Goal: Task Accomplishment & Management: Use online tool/utility

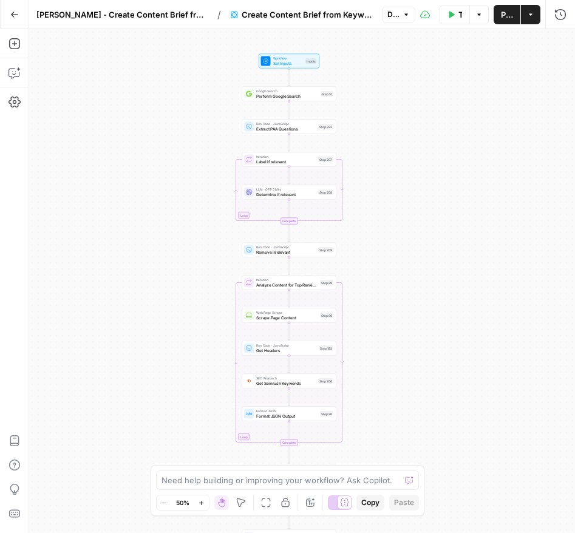
drag, startPoint x: 273, startPoint y: 235, endPoint x: 160, endPoint y: 231, distance: 113.0
click at [160, 231] on div "Workflow Set Inputs Inputs Google Search Perform Google Search Step 51 Run Code…" at bounding box center [302, 281] width 546 height 504
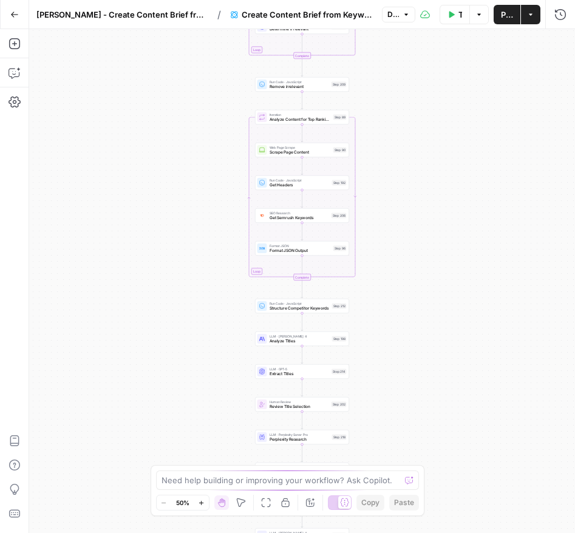
click at [16, 12] on icon "button" at bounding box center [14, 14] width 9 height 9
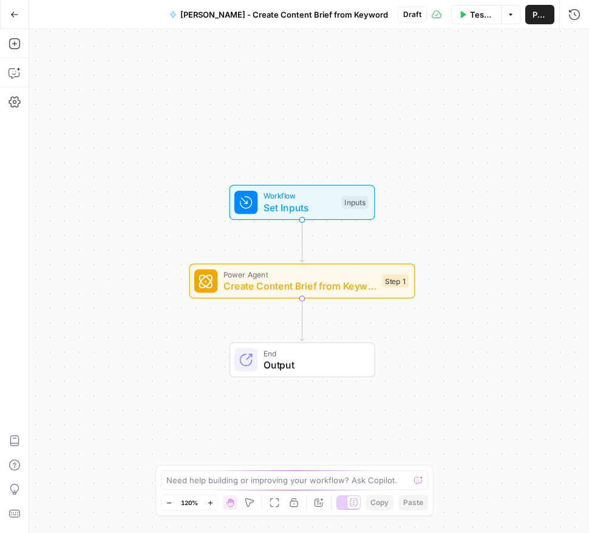
click at [22, 16] on button "Go Back" at bounding box center [15, 15] width 22 height 22
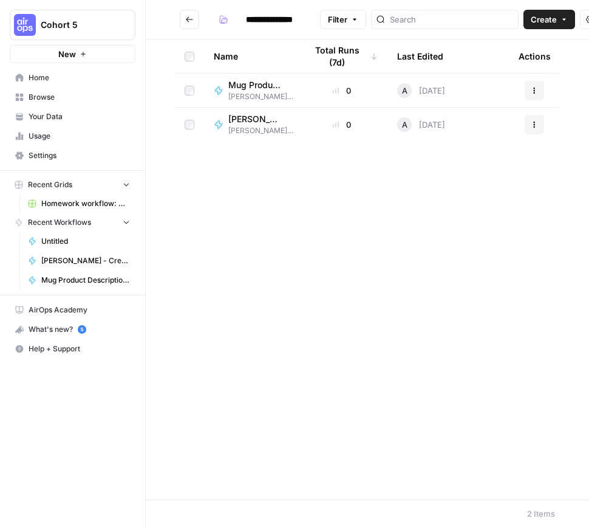
click at [246, 117] on span "[PERSON_NAME] - Create Content Brief from Keyword" at bounding box center [255, 119] width 55 height 12
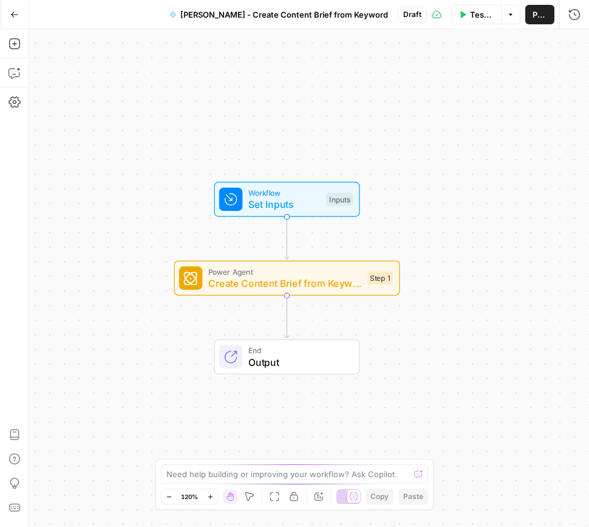
click at [12, 16] on icon "button" at bounding box center [14, 14] width 9 height 9
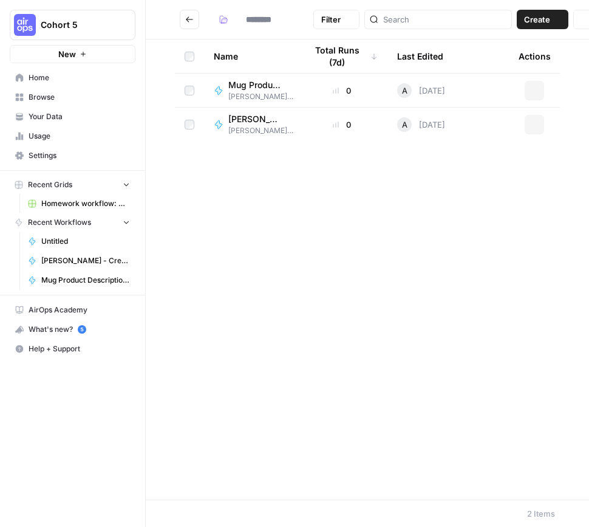
type input "**********"
click at [251, 120] on span "[PERSON_NAME] - Create Content Brief from Keyword" at bounding box center [255, 119] width 55 height 12
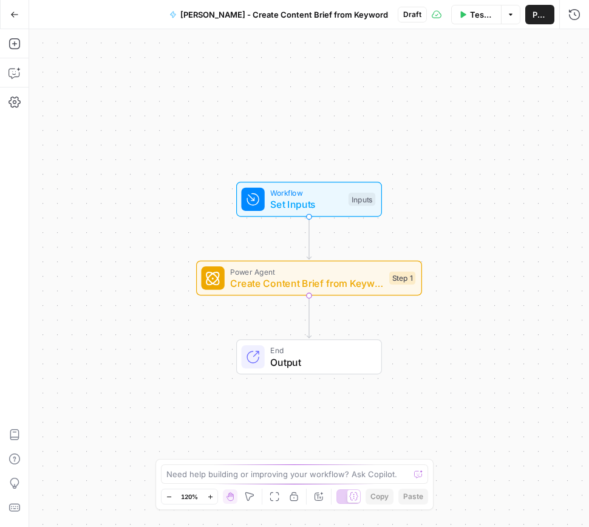
click at [338, 283] on span "Create Content Brief from Keyword - Fork" at bounding box center [306, 283] width 153 height 15
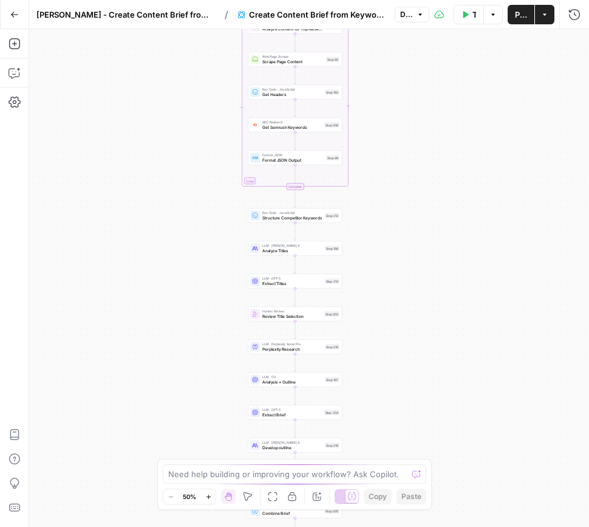
drag, startPoint x: 431, startPoint y: 305, endPoint x: 417, endPoint y: 219, distance: 88.0
click at [417, 219] on div "Workflow Set Inputs Inputs Google Search Perform Google Search Step 51 Run Code…" at bounding box center [309, 277] width 560 height 497
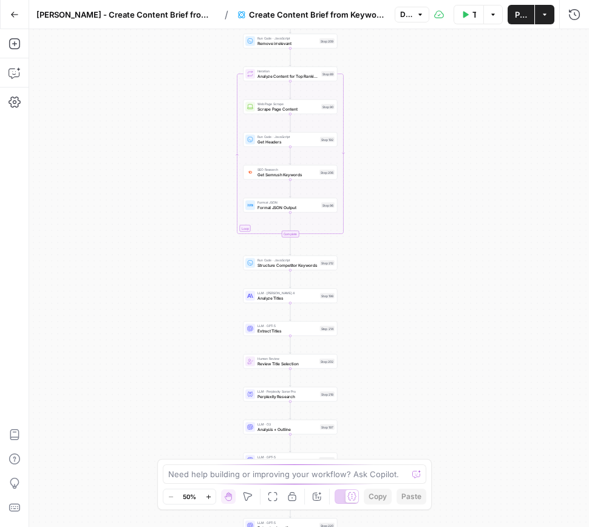
drag, startPoint x: 416, startPoint y: 232, endPoint x: 431, endPoint y: 334, distance: 103.2
click at [431, 334] on div "Workflow Set Inputs Inputs Google Search Perform Google Search Step 51 Run Code…" at bounding box center [309, 277] width 560 height 497
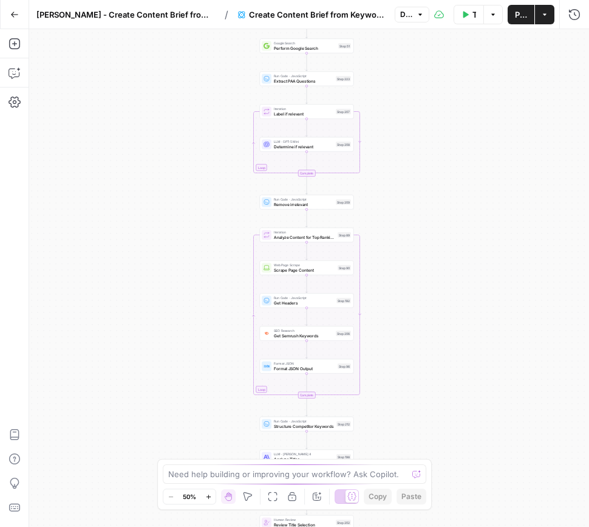
drag, startPoint x: 416, startPoint y: 289, endPoint x: 423, endPoint y: 332, distance: 43.6
click at [420, 327] on div "Workflow Set Inputs Inputs Google Search Perform Google Search Step 51 Run Code…" at bounding box center [309, 277] width 560 height 497
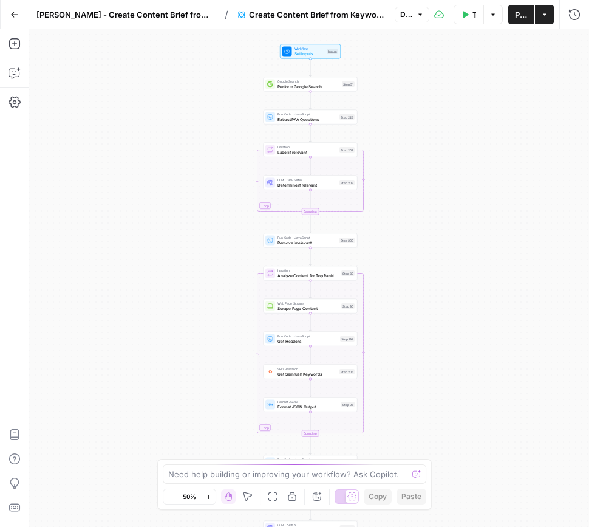
click at [418, 293] on div "Workflow Set Inputs Inputs Google Search Perform Google Search Step 51 Run Code…" at bounding box center [309, 277] width 560 height 497
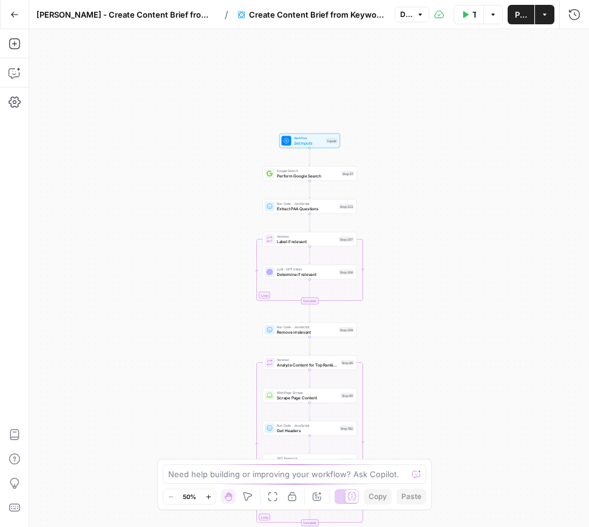
drag, startPoint x: 415, startPoint y: 216, endPoint x: 374, endPoint y: 176, distance: 58.0
click at [415, 216] on div "Workflow Set Inputs Inputs Google Search Perform Google Search Step 51 Run Code…" at bounding box center [309, 277] width 560 height 497
click at [307, 140] on span "Set Inputs" at bounding box center [309, 143] width 30 height 6
click at [307, 140] on div "**********" at bounding box center [414, 277] width 350 height 497
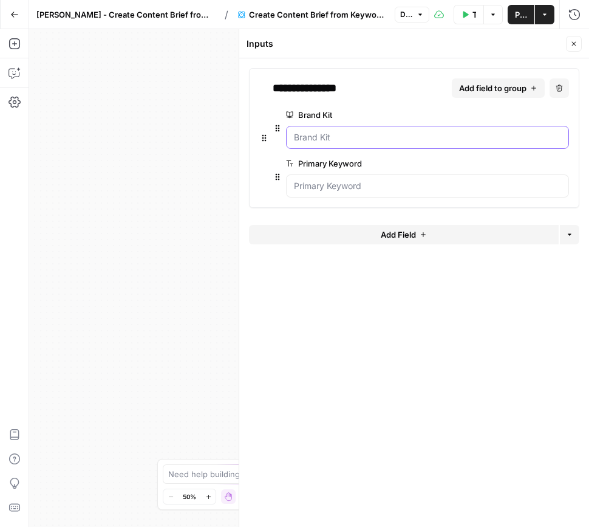
click at [342, 137] on Kit "Brand Kit" at bounding box center [427, 137] width 267 height 12
click at [358, 140] on Kit "Brand Kit" at bounding box center [427, 137] width 267 height 12
click at [327, 137] on Kit "Brand Kit" at bounding box center [427, 137] width 267 height 12
click at [309, 137] on Kit "Brand Kit" at bounding box center [427, 137] width 267 height 12
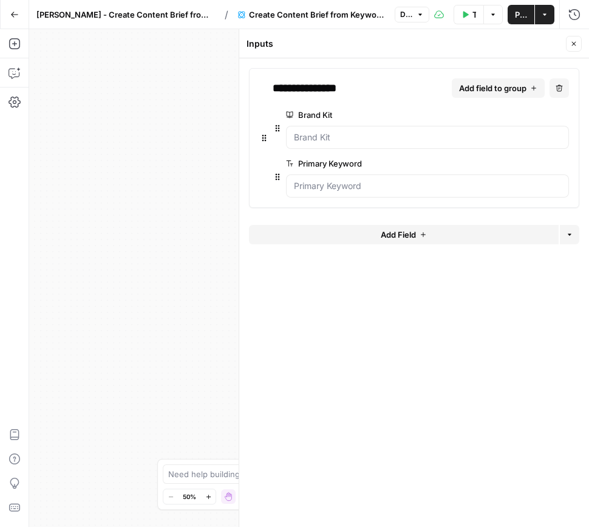
click at [536, 112] on span "edit field" at bounding box center [523, 115] width 27 height 10
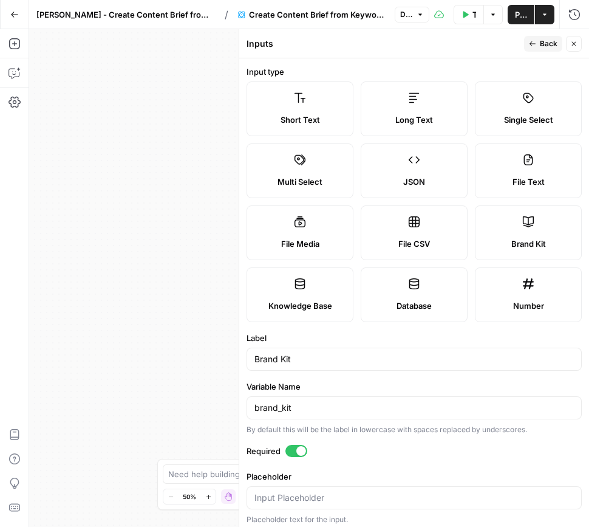
drag, startPoint x: 548, startPoint y: 47, endPoint x: 519, endPoint y: 56, distance: 30.0
click at [548, 47] on span "Back" at bounding box center [549, 43] width 18 height 11
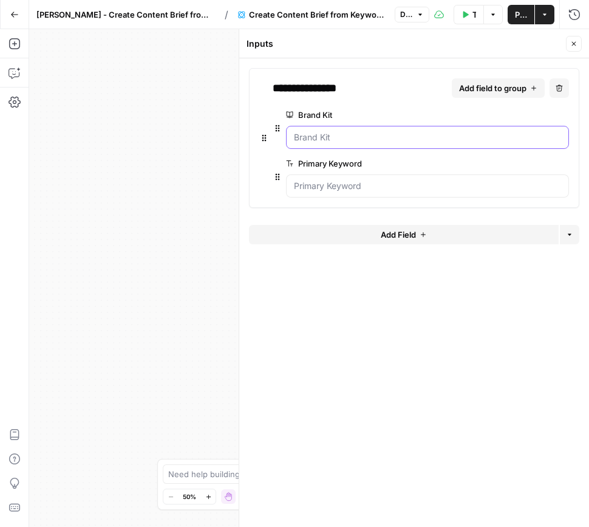
click at [313, 135] on Kit "Brand Kit" at bounding box center [427, 137] width 267 height 12
click at [313, 138] on Kit "Brand Kit" at bounding box center [427, 137] width 267 height 12
click at [319, 138] on Kit "Brand Kit" at bounding box center [427, 137] width 267 height 12
click at [356, 188] on Keyword "Primary Keyword" at bounding box center [427, 186] width 267 height 12
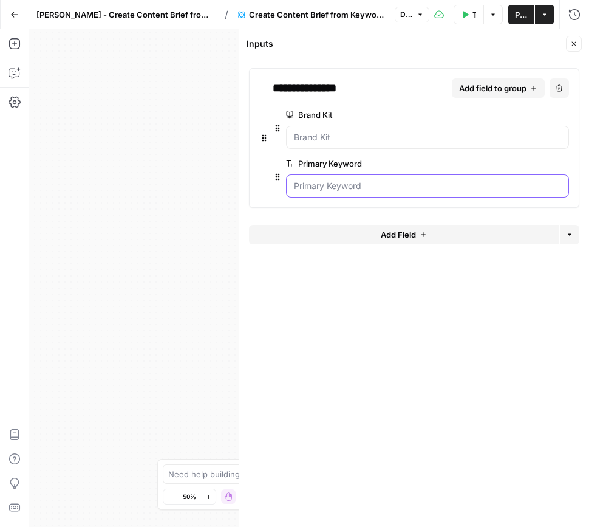
click at [355, 188] on Keyword "Primary Keyword" at bounding box center [427, 186] width 267 height 12
click at [410, 138] on Kit "Brand Kit" at bounding box center [427, 137] width 267 height 12
click at [471, 18] on button "Test Workflow" at bounding box center [469, 14] width 30 height 19
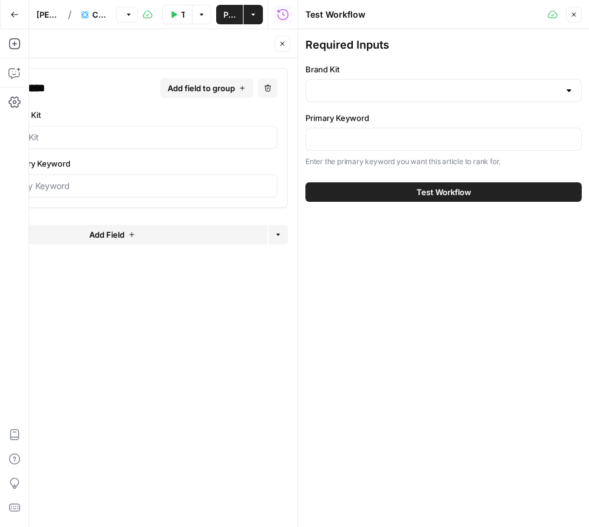
click at [519, 97] on div at bounding box center [443, 90] width 276 height 23
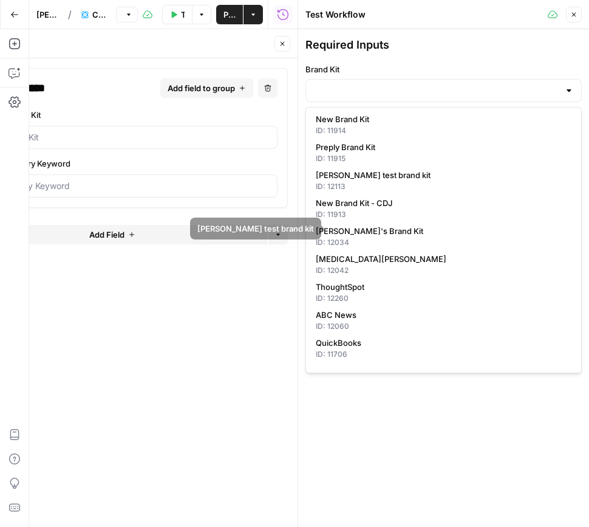
scroll to position [62, 0]
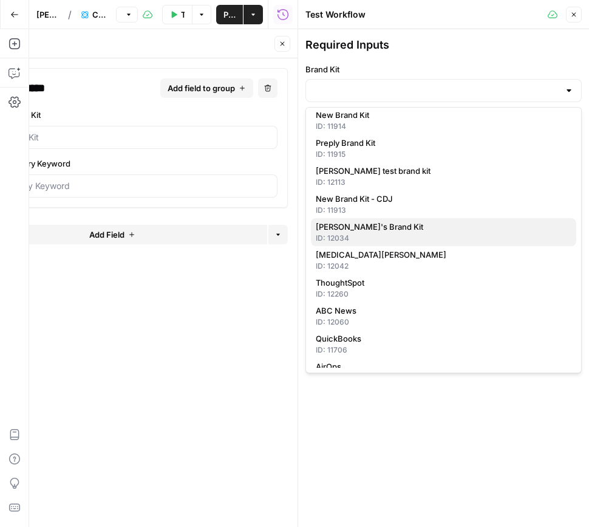
click at [418, 231] on span "Ashley's Brand Kit" at bounding box center [441, 226] width 251 height 12
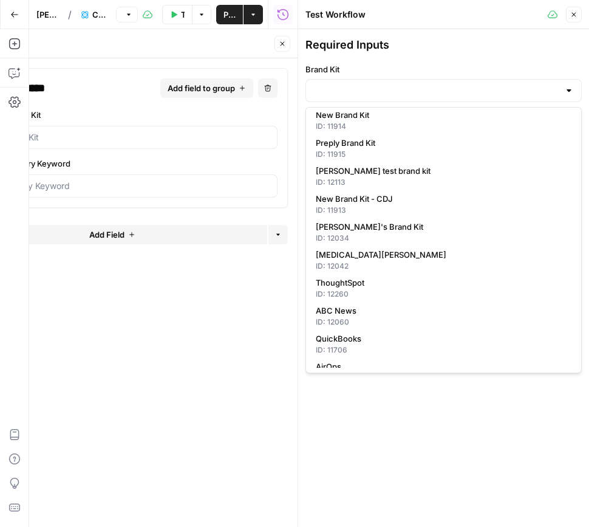
type input "Ashley's Brand Kit"
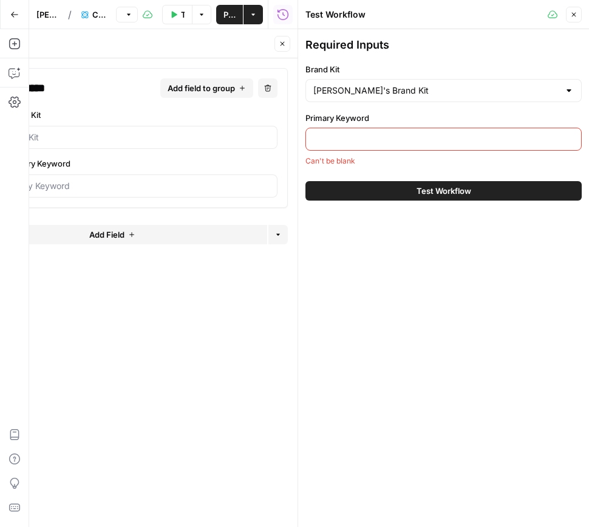
click at [375, 137] on input "Primary Keyword" at bounding box center [443, 139] width 261 height 12
type input "transportation management system"
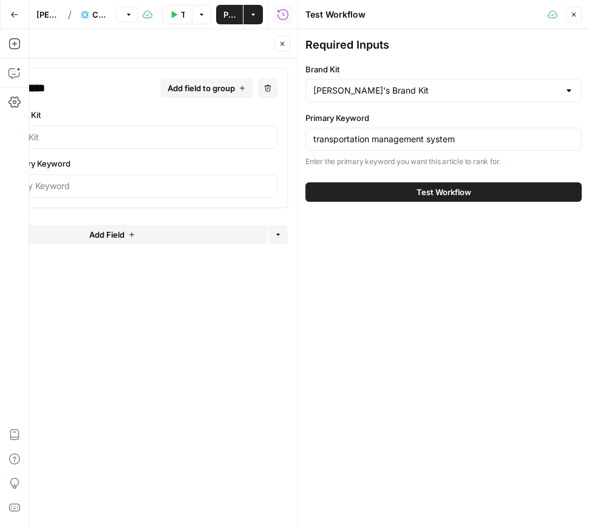
click at [435, 194] on span "Test Workflow" at bounding box center [444, 192] width 55 height 12
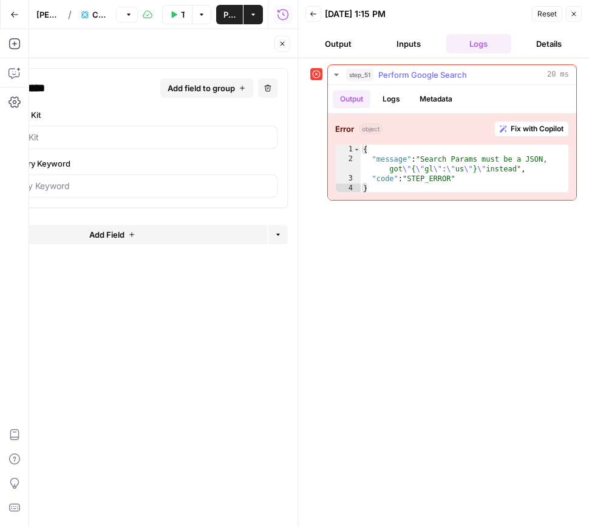
click at [535, 126] on span "Fix with Copilot" at bounding box center [537, 128] width 53 height 11
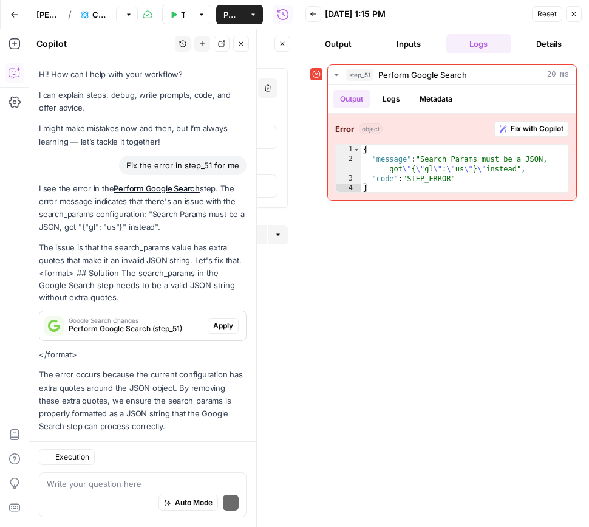
scroll to position [21, 0]
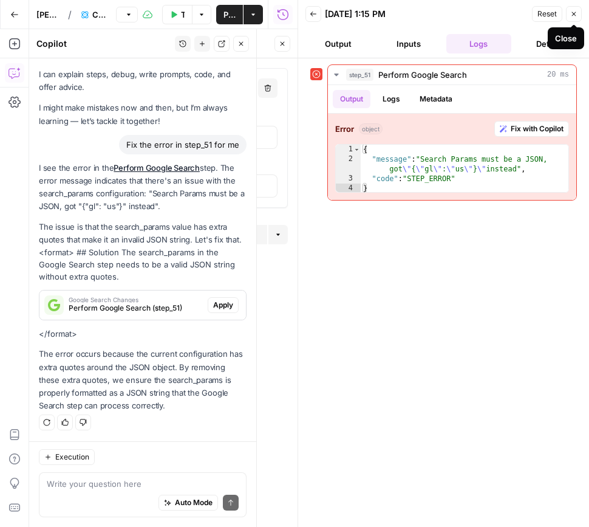
click at [574, 17] on icon "button" at bounding box center [573, 13] width 7 height 7
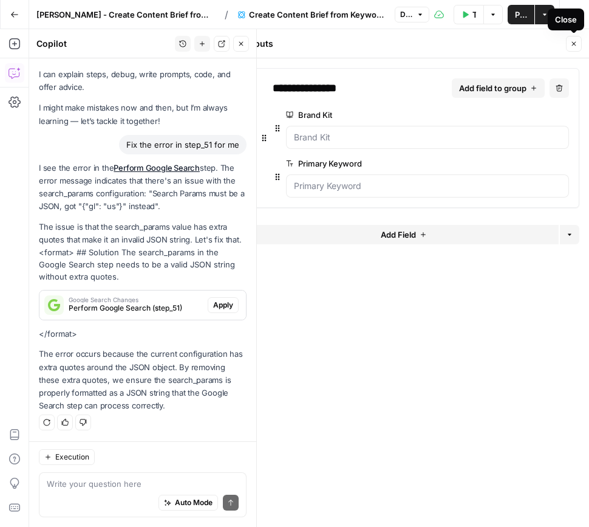
click at [572, 42] on icon "button" at bounding box center [574, 44] width 4 height 4
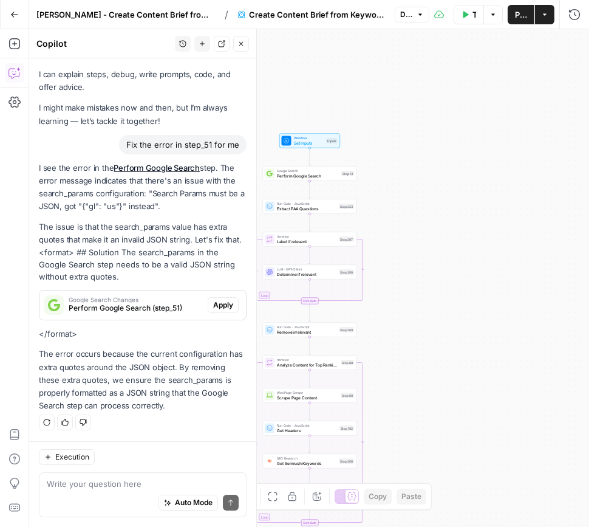
click at [244, 47] on icon "button" at bounding box center [240, 43] width 7 height 7
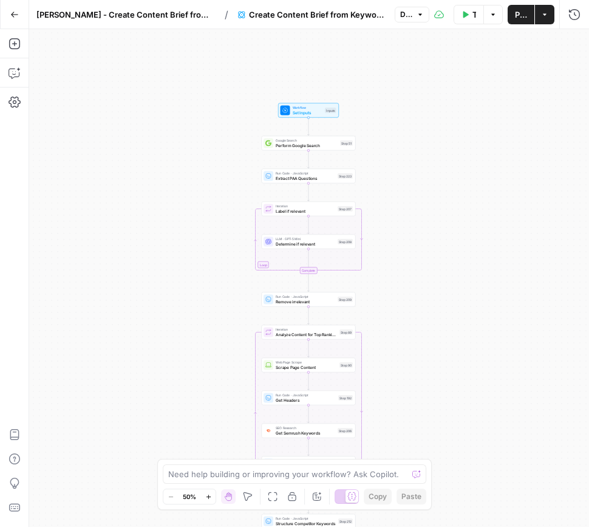
drag, startPoint x: 411, startPoint y: 222, endPoint x: 410, endPoint y: 193, distance: 29.8
click at [410, 193] on div "Workflow Set Inputs Inputs Google Search Perform Google Search Step 51 Run Code…" at bounding box center [309, 277] width 560 height 497
click at [310, 111] on span "Set Inputs" at bounding box center [308, 113] width 30 height 6
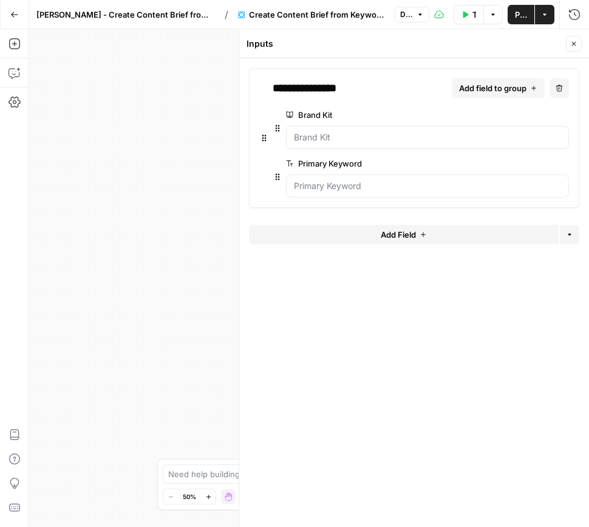
click at [446, 234] on button "Add Field" at bounding box center [404, 234] width 310 height 19
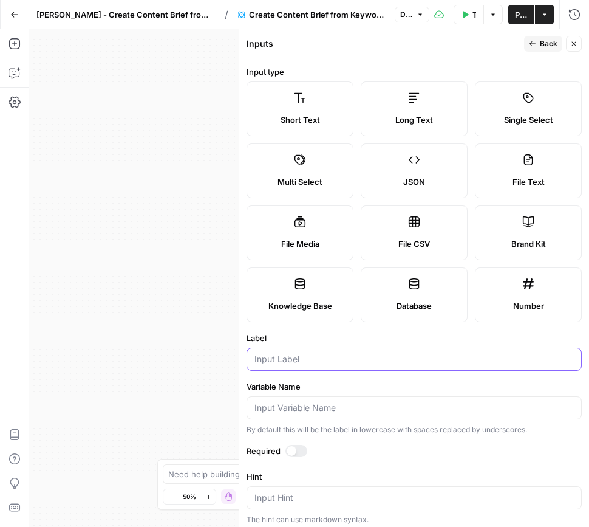
click at [298, 360] on input "Label" at bounding box center [413, 359] width 319 height 12
type input "Content Type"
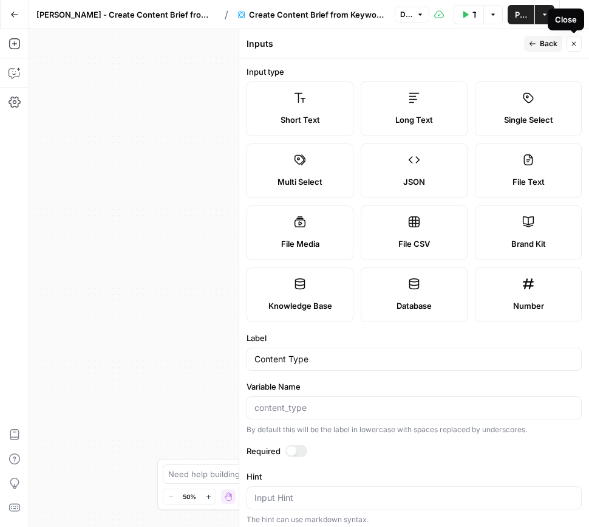
click at [573, 43] on icon "button" at bounding box center [573, 43] width 7 height 7
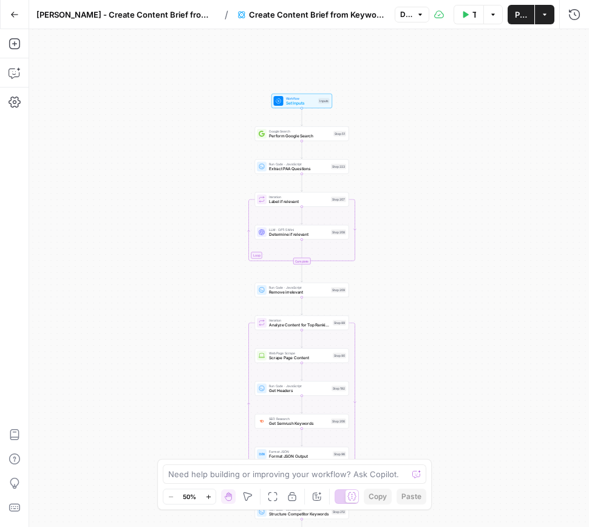
drag, startPoint x: 482, startPoint y: 258, endPoint x: 431, endPoint y: 213, distance: 67.1
click at [474, 251] on div "Workflow Set Inputs Inputs Google Search Perform Google Search Step 51 Run Code…" at bounding box center [309, 277] width 560 height 497
click at [296, 103] on span "Set Inputs" at bounding box center [301, 104] width 30 height 6
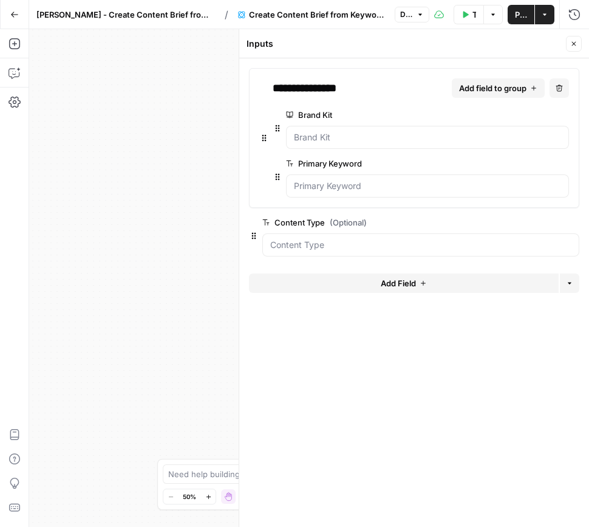
click at [431, 108] on div "Brand Kit edit field Delete group" at bounding box center [427, 114] width 283 height 15
click at [379, 245] on Type "Content Type (Optional)" at bounding box center [420, 245] width 301 height 12
click at [536, 225] on span "edit field" at bounding box center [533, 222] width 27 height 10
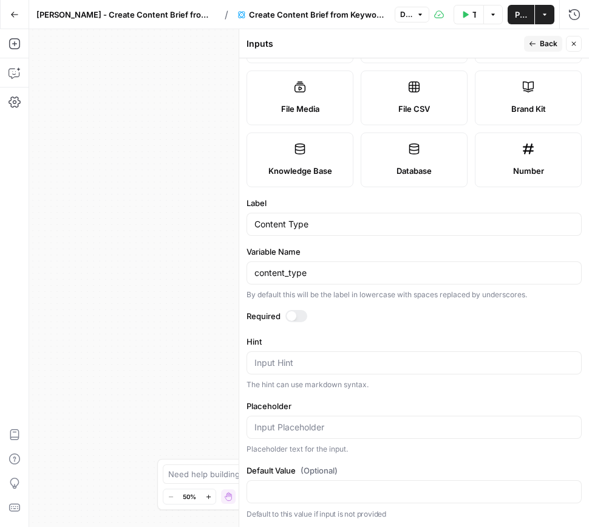
scroll to position [0, 0]
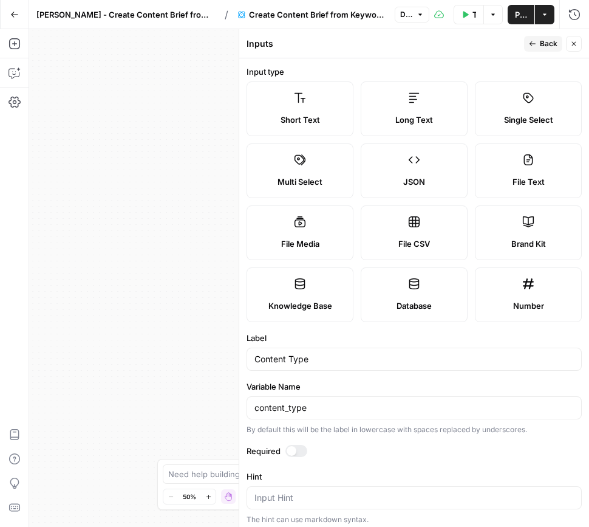
click at [550, 41] on span "Back" at bounding box center [549, 43] width 18 height 11
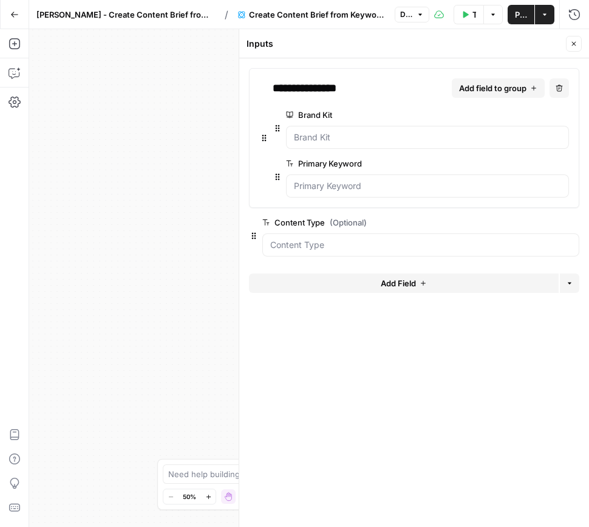
click at [378, 281] on button "Add Field" at bounding box center [404, 282] width 310 height 19
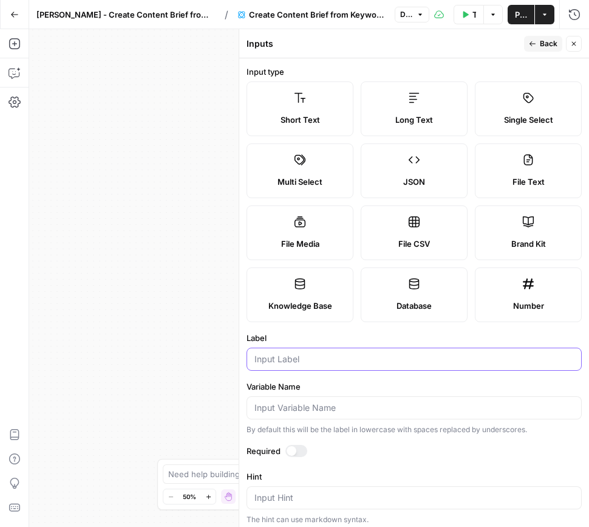
click at [316, 358] on input "Label" at bounding box center [413, 359] width 319 height 12
type input "City"
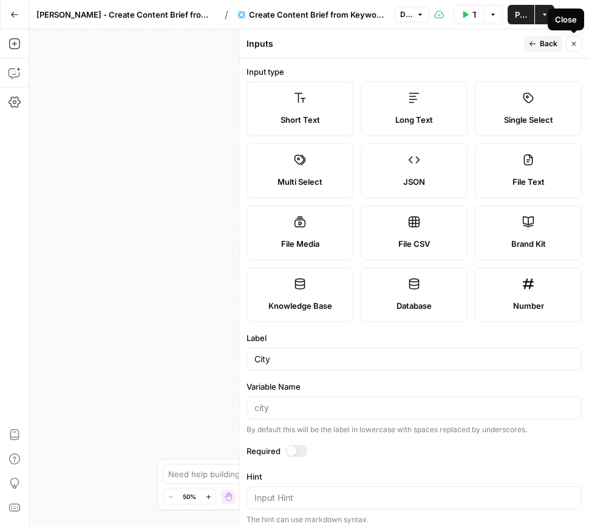
click at [567, 43] on button "Close" at bounding box center [574, 44] width 16 height 16
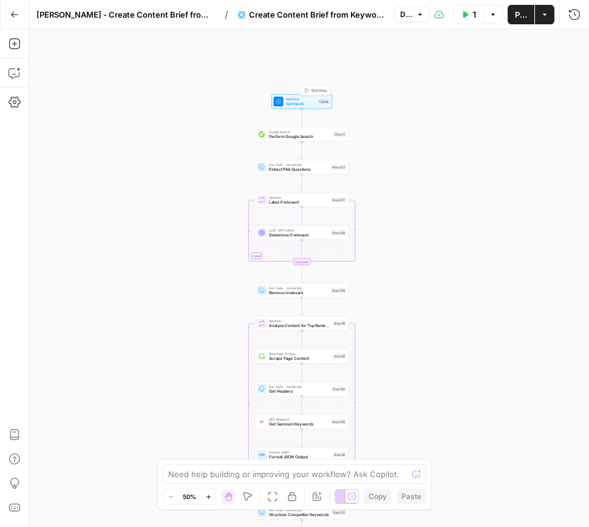
click at [304, 97] on span "Workflow" at bounding box center [301, 99] width 30 height 5
click at [304, 97] on div "**********" at bounding box center [414, 277] width 350 height 497
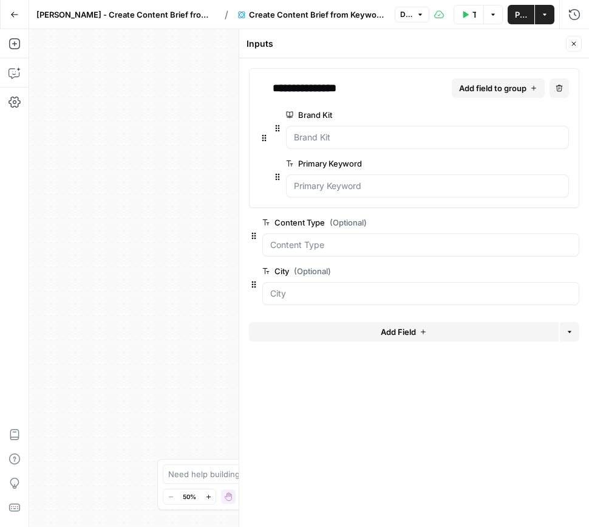
click at [388, 332] on span "Add Field" at bounding box center [398, 332] width 35 height 12
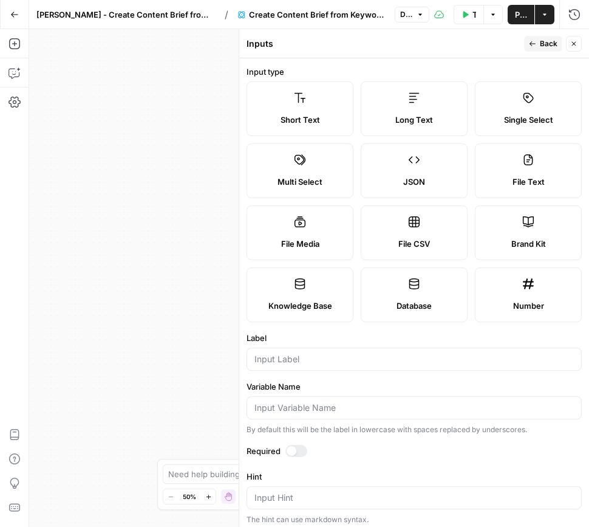
drag, startPoint x: 302, startPoint y: 107, endPoint x: 308, endPoint y: 313, distance: 206.0
click at [302, 107] on label "Short Text" at bounding box center [300, 108] width 107 height 55
click at [310, 366] on div at bounding box center [414, 358] width 335 height 23
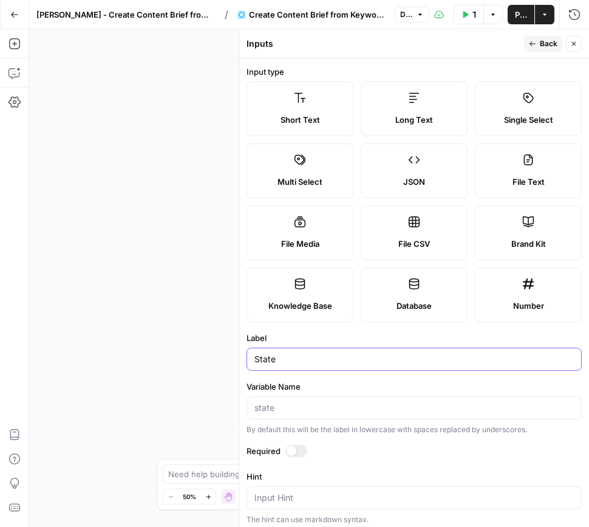
type input "State"
drag, startPoint x: 538, startPoint y: 44, endPoint x: 537, endPoint y: 56, distance: 12.8
click at [538, 44] on button "Back" at bounding box center [543, 44] width 38 height 16
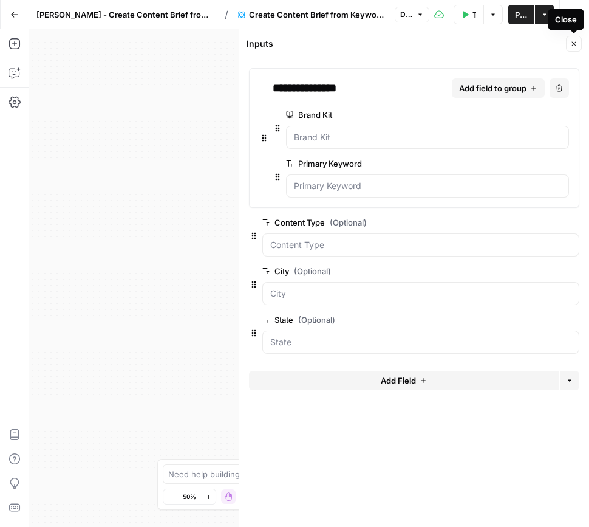
click at [575, 44] on button "Close" at bounding box center [574, 44] width 16 height 16
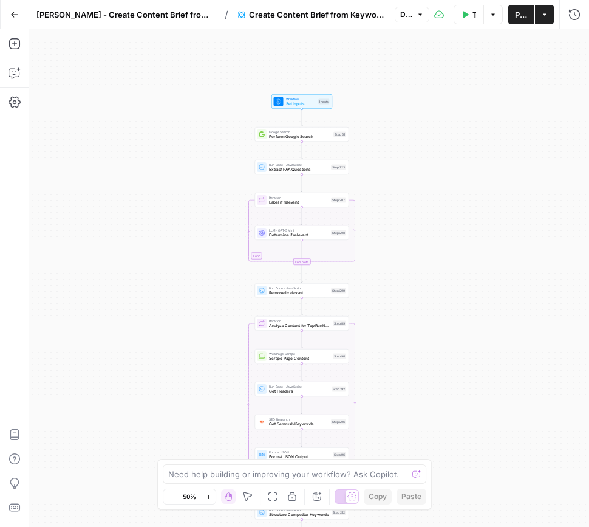
click at [305, 141] on div "Google Search Perform Google Search Step 51 Copy step Delete step Edit Note Test" at bounding box center [302, 134] width 94 height 15
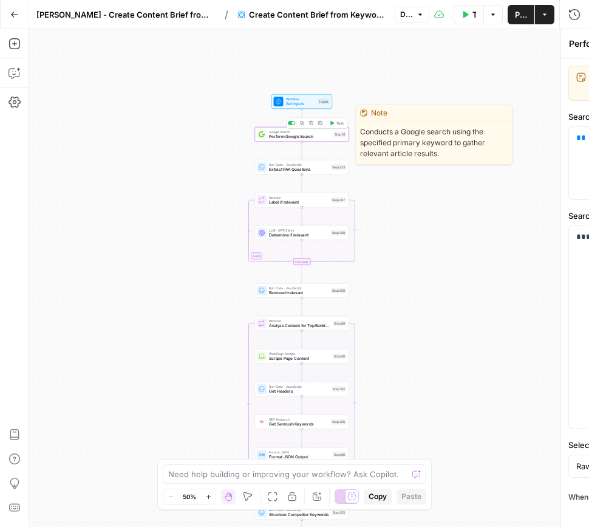
click at [305, 141] on div "**********" at bounding box center [414, 277] width 350 height 497
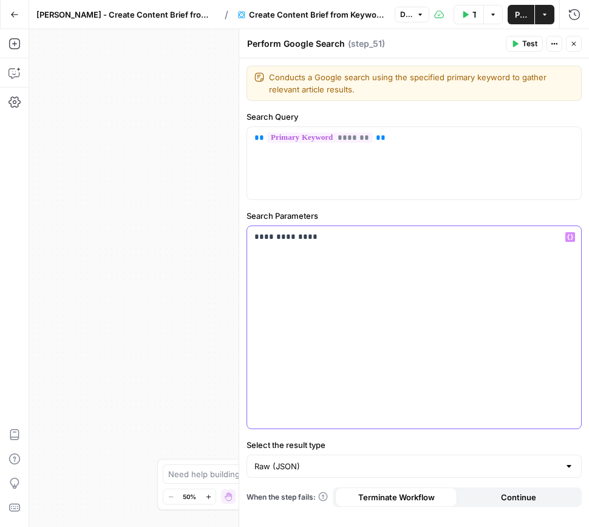
click at [387, 271] on div "**********" at bounding box center [414, 327] width 334 height 202
drag, startPoint x: 403, startPoint y: 251, endPoint x: 269, endPoint y: 246, distance: 133.7
click at [269, 246] on div "**********" at bounding box center [414, 327] width 334 height 202
drag, startPoint x: 310, startPoint y: 239, endPoint x: 377, endPoint y: 241, distance: 66.8
click at [375, 240] on p "**********" at bounding box center [413, 237] width 319 height 12
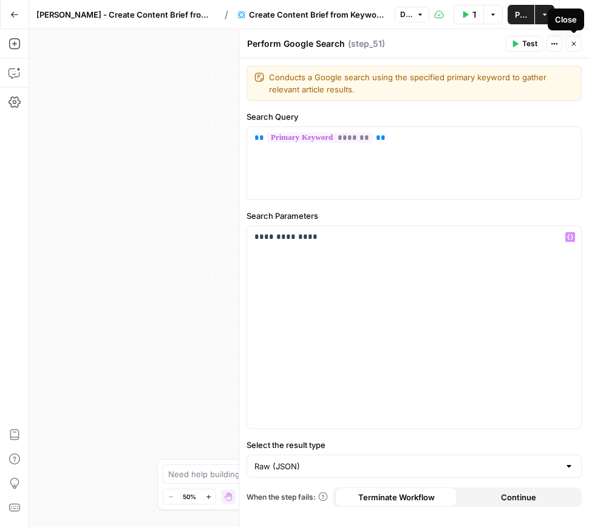
click at [575, 46] on icon "button" at bounding box center [573, 43] width 7 height 7
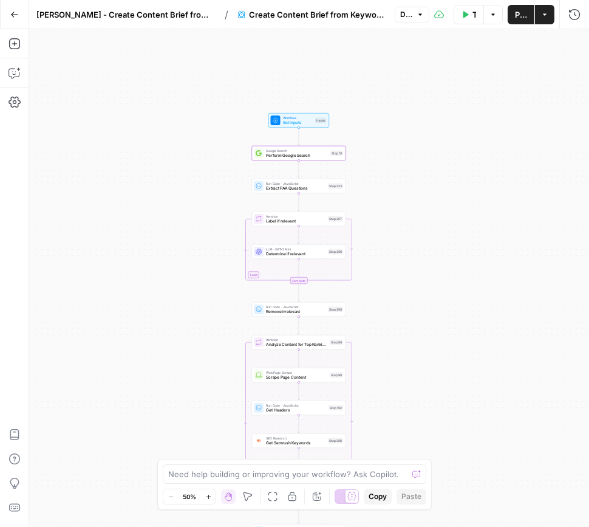
drag, startPoint x: 215, startPoint y: 259, endPoint x: 212, endPoint y: 278, distance: 19.1
click at [212, 278] on div "Workflow Set Inputs Inputs Google Search Perform Google Search Step 51 Run Code…" at bounding box center [309, 277] width 560 height 497
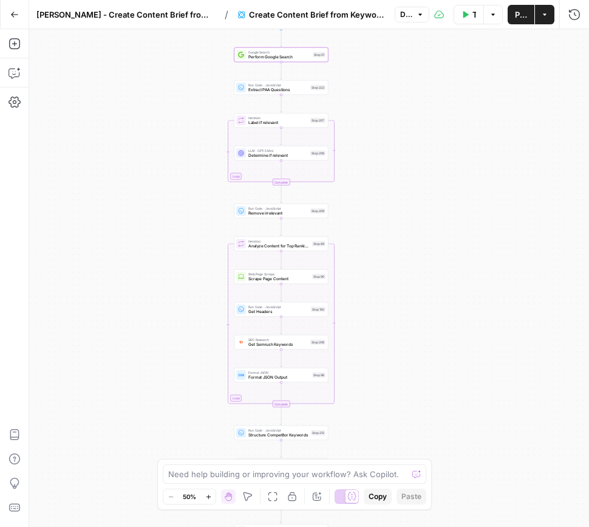
drag, startPoint x: 210, startPoint y: 289, endPoint x: 191, endPoint y: 206, distance: 85.3
click at [191, 206] on div "Workflow Set Inputs Inputs Google Search Perform Google Search Step 51 Run Code…" at bounding box center [309, 277] width 560 height 497
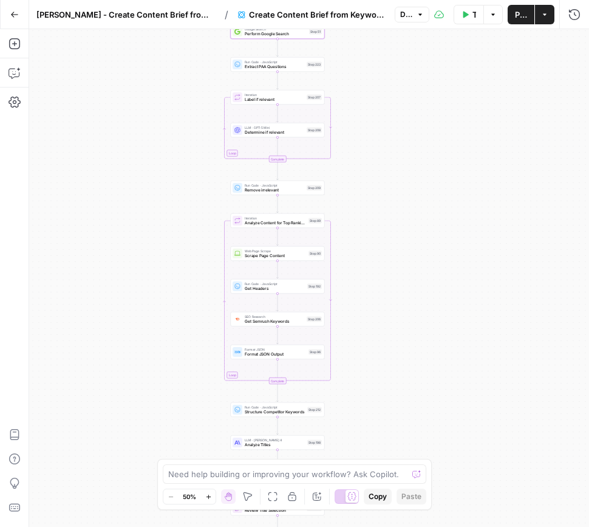
drag, startPoint x: 214, startPoint y: 313, endPoint x: 211, endPoint y: 290, distance: 23.4
click at [211, 290] on div "Workflow Set Inputs Inputs Google Search Perform Google Search Step 51 Run Code…" at bounding box center [309, 277] width 560 height 497
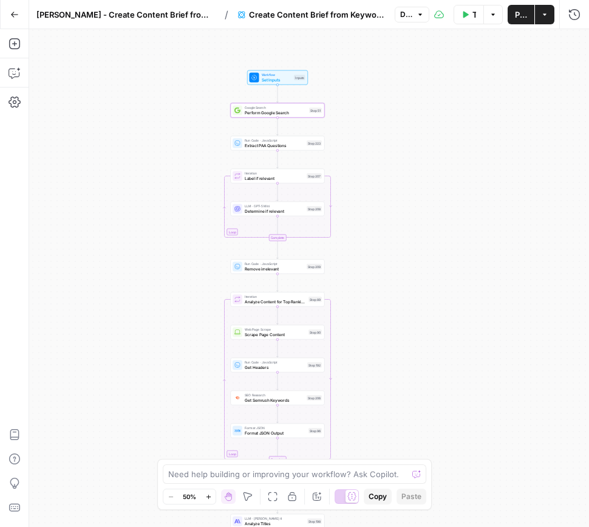
click at [469, 15] on button "Test Workflow" at bounding box center [469, 14] width 30 height 19
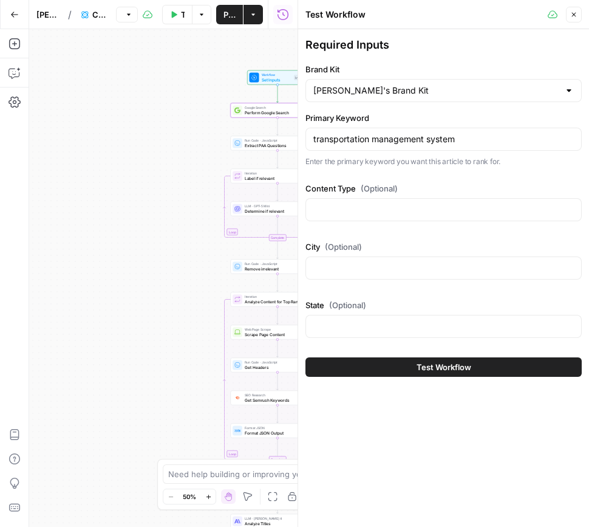
click at [423, 370] on span "Test Workflow" at bounding box center [444, 367] width 55 height 12
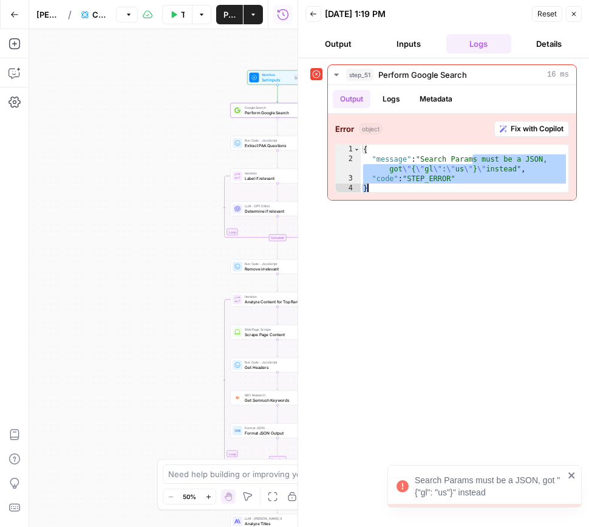
drag, startPoint x: 471, startPoint y: 159, endPoint x: 480, endPoint y: 213, distance: 54.7
click at [480, 202] on div "**********" at bounding box center [443, 292] width 267 height 456
type textarea "**********"
click at [481, 227] on div "**********" at bounding box center [443, 292] width 267 height 456
click at [575, 18] on button "Close" at bounding box center [574, 14] width 16 height 16
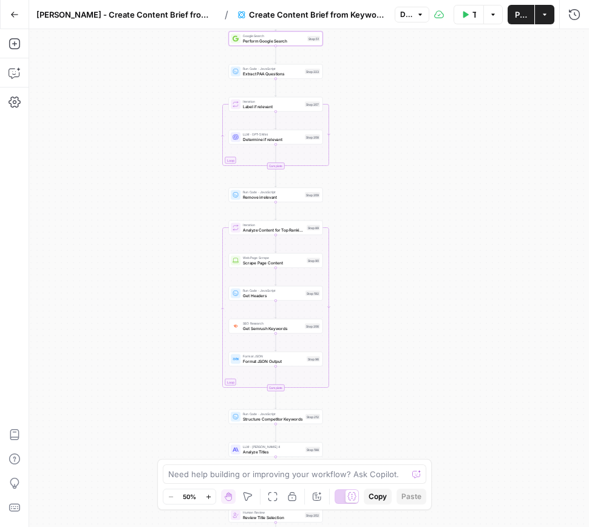
drag, startPoint x: 380, startPoint y: 264, endPoint x: 380, endPoint y: 199, distance: 64.4
click at [380, 199] on div "Workflow Set Inputs Inputs Google Search Perform Google Search Step 51 Run Code…" at bounding box center [309, 277] width 560 height 497
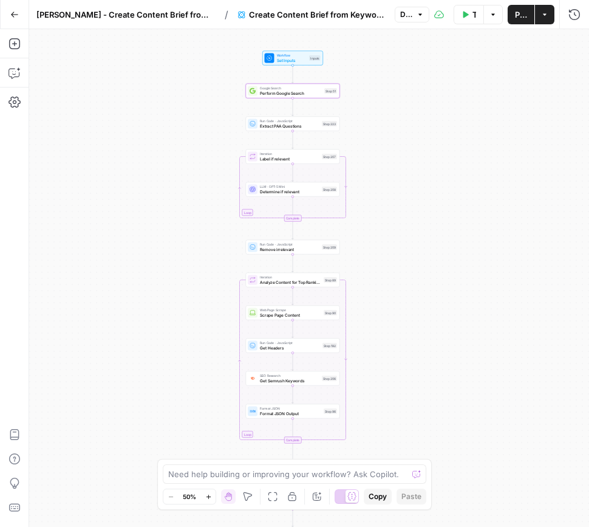
drag, startPoint x: 398, startPoint y: 206, endPoint x: 420, endPoint y: 226, distance: 29.7
click at [420, 226] on div "Workflow Set Inputs Inputs Google Search Perform Google Search Step 51 Run Code…" at bounding box center [309, 277] width 560 height 497
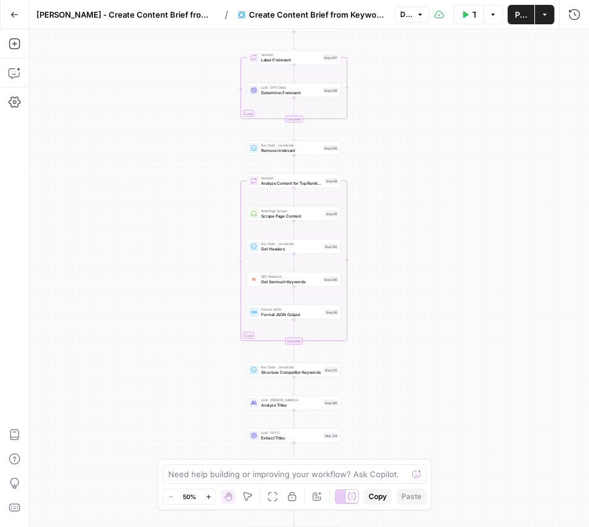
drag, startPoint x: 410, startPoint y: 340, endPoint x: 411, endPoint y: 245, distance: 94.7
click at [411, 245] on div "Workflow Set Inputs Inputs Google Search Perform Google Search Step 51 Run Code…" at bounding box center [309, 277] width 560 height 497
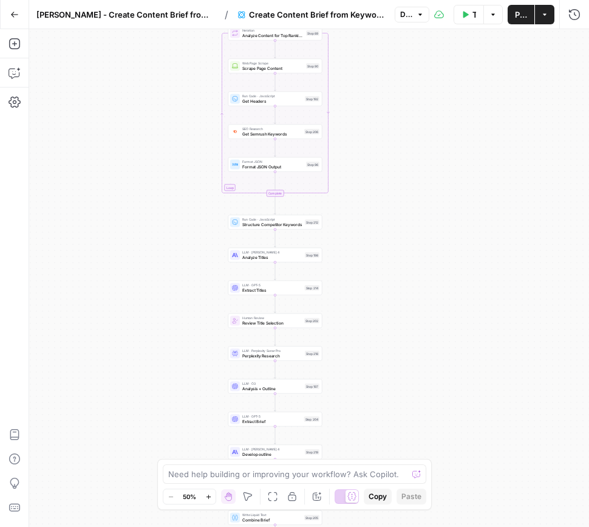
drag, startPoint x: 453, startPoint y: 403, endPoint x: 435, endPoint y: 254, distance: 149.8
click at [435, 254] on div "Workflow Set Inputs Inputs Google Search Perform Google Search Step 51 Run Code…" at bounding box center [309, 277] width 560 height 497
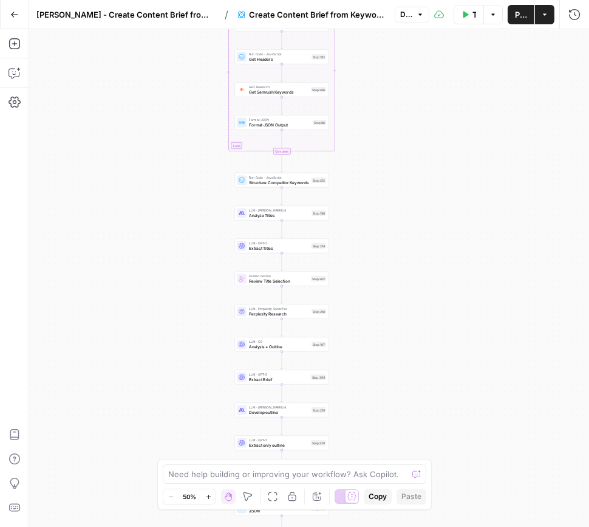
drag, startPoint x: 411, startPoint y: 291, endPoint x: 349, endPoint y: 241, distance: 79.9
click at [417, 254] on div "Workflow Set Inputs Inputs Google Search Perform Google Search Step 51 Run Code…" at bounding box center [309, 277] width 560 height 497
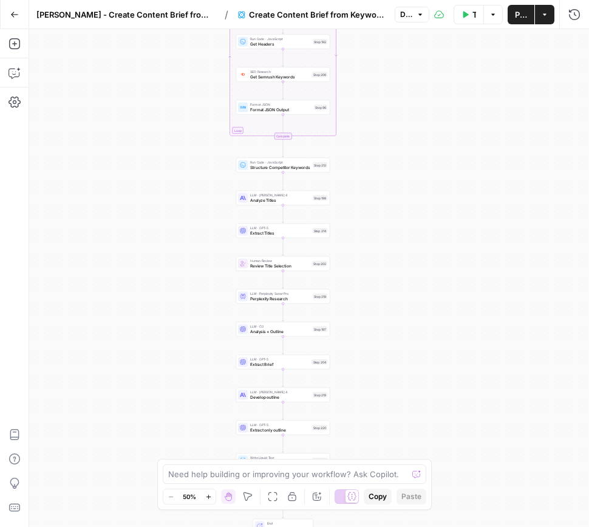
drag, startPoint x: 369, startPoint y: 326, endPoint x: 369, endPoint y: 310, distance: 15.2
click at [370, 311] on div "Workflow Set Inputs Inputs Google Search Perform Google Search Step 51 Run Code…" at bounding box center [309, 277] width 560 height 497
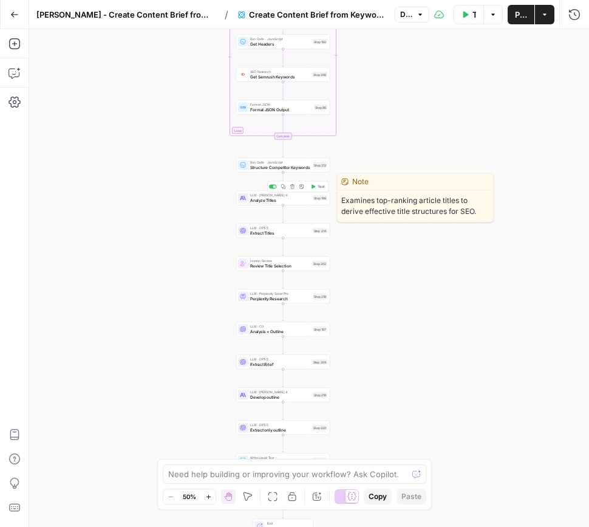
click at [289, 200] on span "Analyze Titles" at bounding box center [280, 200] width 60 height 6
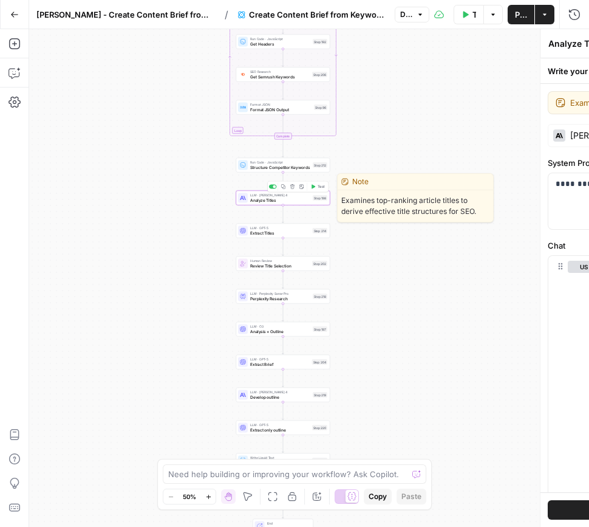
click at [290, 200] on div "**********" at bounding box center [414, 277] width 350 height 497
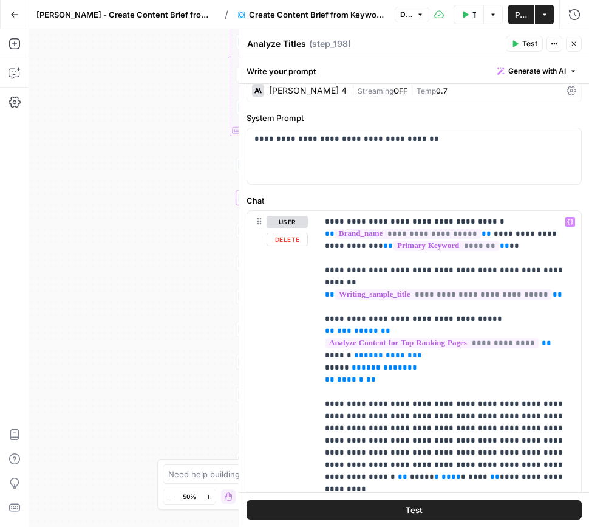
scroll to position [43, 0]
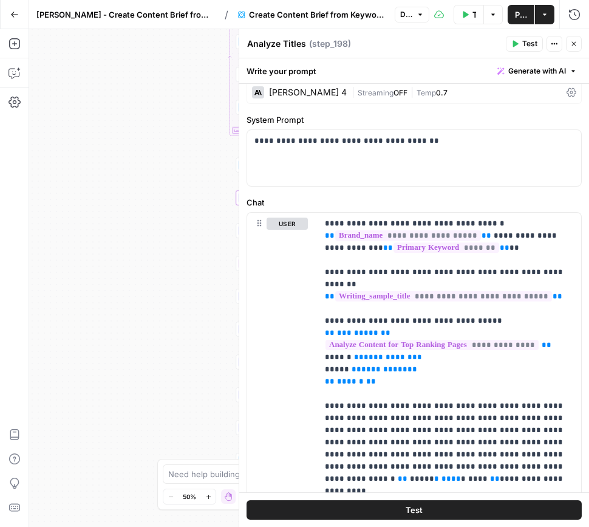
click at [575, 44] on icon "button" at bounding box center [573, 43] width 7 height 7
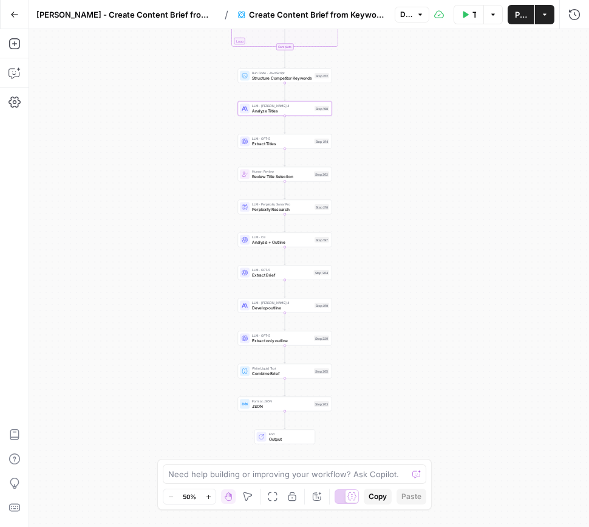
drag, startPoint x: 383, startPoint y: 273, endPoint x: 384, endPoint y: 183, distance: 89.9
click at [384, 183] on div "Workflow Set Inputs Inputs Google Search Perform Google Search Step 51 Run Code…" at bounding box center [309, 277] width 560 height 497
click at [209, 497] on icon "button" at bounding box center [208, 496] width 7 height 7
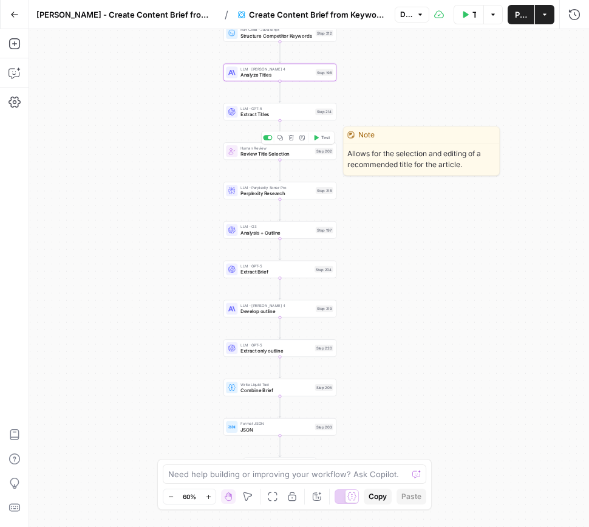
click at [301, 154] on span "Review Title Selection" at bounding box center [277, 153] width 72 height 7
click at [301, 154] on div "**********" at bounding box center [414, 277] width 350 height 497
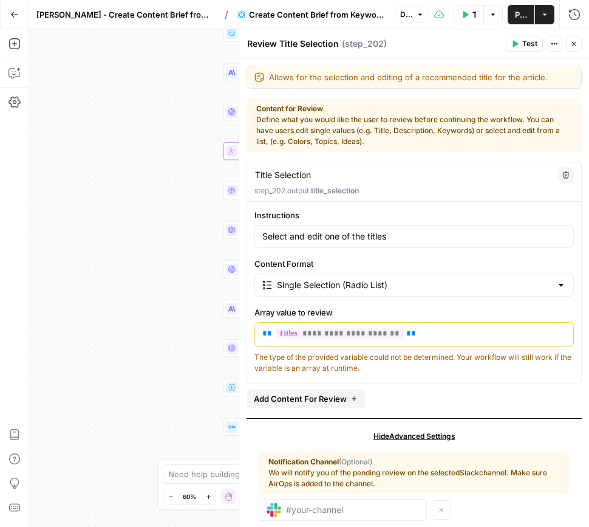
click at [415, 212] on label "Instructions" at bounding box center [413, 215] width 319 height 12
click at [415, 230] on input "Select and edit one of the titles" at bounding box center [414, 236] width 304 height 12
drag, startPoint x: 575, startPoint y: 41, endPoint x: 450, endPoint y: 43, distance: 124.5
click at [454, 46] on div "Review Title Selection Review Title Selection ( step_202 )" at bounding box center [375, 43] width 256 height 13
drag, startPoint x: 579, startPoint y: 44, endPoint x: 567, endPoint y: 171, distance: 127.6
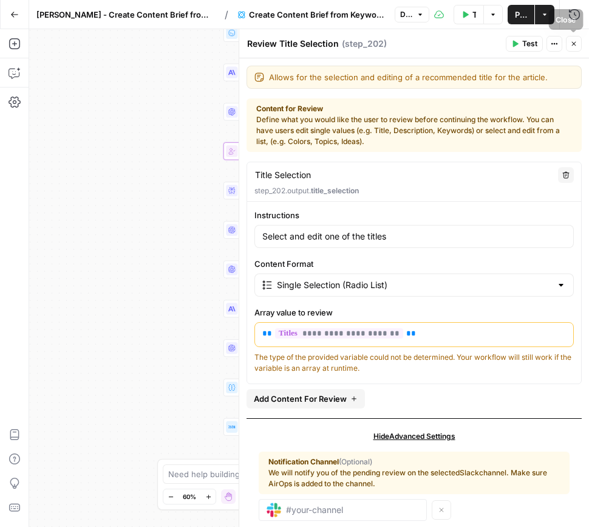
click at [575, 44] on button "Close" at bounding box center [574, 44] width 16 height 16
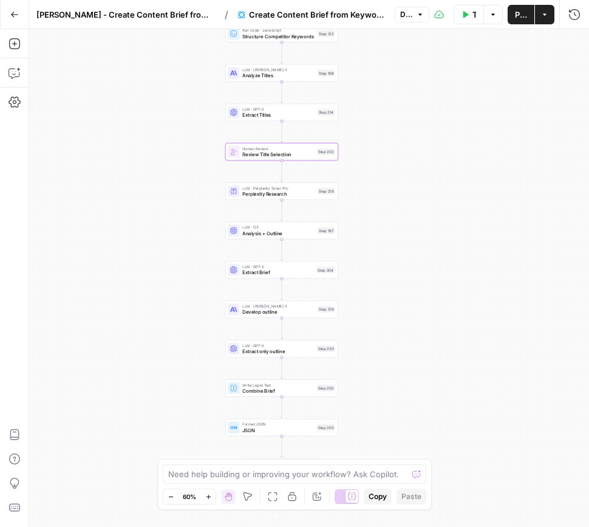
click at [375, 297] on div "Workflow Set Inputs Inputs Google Search Perform Google Search Step 51 Run Code…" at bounding box center [309, 277] width 560 height 497
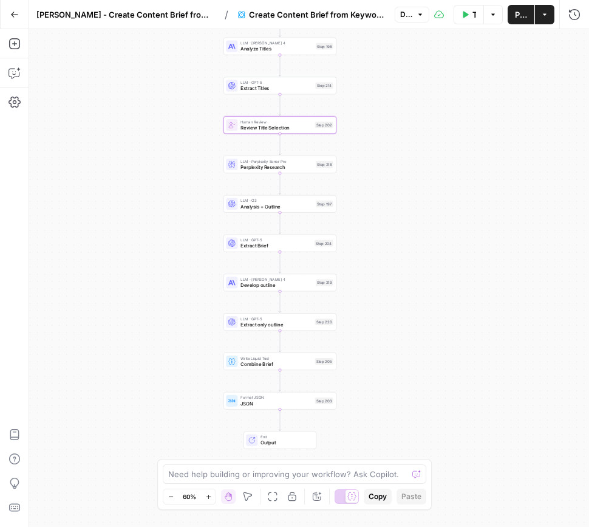
drag, startPoint x: 383, startPoint y: 385, endPoint x: 380, endPoint y: 324, distance: 61.4
click at [382, 374] on div "Workflow Set Inputs Inputs Google Search Perform Google Search Step 51 Run Code…" at bounding box center [309, 277] width 560 height 497
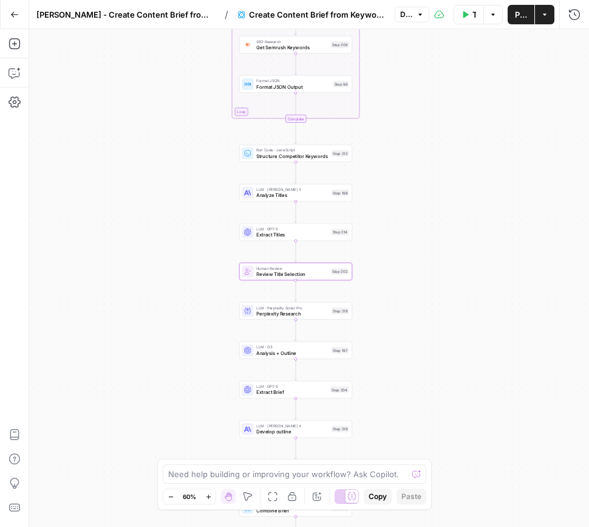
drag, startPoint x: 375, startPoint y: 257, endPoint x: 390, endPoint y: 357, distance: 100.7
click at [390, 366] on div "Workflow Set Inputs Inputs Google Search Perform Google Search Step 51 Run Code…" at bounding box center [309, 277] width 560 height 497
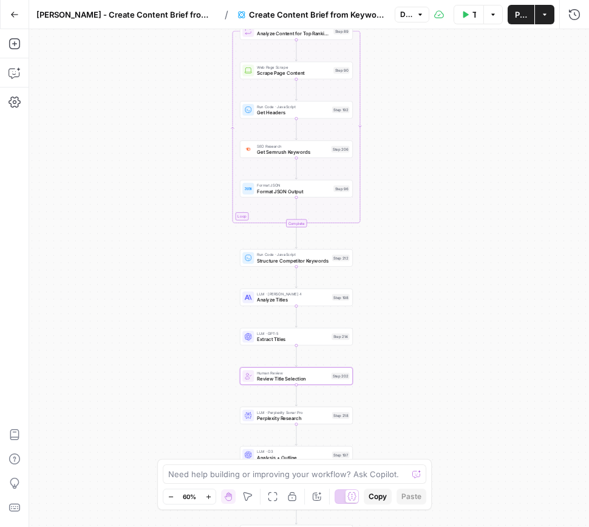
drag, startPoint x: 400, startPoint y: 237, endPoint x: 400, endPoint y: 290, distance: 53.4
click at [400, 296] on div "Workflow Set Inputs Inputs Google Search Perform Google Search Step 51 Run Code…" at bounding box center [309, 277] width 560 height 497
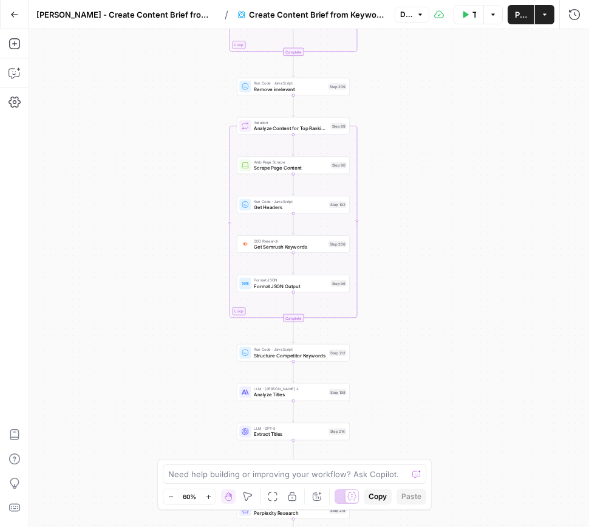
drag, startPoint x: 405, startPoint y: 237, endPoint x: 400, endPoint y: 244, distance: 7.8
click at [401, 281] on div "Workflow Set Inputs Inputs Google Search Perform Google Search Step 51 Run Code…" at bounding box center [309, 277] width 560 height 497
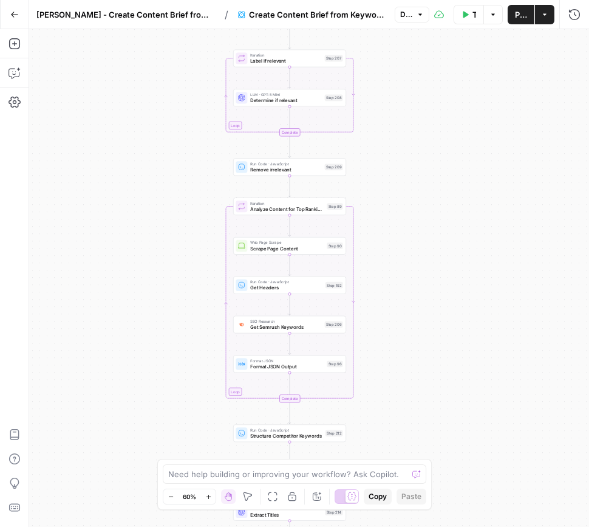
drag, startPoint x: 401, startPoint y: 113, endPoint x: 396, endPoint y: 174, distance: 60.9
click at [396, 174] on div "Workflow Set Inputs Inputs Google Search Perform Google Search Step 51 Run Code…" at bounding box center [309, 277] width 560 height 497
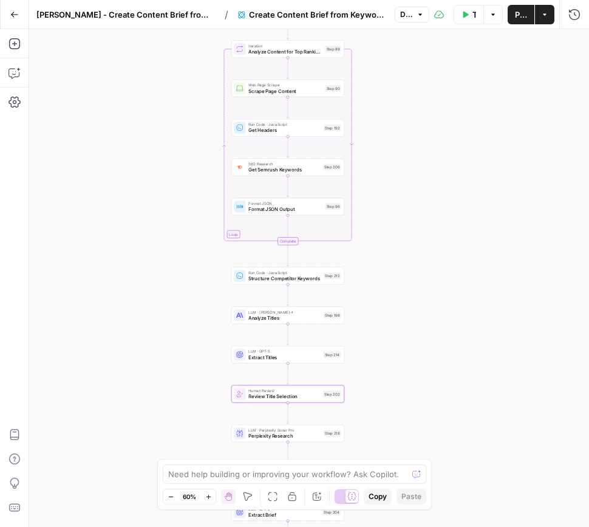
drag, startPoint x: 381, startPoint y: 314, endPoint x: 381, endPoint y: 220, distance: 94.1
click at [380, 169] on div "Workflow Set Inputs Inputs Google Search Perform Google Search Step 51 Run Code…" at bounding box center [309, 277] width 560 height 497
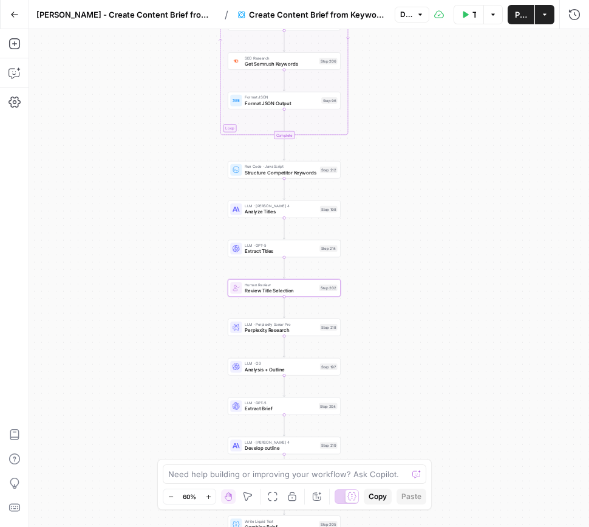
drag, startPoint x: 383, startPoint y: 259, endPoint x: 380, endPoint y: 155, distance: 103.9
click at [380, 155] on div "Workflow Set Inputs Inputs Google Search Perform Google Search Step 51 Run Code…" at bounding box center [309, 277] width 560 height 497
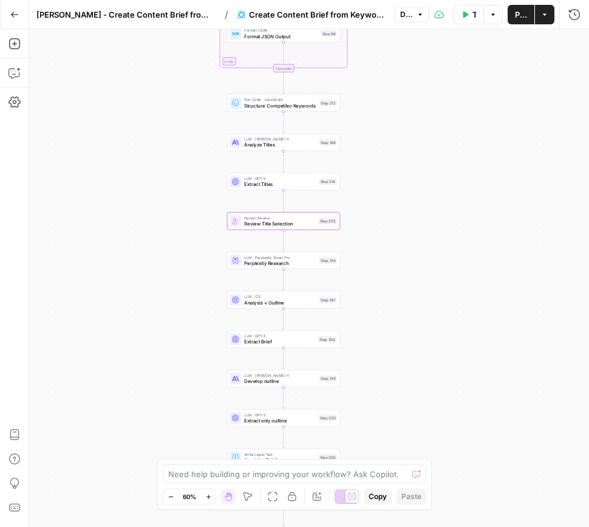
drag, startPoint x: 381, startPoint y: 219, endPoint x: 380, endPoint y: 152, distance: 66.2
click at [380, 152] on div "Workflow Set Inputs Inputs Google Search Perform Google Search Step 51 Run Code…" at bounding box center [309, 277] width 560 height 497
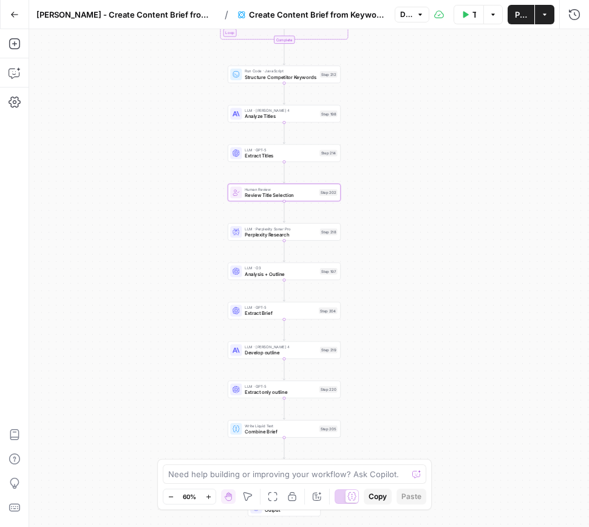
drag, startPoint x: 395, startPoint y: 255, endPoint x: 394, endPoint y: 228, distance: 27.3
click at [394, 228] on div "Workflow Set Inputs Inputs Google Search Perform Google Search Step 51 Run Code…" at bounding box center [309, 277] width 560 height 497
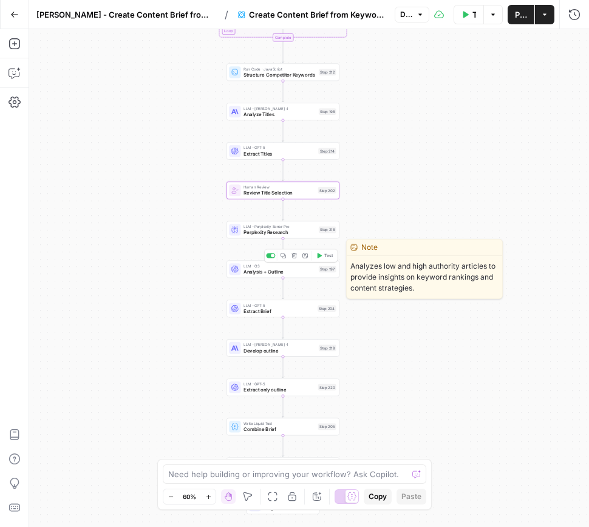
click at [301, 273] on span "Analysis + Outline" at bounding box center [280, 271] width 72 height 7
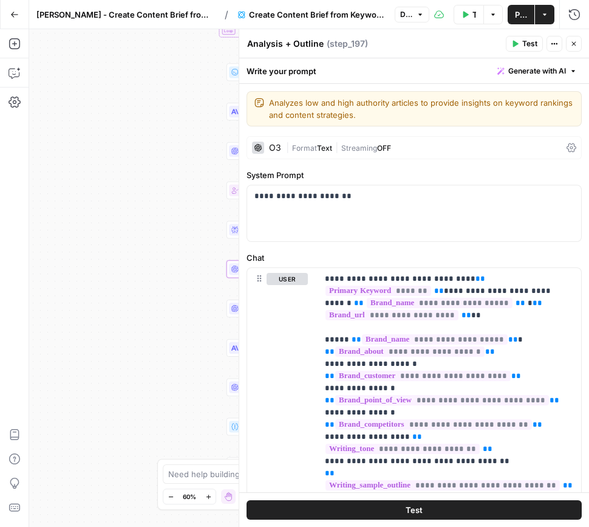
click at [575, 40] on icon "button" at bounding box center [573, 43] width 7 height 7
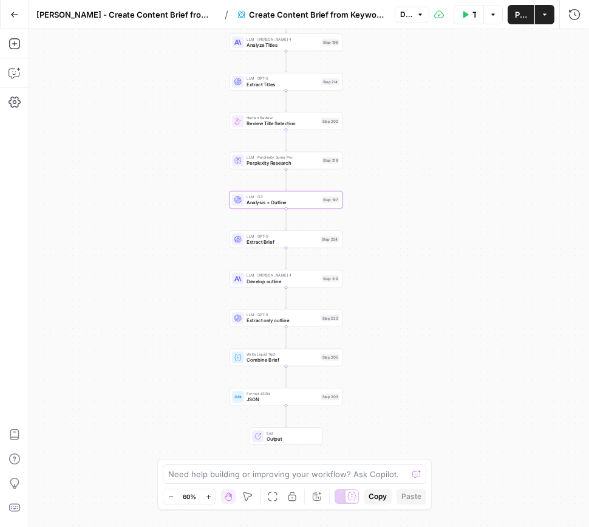
drag, startPoint x: 414, startPoint y: 275, endPoint x: 418, endPoint y: 209, distance: 65.7
click at [418, 209] on div "Workflow Set Inputs Inputs Google Search Perform Google Search Step 51 Run Code…" at bounding box center [309, 277] width 560 height 497
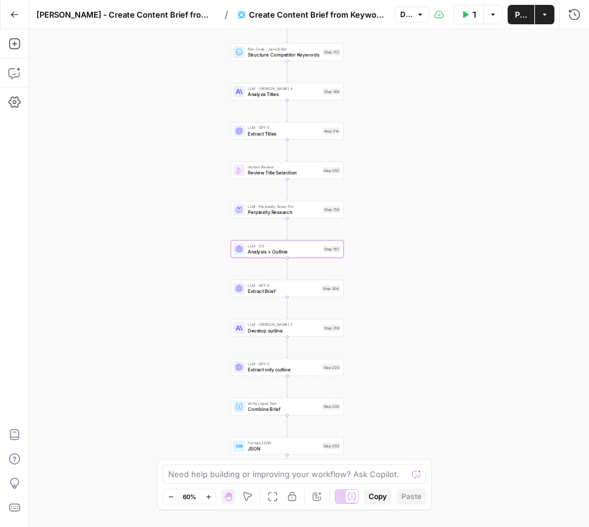
drag, startPoint x: 406, startPoint y: 340, endPoint x: 406, endPoint y: 390, distance: 49.8
click at [407, 390] on div "Workflow Set Inputs Inputs Google Search Perform Google Search Step 51 Run Code…" at bounding box center [309, 277] width 560 height 497
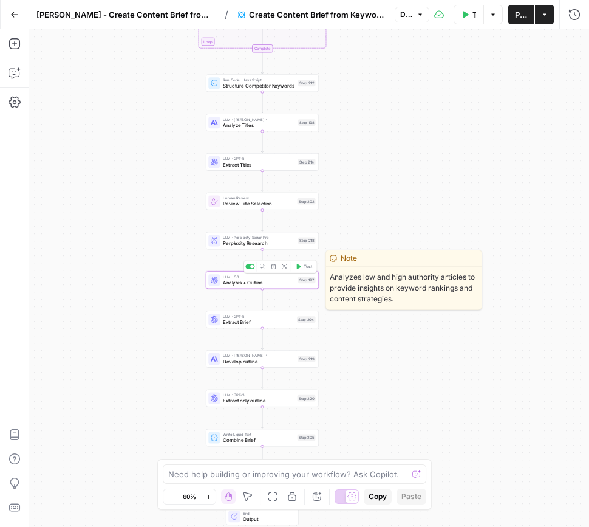
click at [266, 283] on span "Analysis + Outline" at bounding box center [259, 282] width 72 height 7
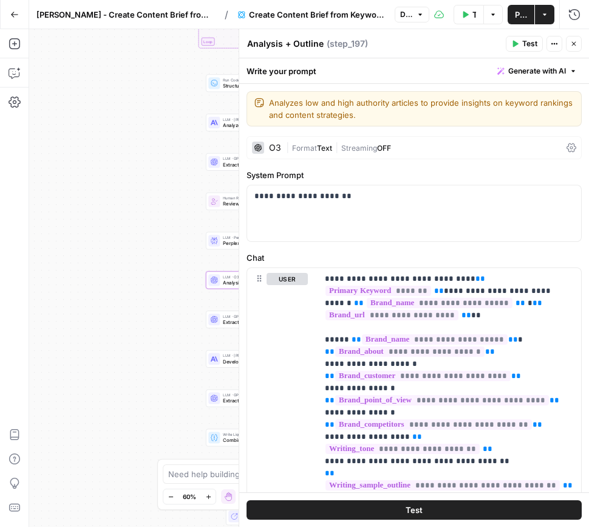
click at [273, 149] on div "O3" at bounding box center [275, 147] width 12 height 9
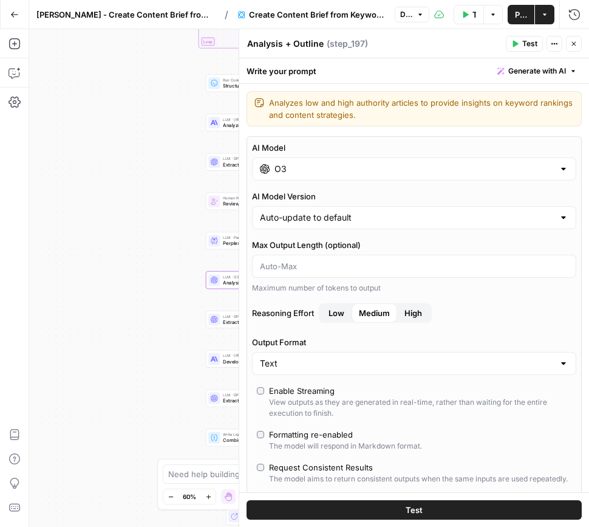
click at [291, 174] on input "O3" at bounding box center [414, 169] width 279 height 12
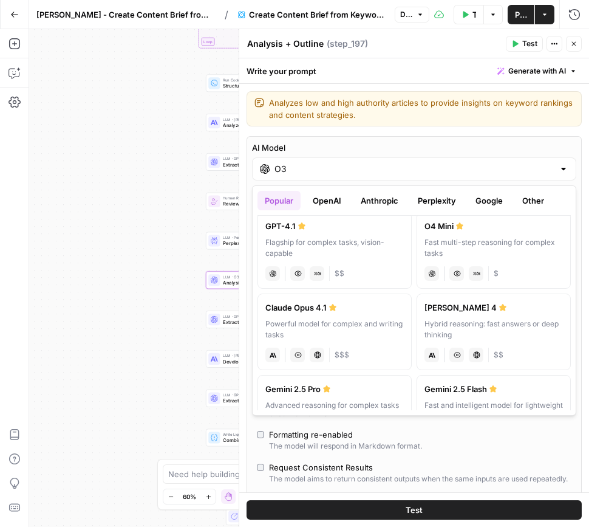
scroll to position [93, 0]
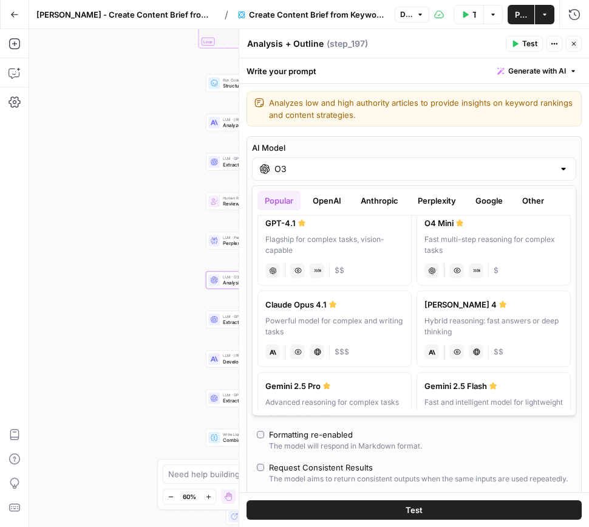
click at [378, 312] on label "Claude Opus 4.1 Powerful model for complex and writing tasks anthropic Vision C…" at bounding box center [335, 328] width 154 height 77
type input "Claude Opus 4.1"
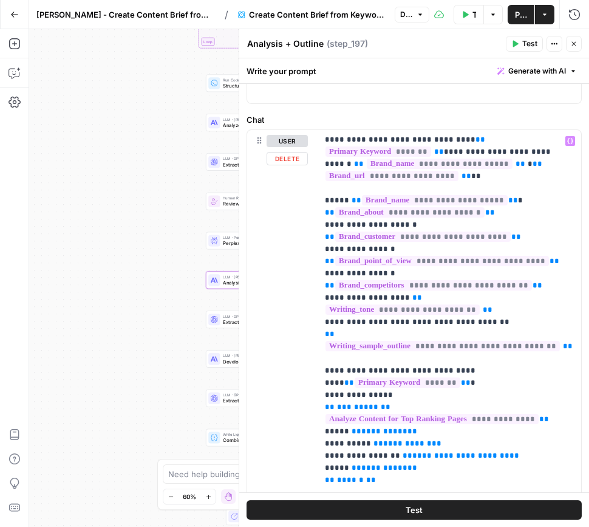
scroll to position [0, 0]
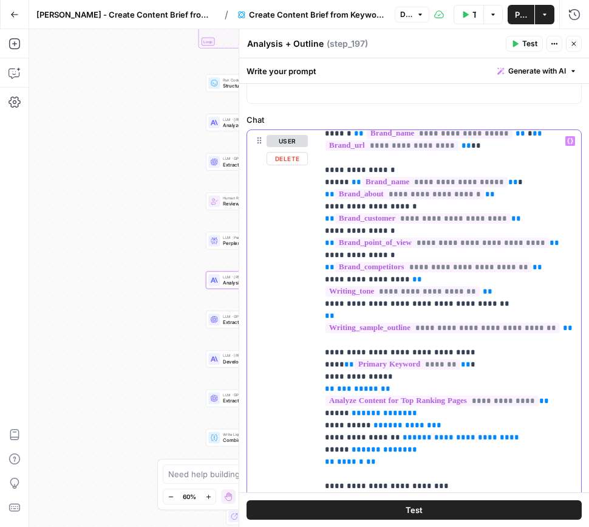
scroll to position [41, 0]
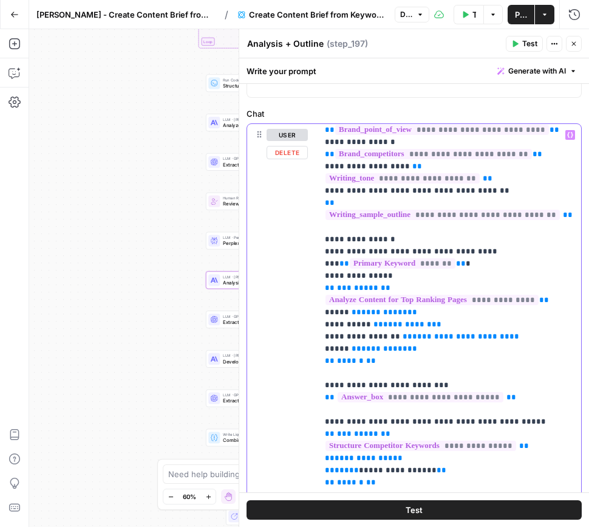
scroll to position [426, 0]
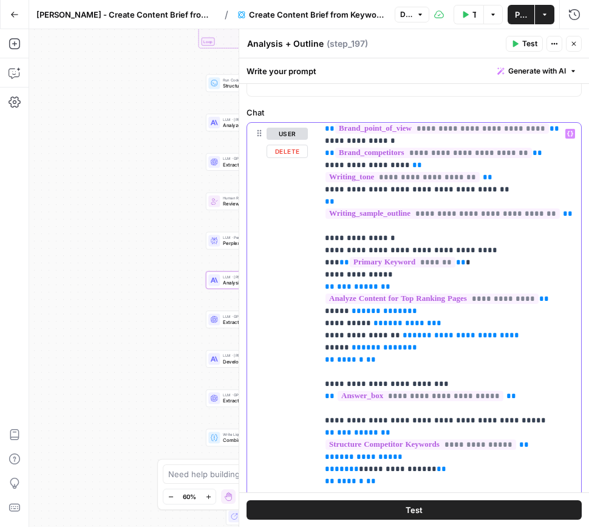
click at [323, 397] on div "**********" at bounding box center [450, 370] width 264 height 495
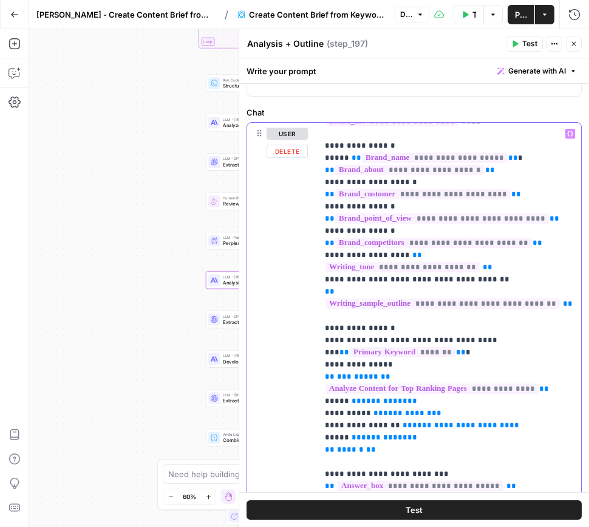
scroll to position [13, 0]
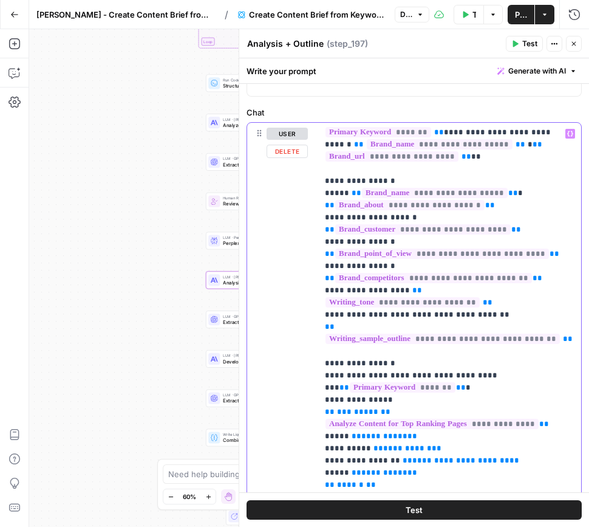
click at [324, 302] on div "**********" at bounding box center [450, 370] width 264 height 495
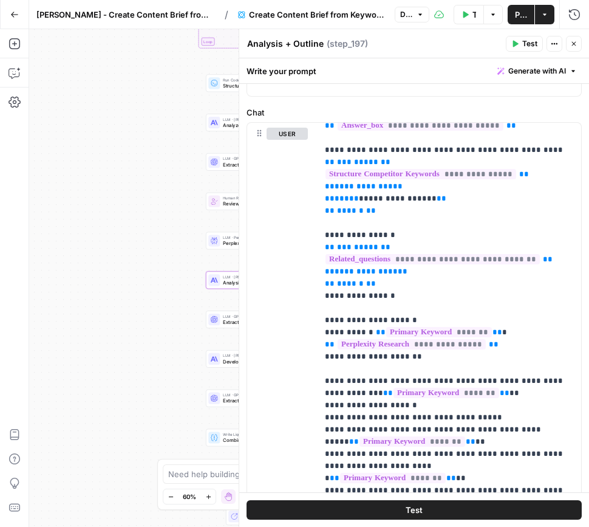
scroll to position [423, 0]
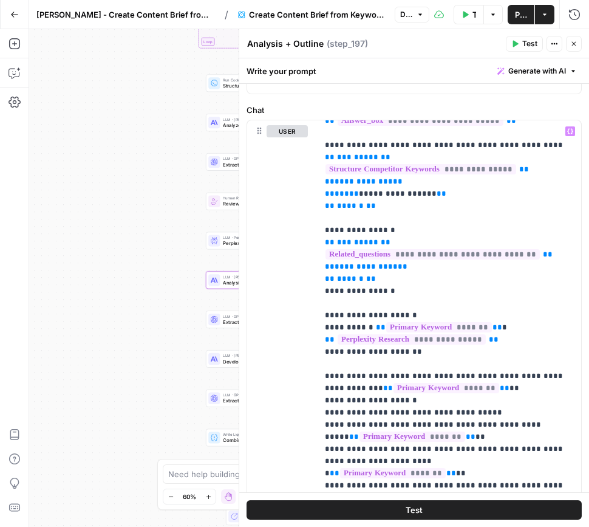
click at [428, 509] on button "Test" at bounding box center [414, 509] width 335 height 19
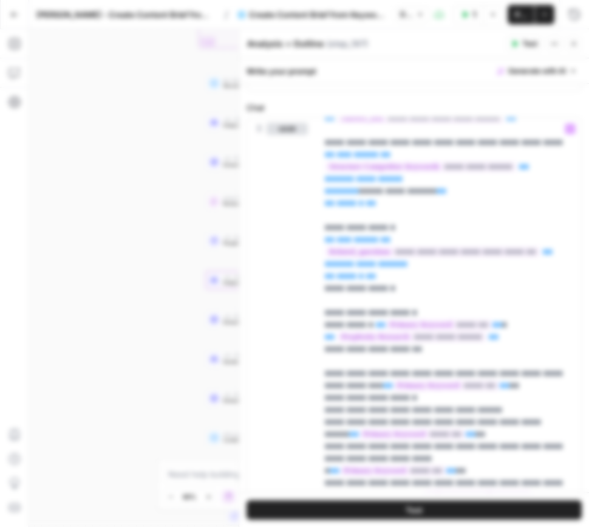
scroll to position [431, 0]
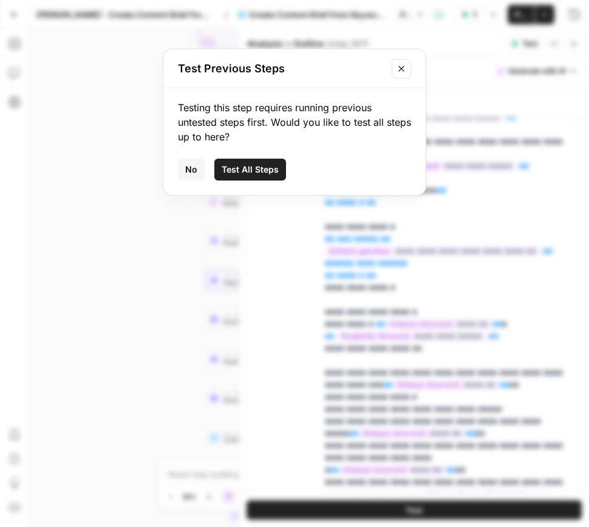
click at [191, 169] on span "No" at bounding box center [191, 169] width 12 height 12
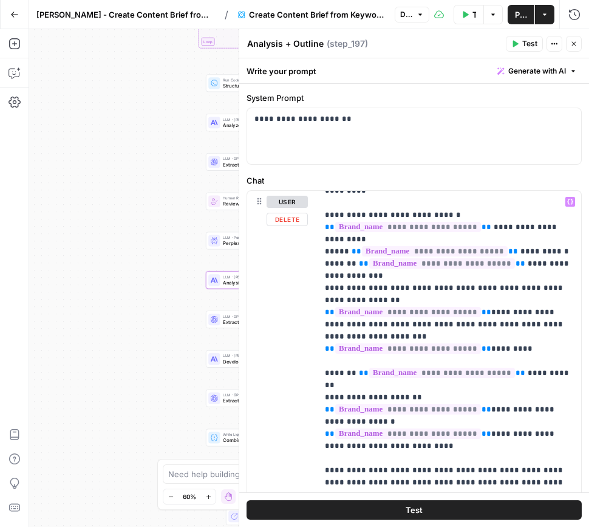
scroll to position [2240, 0]
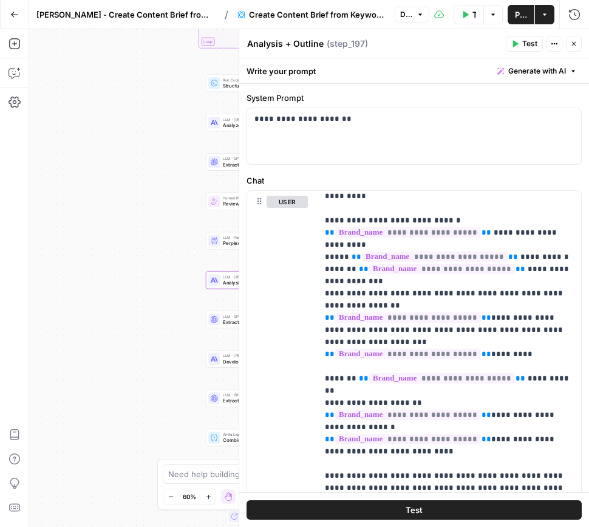
drag, startPoint x: 572, startPoint y: 45, endPoint x: 561, endPoint y: 60, distance: 18.7
click at [572, 45] on icon "button" at bounding box center [574, 44] width 4 height 4
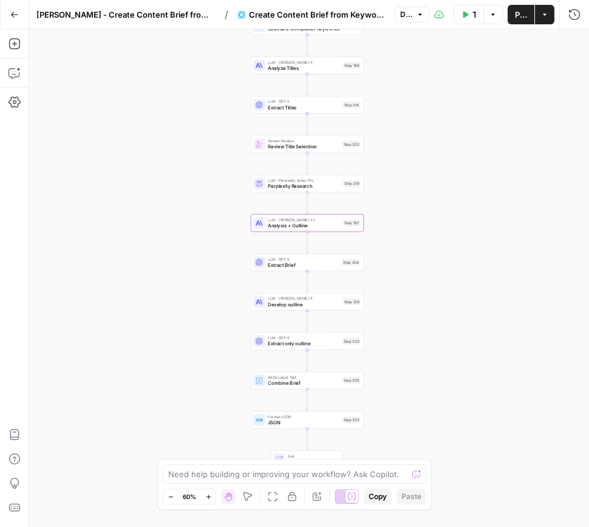
drag, startPoint x: 347, startPoint y: 299, endPoint x: 370, endPoint y: 267, distance: 40.1
click at [391, 248] on div "Workflow Set Inputs Inputs Google Search Perform Google Search Step 51 Run Code…" at bounding box center [309, 277] width 560 height 497
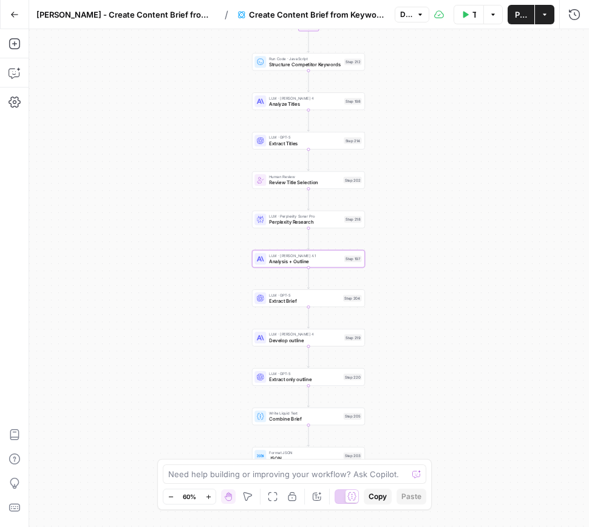
drag, startPoint x: 423, startPoint y: 265, endPoint x: 422, endPoint y: 294, distance: 28.6
click at [422, 294] on div "Workflow Set Inputs Inputs Google Search Perform Google Search Step 51 Run Code…" at bounding box center [309, 277] width 560 height 497
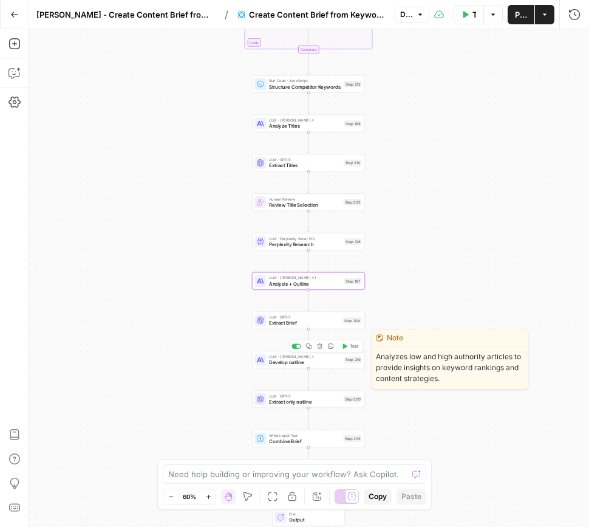
click at [316, 363] on span "Develop outline" at bounding box center [305, 361] width 72 height 7
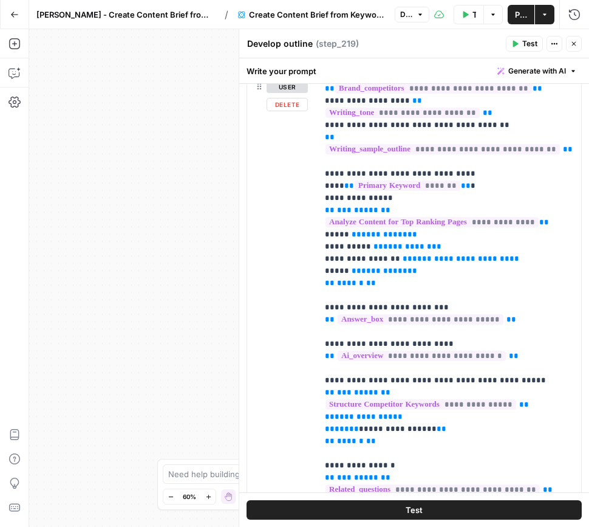
scroll to position [189, 0]
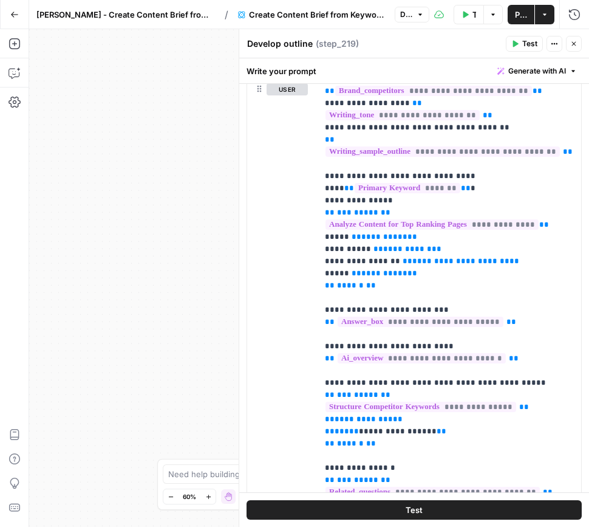
drag, startPoint x: 578, startPoint y: 45, endPoint x: 567, endPoint y: 52, distance: 13.1
click at [575, 45] on button "Close" at bounding box center [574, 44] width 16 height 16
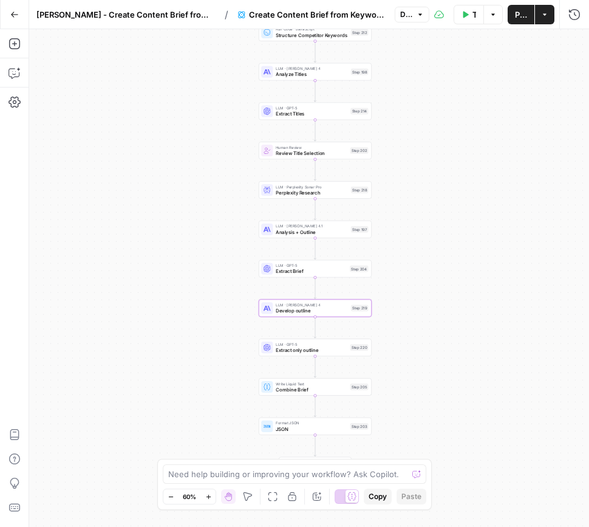
drag, startPoint x: 398, startPoint y: 352, endPoint x: 382, endPoint y: 337, distance: 21.9
click at [403, 314] on div "Workflow Set Inputs Inputs Google Search Perform Google Search Step 51 Run Code…" at bounding box center [309, 277] width 560 height 497
click at [332, 390] on span "Combine Brief" at bounding box center [312, 389] width 72 height 7
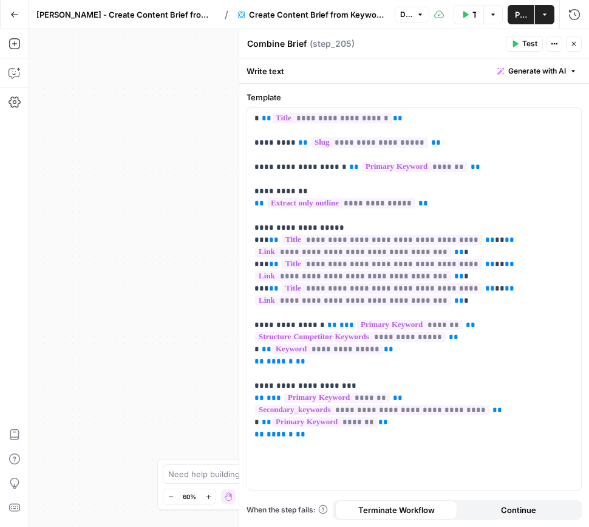
drag, startPoint x: 576, startPoint y: 45, endPoint x: 508, endPoint y: 210, distance: 177.9
click at [574, 46] on icon "button" at bounding box center [573, 43] width 7 height 7
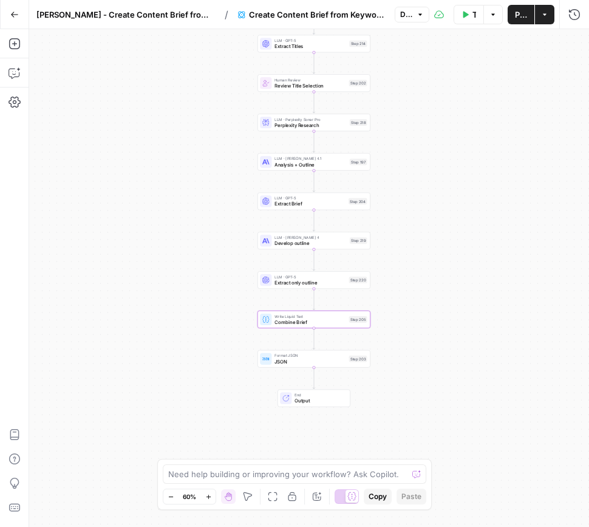
drag, startPoint x: 448, startPoint y: 354, endPoint x: 364, endPoint y: 367, distance: 84.8
click at [447, 341] on div "Workflow Set Inputs Inputs Google Search Perform Google Search Step 51 Run Code…" at bounding box center [309, 277] width 560 height 497
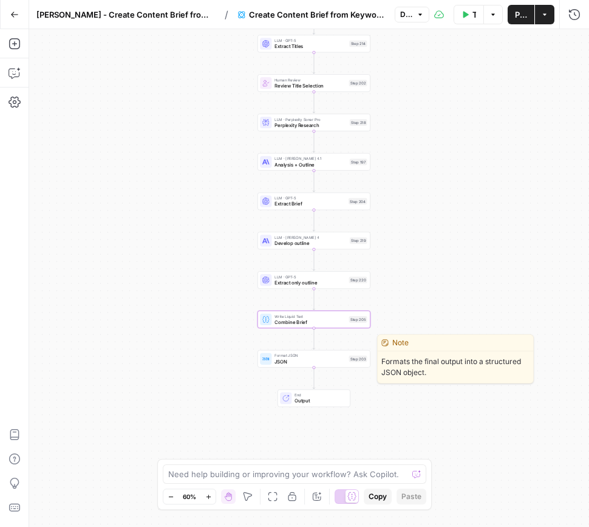
click at [318, 363] on span "JSON" at bounding box center [311, 361] width 72 height 7
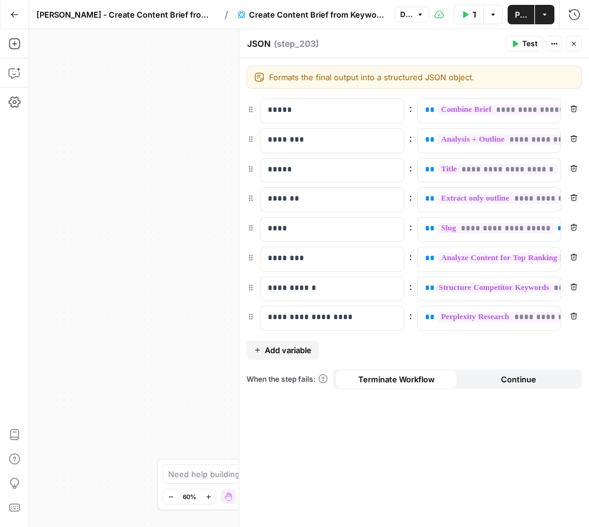
drag, startPoint x: 426, startPoint y: 406, endPoint x: 331, endPoint y: 402, distance: 94.8
click at [426, 406] on div "**********" at bounding box center [414, 292] width 350 height 468
click at [573, 41] on icon "button" at bounding box center [573, 43] width 7 height 7
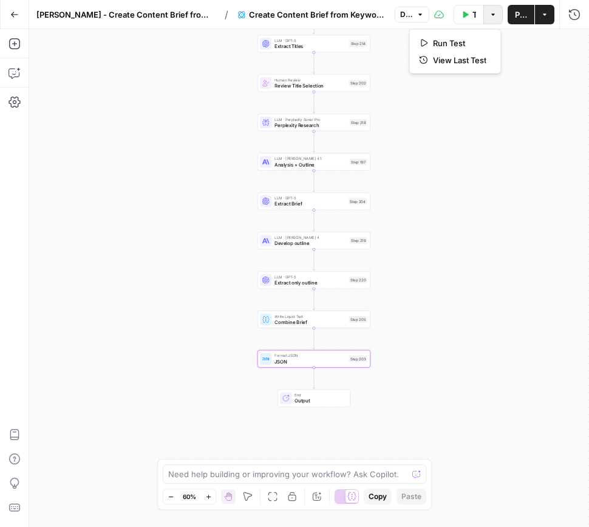
click at [496, 19] on button "Options" at bounding box center [492, 14] width 19 height 19
drag, startPoint x: 551, startPoint y: 90, endPoint x: 551, endPoint y: 51, distance: 39.5
click at [551, 90] on div "Workflow Set Inputs Inputs Google Search Perform Google Search Step 51 Run Code…" at bounding box center [309, 277] width 560 height 497
click at [553, 22] on button "Actions" at bounding box center [544, 14] width 19 height 19
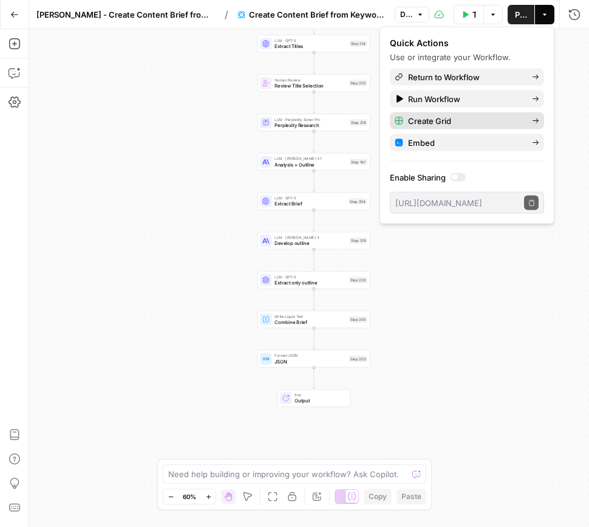
click at [535, 121] on icon "button" at bounding box center [535, 120] width 7 height 7
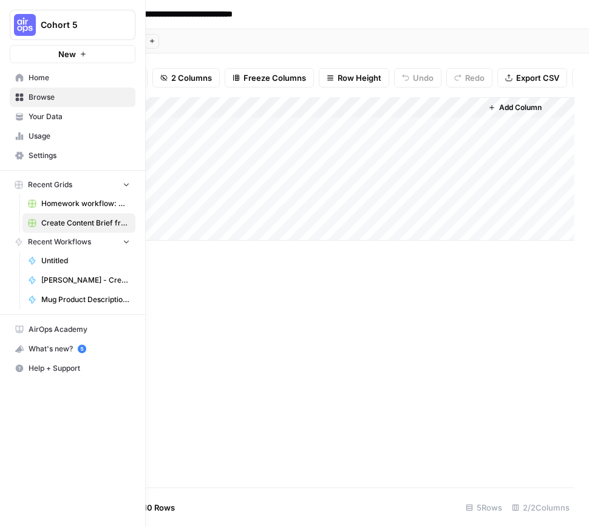
click at [55, 116] on span "Your Data" at bounding box center [79, 116] width 101 height 11
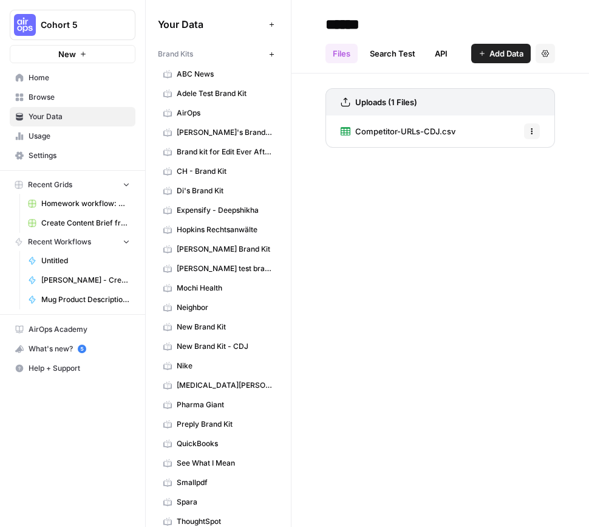
click at [95, 101] on span "Browse" at bounding box center [79, 97] width 101 height 11
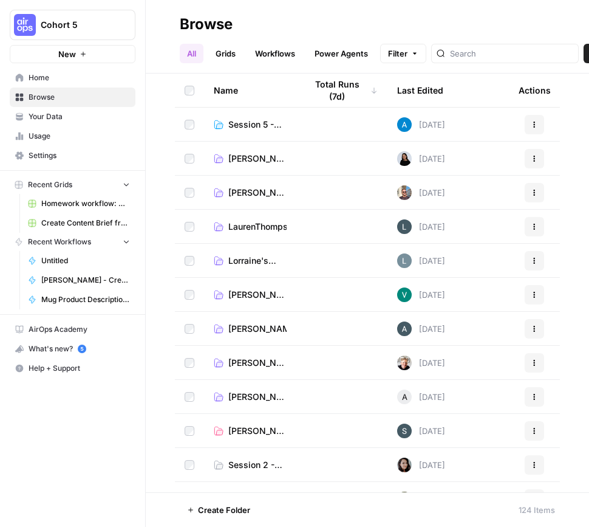
click at [55, 77] on span "Home" at bounding box center [79, 77] width 101 height 11
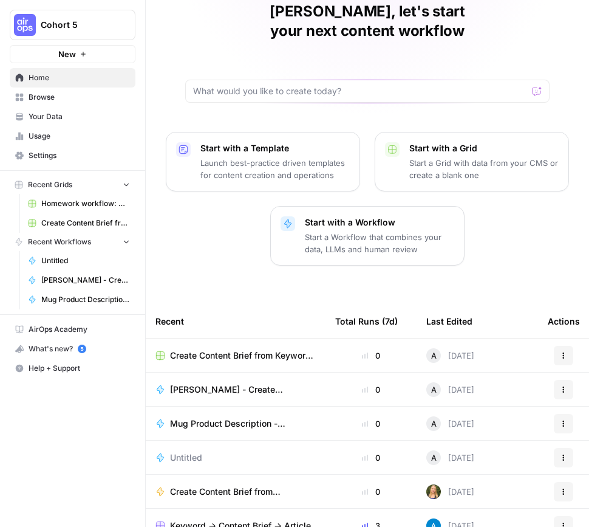
scroll to position [81, 0]
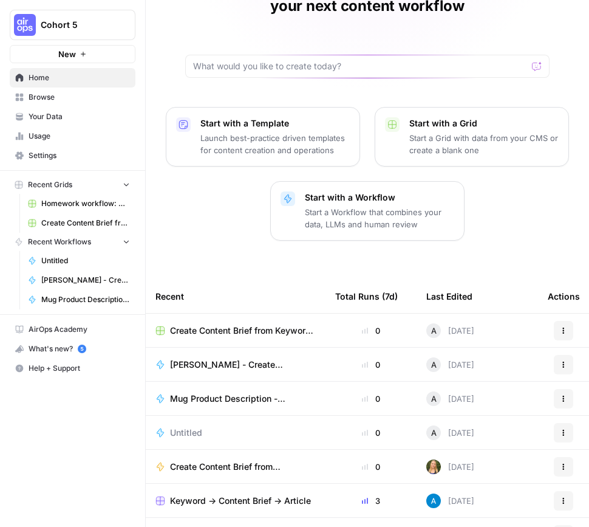
click at [59, 96] on span "Browse" at bounding box center [79, 97] width 101 height 11
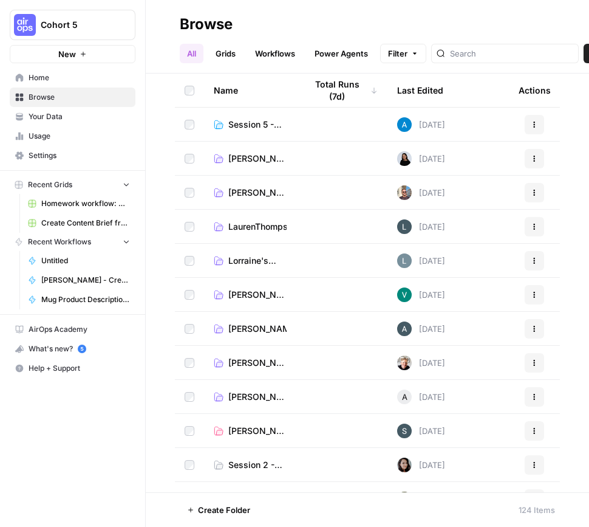
click at [246, 398] on span "Ashley's Folder" at bounding box center [257, 397] width 58 height 12
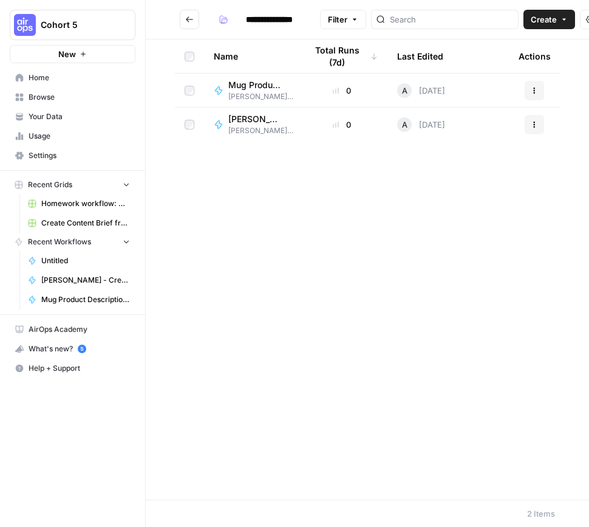
click at [193, 22] on icon "Go back" at bounding box center [189, 19] width 9 height 9
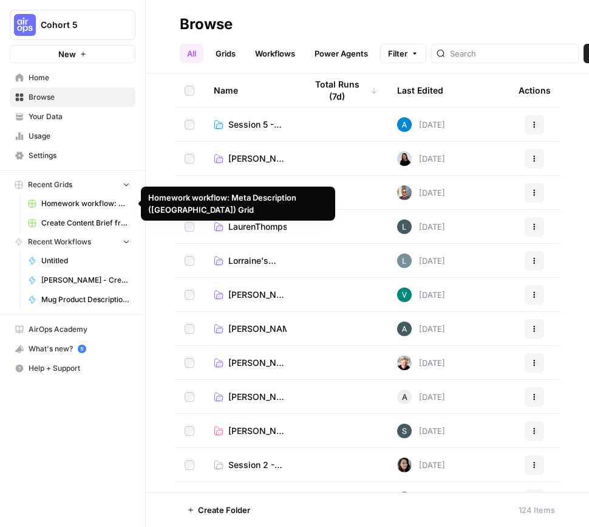
click at [63, 200] on span "Homework workflow: Meta Description ([GEOGRAPHIC_DATA]) Grid" at bounding box center [85, 203] width 89 height 11
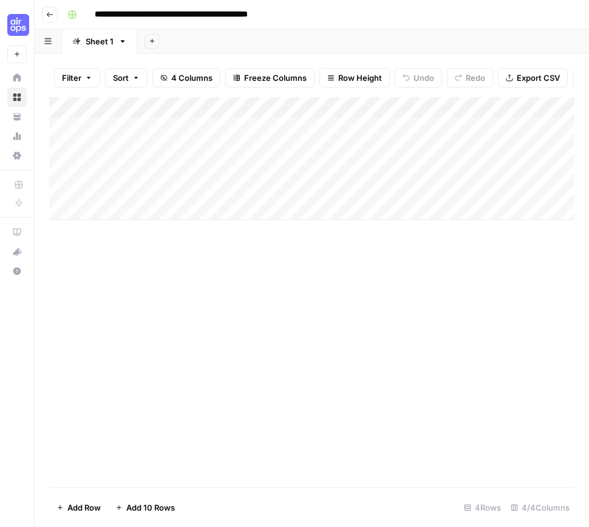
click at [48, 13] on icon "button" at bounding box center [49, 14] width 7 height 7
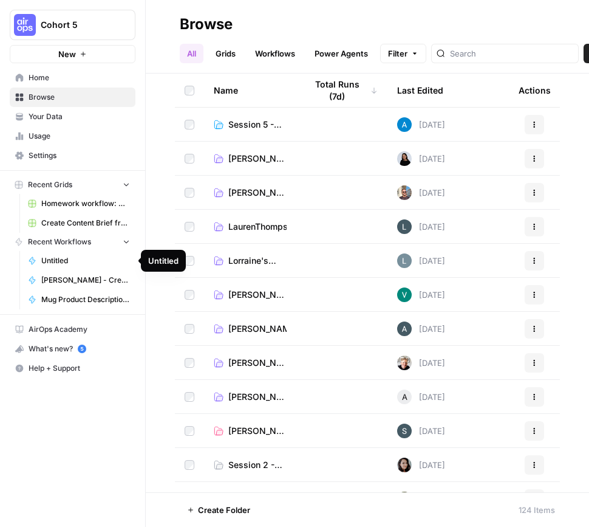
click at [70, 225] on span "Create Content Brief from Keyword - Fork Grid" at bounding box center [85, 222] width 89 height 11
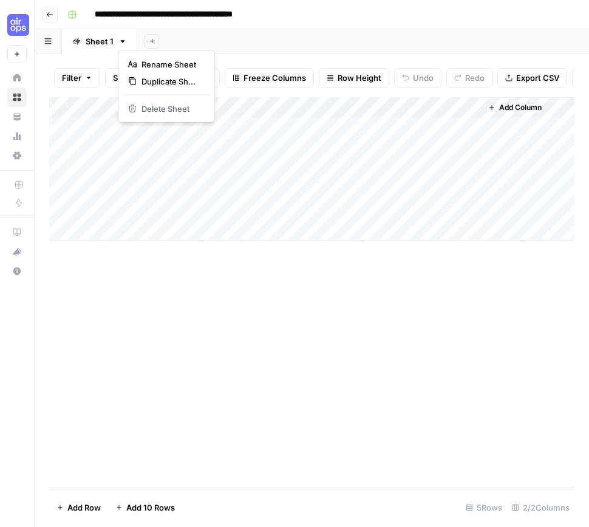
click at [125, 41] on icon "button" at bounding box center [122, 41] width 9 height 9
click at [372, 21] on div "**********" at bounding box center [320, 14] width 514 height 19
drag, startPoint x: 120, startPoint y: 11, endPoint x: 102, endPoint y: 10, distance: 18.3
click at [120, 11] on input "**********" at bounding box center [189, 14] width 201 height 19
click at [95, 9] on input "**********" at bounding box center [189, 14] width 201 height 19
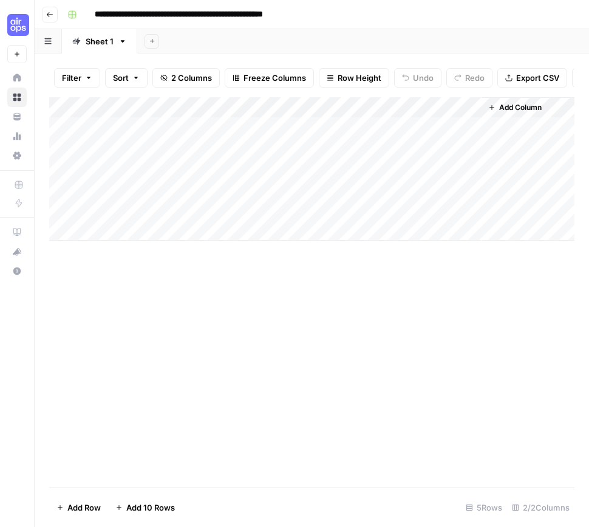
type input "**********"
click at [364, 16] on div "**********" at bounding box center [320, 14] width 514 height 19
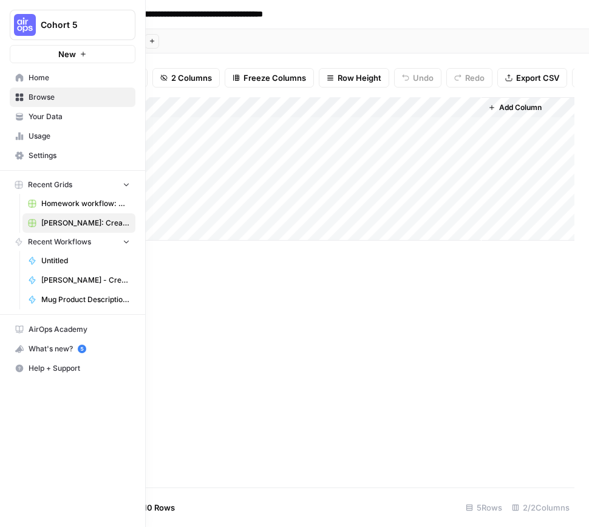
click at [48, 75] on span "Home" at bounding box center [79, 77] width 101 height 11
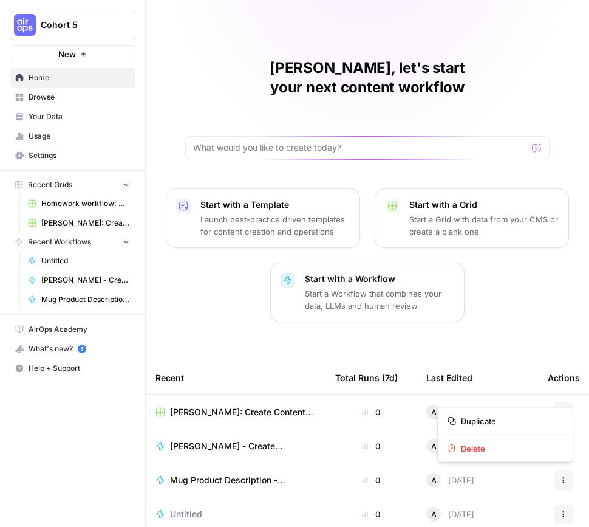
click at [567, 408] on icon "button" at bounding box center [563, 411] width 7 height 7
click at [550, 316] on div "Ashley, let's start your next content workflow Start with a Template Launch bes…" at bounding box center [367, 326] width 443 height 652
click at [237, 406] on span "[PERSON_NAME]: Create Content Brief from Keyword - Fork Grid" at bounding box center [243, 412] width 146 height 12
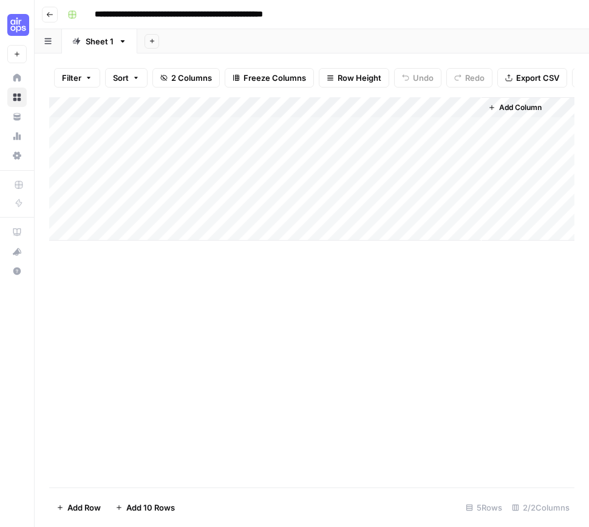
click at [48, 41] on icon "button" at bounding box center [47, 41] width 7 height 7
click at [397, 20] on div "**********" at bounding box center [320, 14] width 514 height 19
click at [52, 13] on icon "button" at bounding box center [49, 14] width 7 height 7
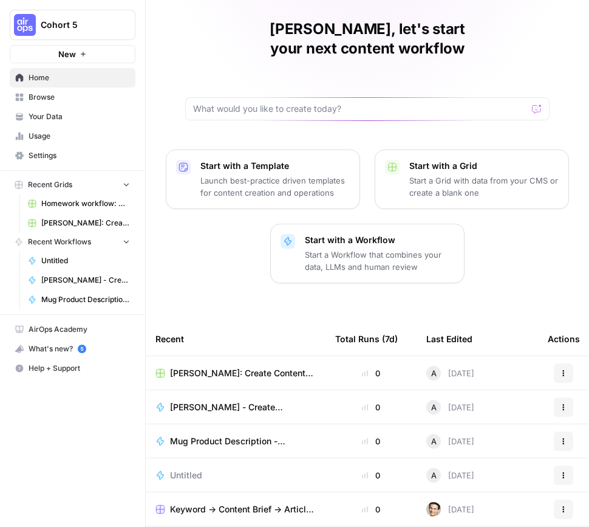
scroll to position [106, 0]
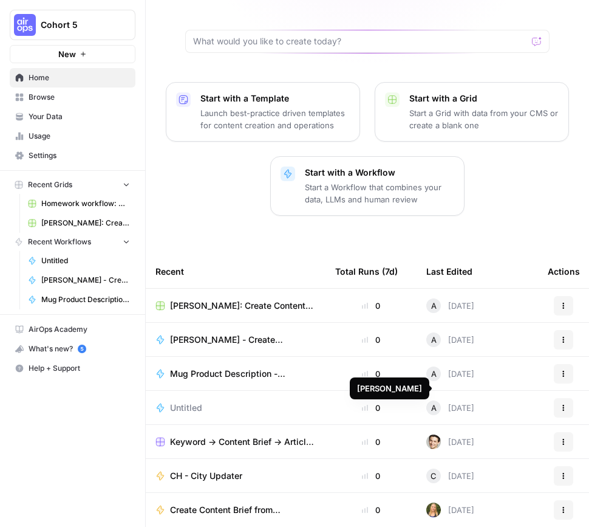
click at [196, 401] on span "Untitled" at bounding box center [186, 407] width 32 height 12
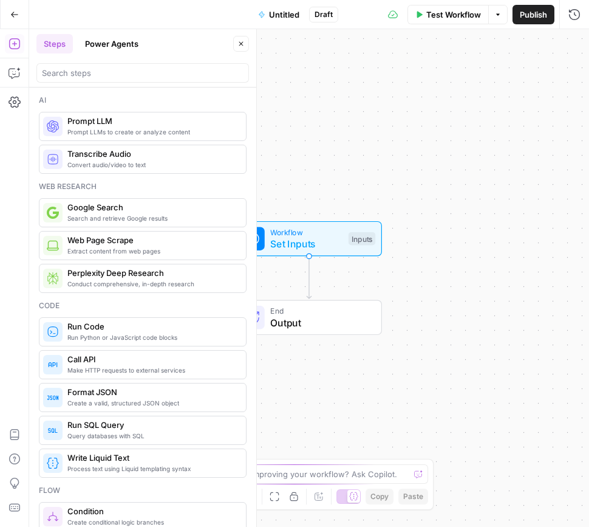
drag, startPoint x: 19, startPoint y: 11, endPoint x: 64, endPoint y: 47, distance: 57.4
click at [19, 11] on button "Go Back" at bounding box center [15, 15] width 22 height 22
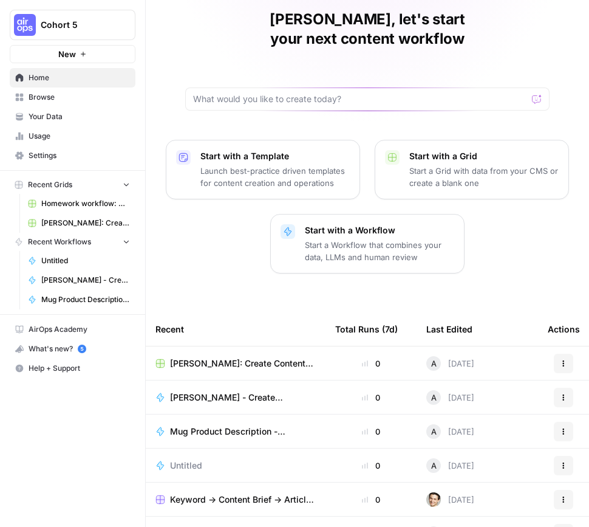
scroll to position [106, 0]
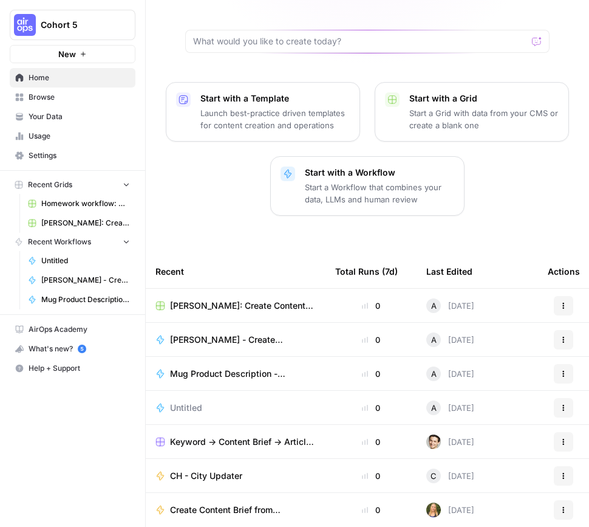
click at [53, 101] on span "Browse" at bounding box center [79, 97] width 101 height 11
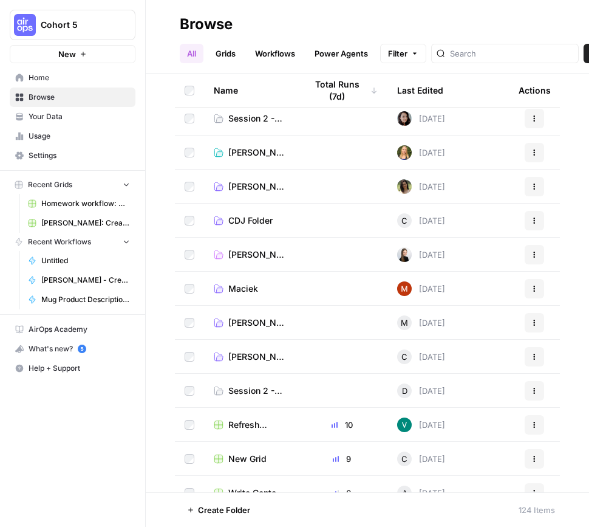
scroll to position [368, 0]
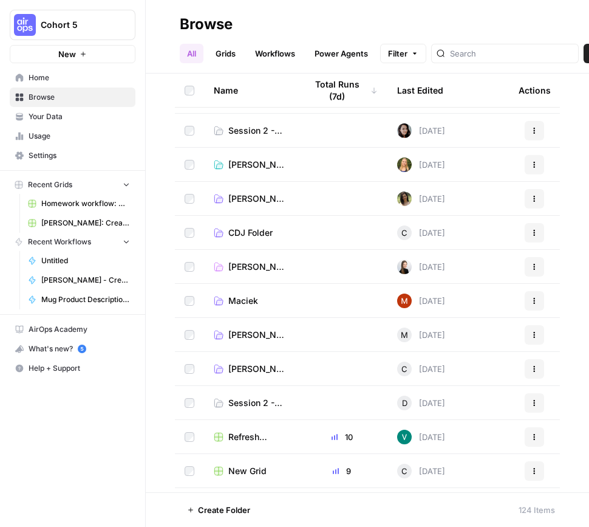
click at [458, 89] on th "Last Edited" at bounding box center [447, 89] width 121 height 33
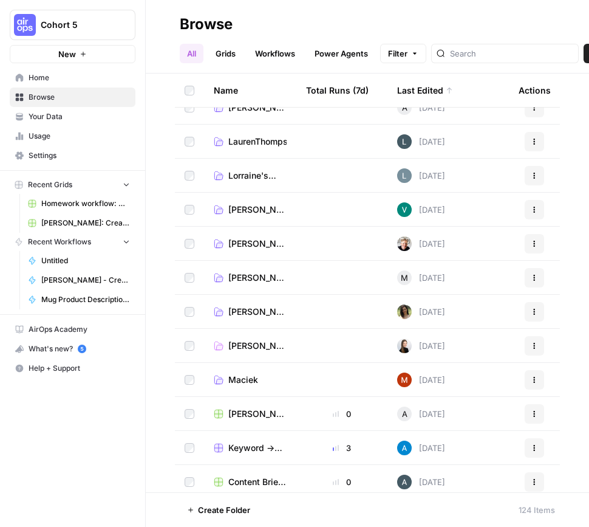
scroll to position [393, 0]
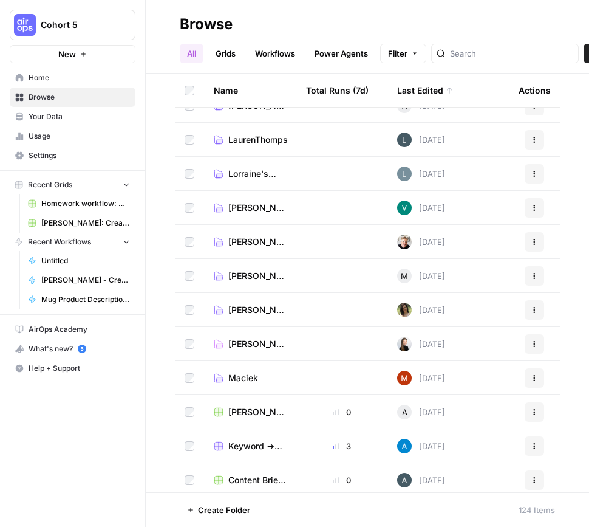
click at [214, 47] on link "Grids" at bounding box center [225, 53] width 35 height 19
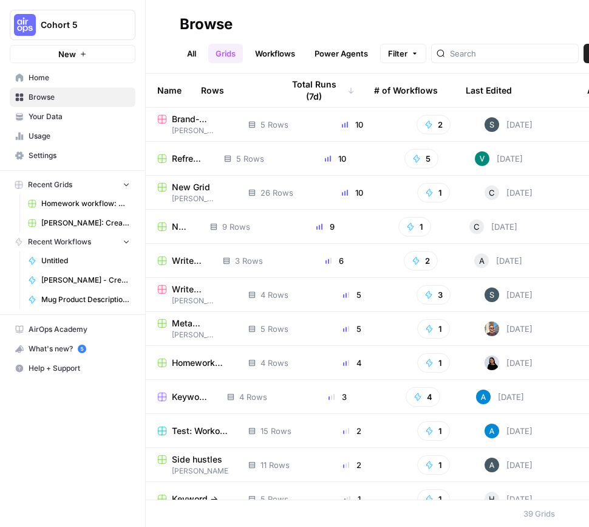
scroll to position [0, 95]
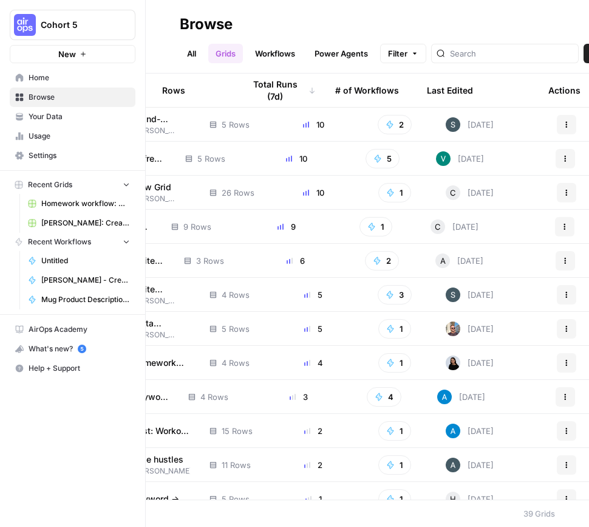
click at [482, 94] on th "Last Edited" at bounding box center [477, 89] width 121 height 33
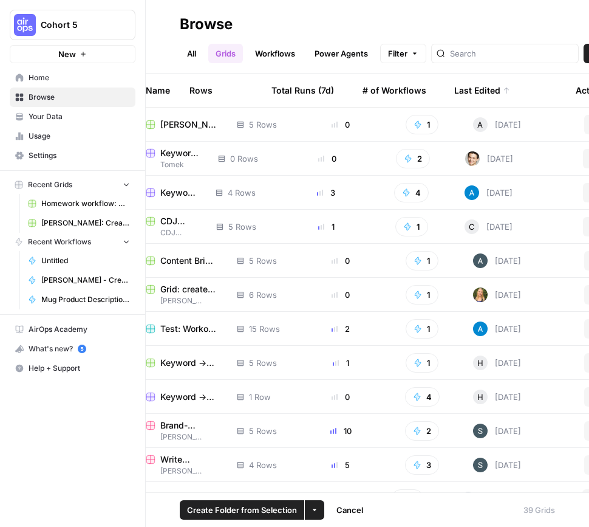
scroll to position [0, 95]
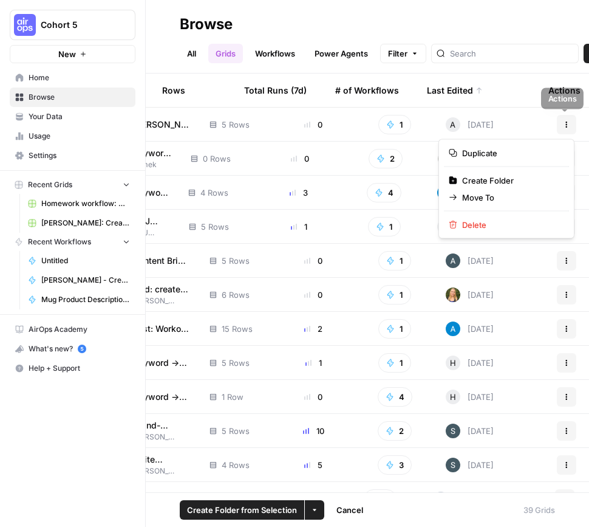
click at [565, 126] on icon "button" at bounding box center [566, 124] width 7 height 7
click at [511, 196] on span "Move To" at bounding box center [510, 197] width 97 height 12
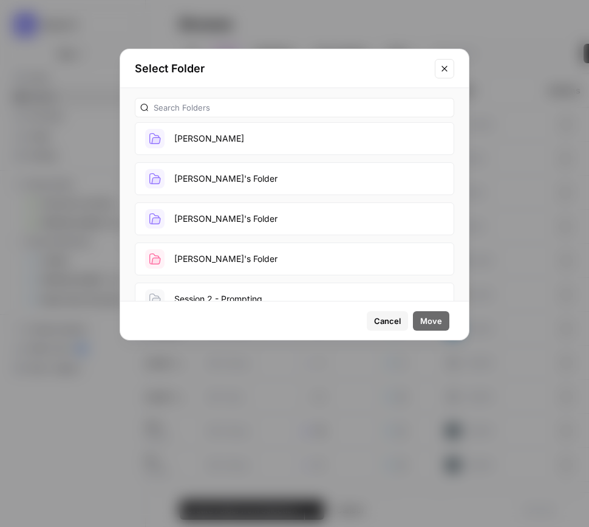
scroll to position [324, 0]
click at [237, 220] on button "Ashley's Folder" at bounding box center [294, 217] width 319 height 33
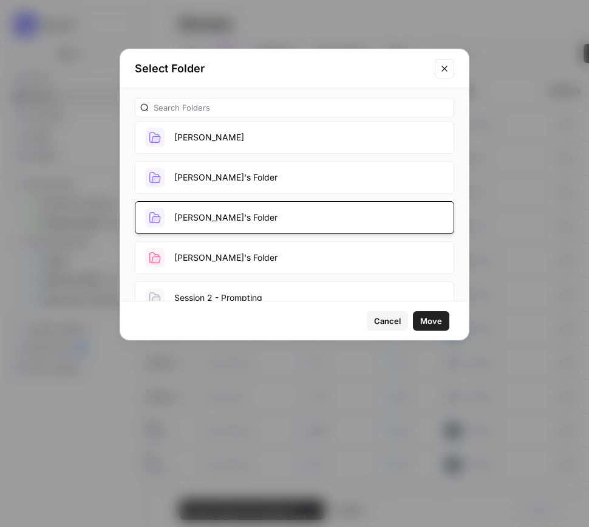
click at [428, 323] on span "Move" at bounding box center [431, 321] width 22 height 12
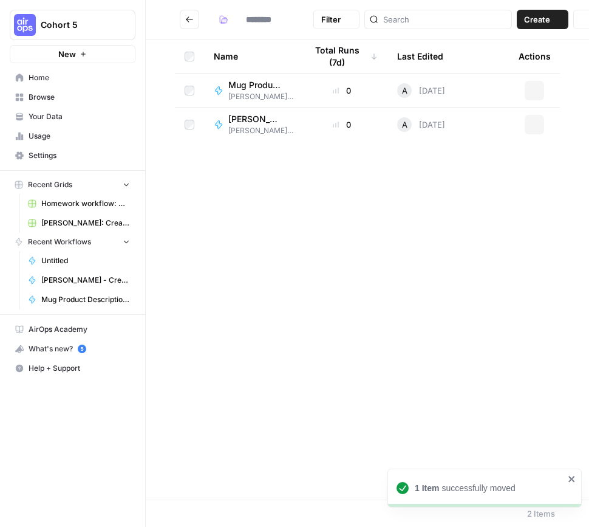
type input "**********"
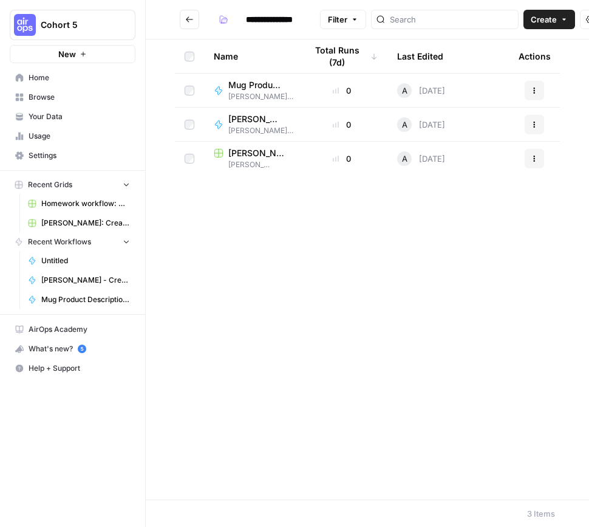
click at [245, 117] on span "[PERSON_NAME] - Create Content Brief from Keyword" at bounding box center [255, 119] width 55 height 12
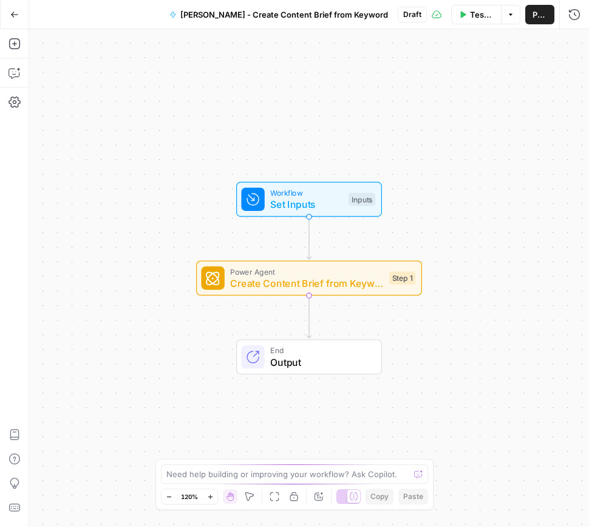
click at [329, 276] on span "Create Content Brief from Keyword - Fork" at bounding box center [306, 283] width 153 height 15
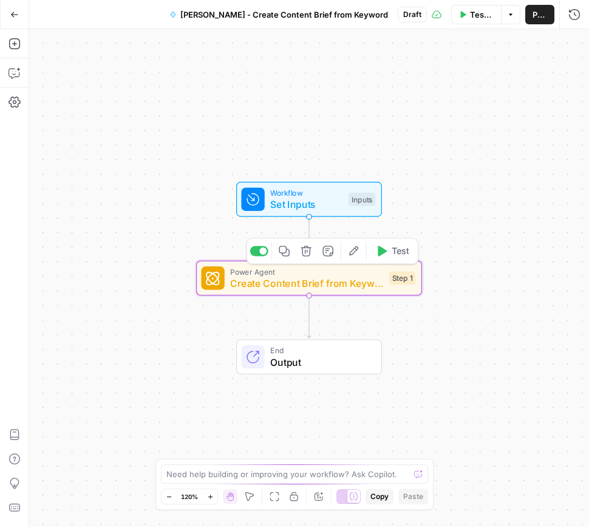
click at [328, 276] on span "Create Content Brief from Keyword - Fork" at bounding box center [306, 283] width 153 height 15
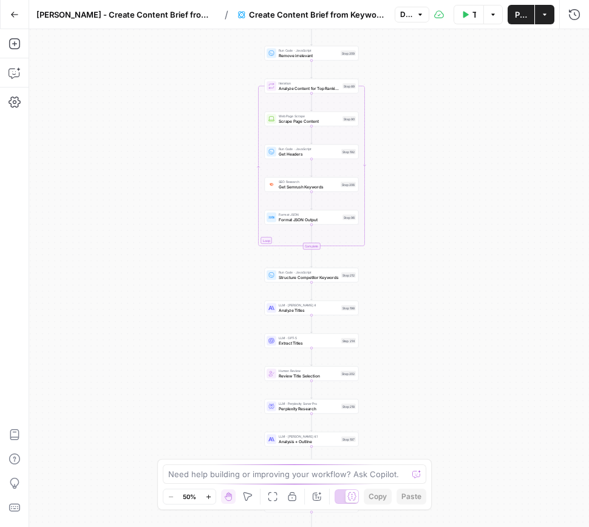
drag, startPoint x: 401, startPoint y: 353, endPoint x: 403, endPoint y: 335, distance: 17.7
click at [403, 335] on div "Workflow Set Inputs Inputs Google Search Perform Google Search Step 51 Run Code…" at bounding box center [309, 277] width 560 height 497
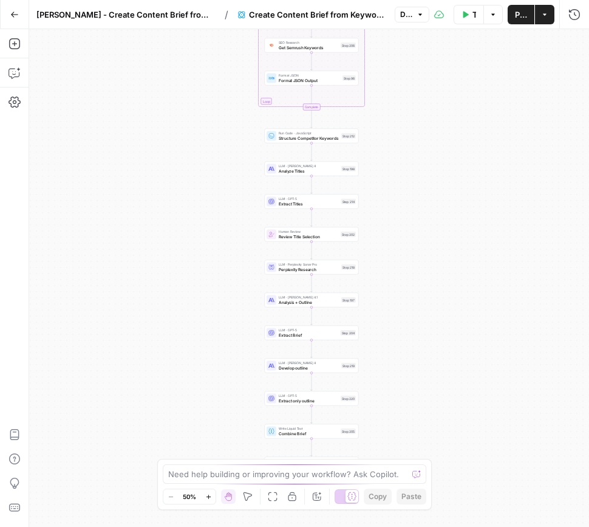
drag, startPoint x: 403, startPoint y: 340, endPoint x: 335, endPoint y: 292, distance: 83.7
click at [404, 267] on div "Workflow Set Inputs Inputs Google Search Perform Google Search Step 51 Run Code…" at bounding box center [309, 277] width 560 height 497
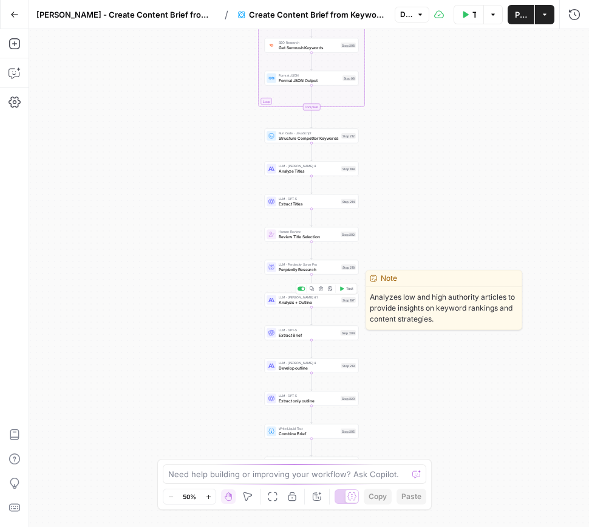
click at [322, 304] on span "Analysis + Outline" at bounding box center [309, 302] width 60 height 6
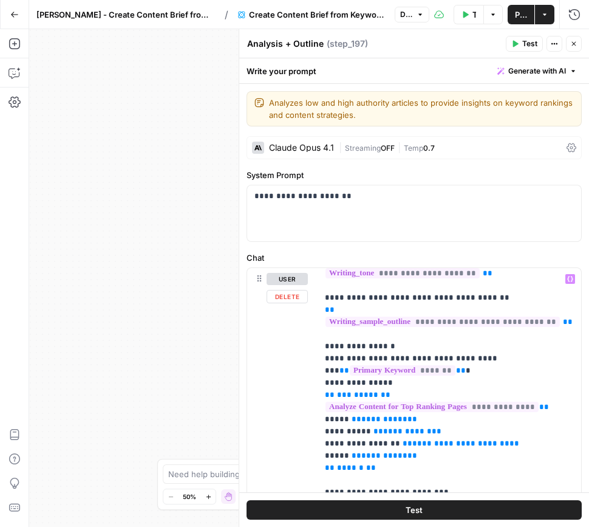
scroll to position [194, 0]
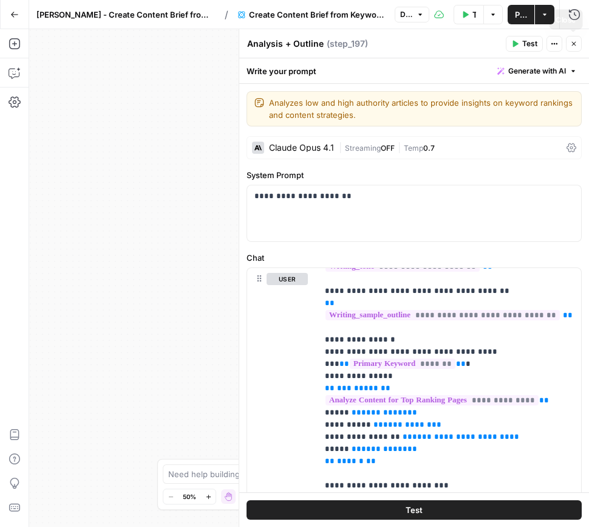
click at [570, 43] on icon "button" at bounding box center [573, 43] width 7 height 7
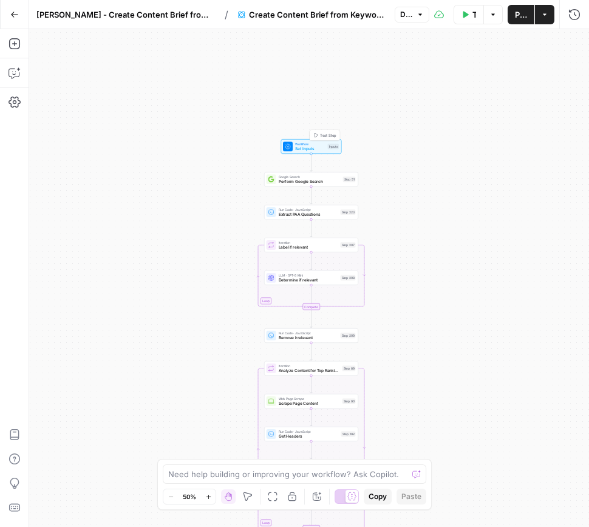
click at [319, 146] on span "Set Inputs" at bounding box center [310, 149] width 30 height 6
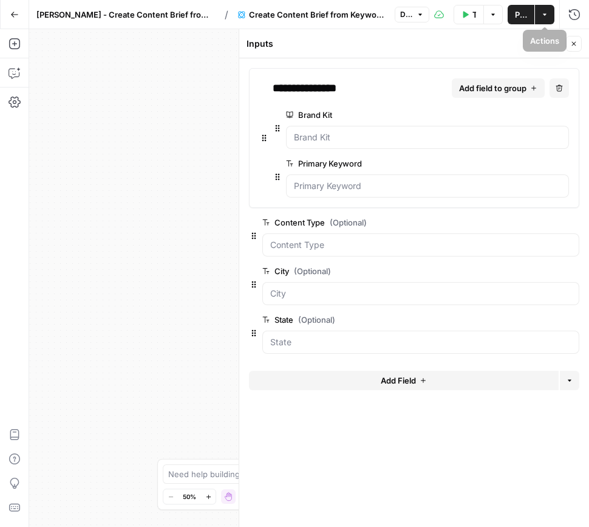
click at [467, 17] on icon "button" at bounding box center [465, 14] width 7 height 7
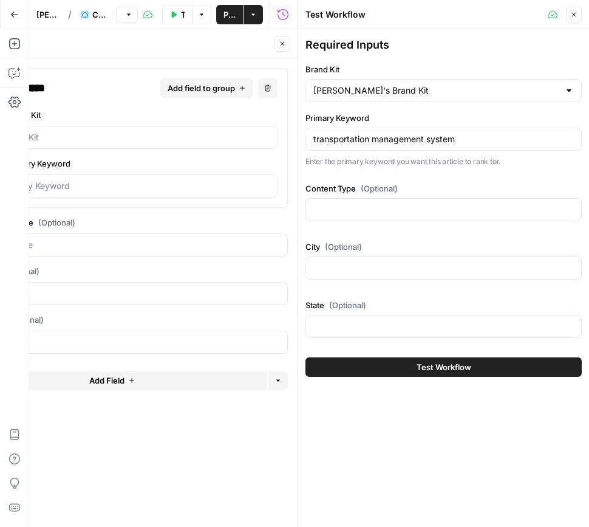
click at [475, 370] on button "Test Workflow" at bounding box center [443, 366] width 276 height 19
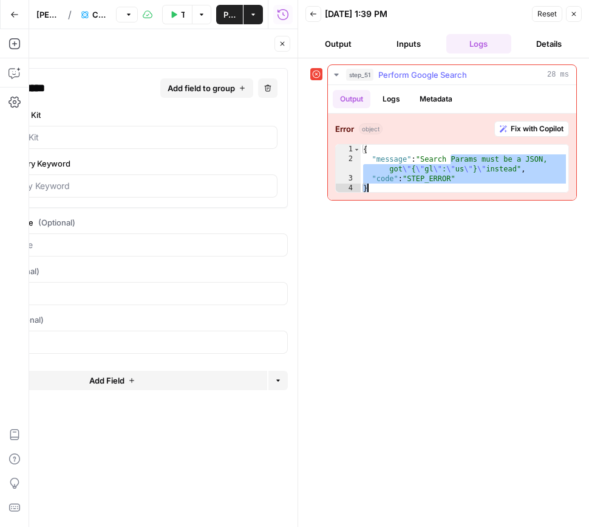
drag, startPoint x: 452, startPoint y: 158, endPoint x: 471, endPoint y: 200, distance: 45.9
click at [471, 200] on div "**********" at bounding box center [452, 132] width 250 height 136
type textarea "**********"
click at [394, 95] on button "Logs" at bounding box center [391, 99] width 32 height 18
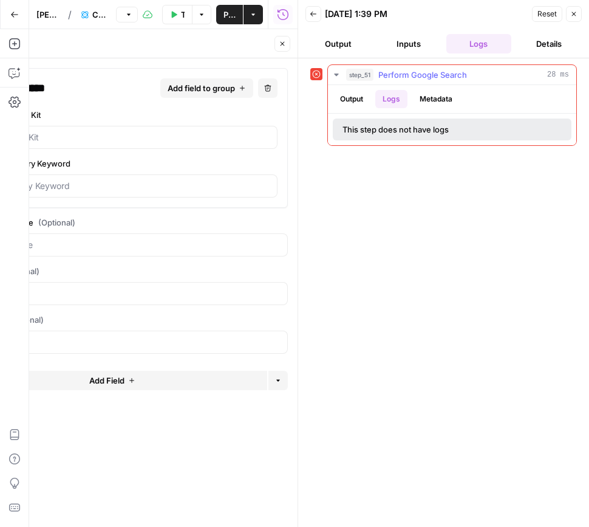
click at [439, 96] on button "Metadata" at bounding box center [435, 99] width 47 height 18
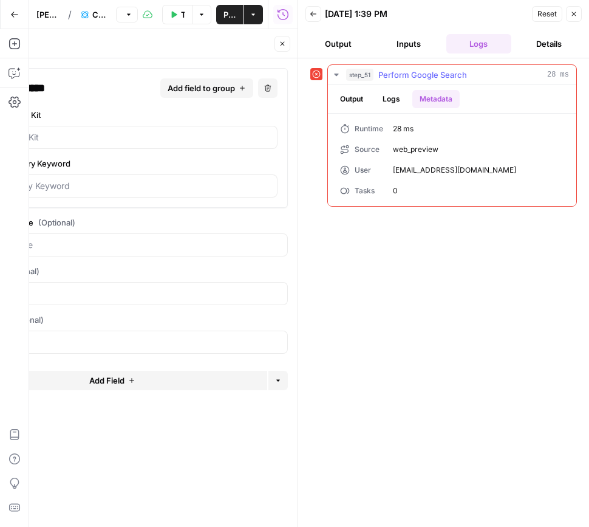
click at [345, 97] on button "Output" at bounding box center [352, 99] width 38 height 18
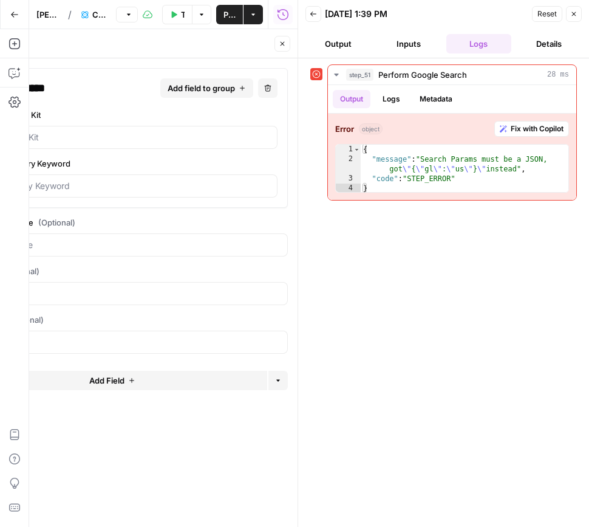
drag, startPoint x: 572, startPoint y: 16, endPoint x: 457, endPoint y: 157, distance: 180.9
click at [571, 16] on icon "button" at bounding box center [573, 13] width 7 height 7
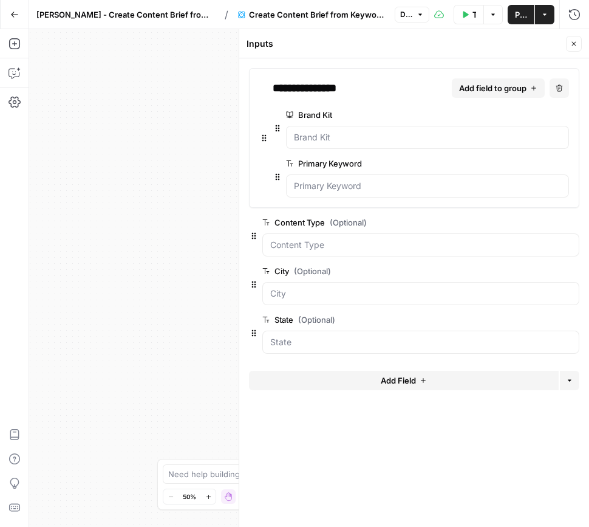
drag, startPoint x: 572, startPoint y: 41, endPoint x: 485, endPoint y: 189, distance: 172.0
click at [572, 41] on icon "button" at bounding box center [573, 43] width 7 height 7
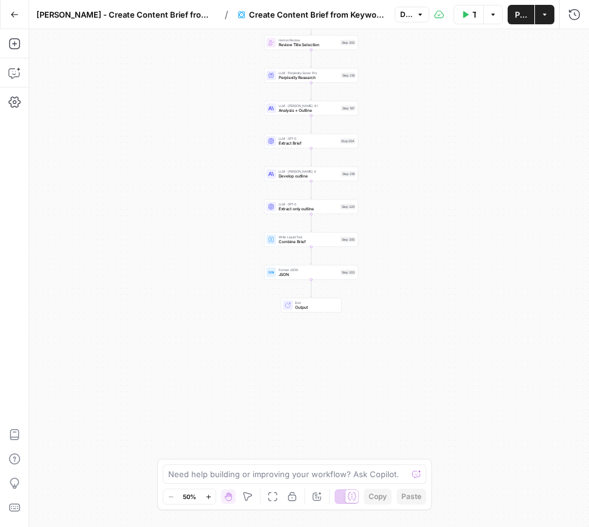
click at [319, 275] on span "JSON" at bounding box center [309, 274] width 60 height 6
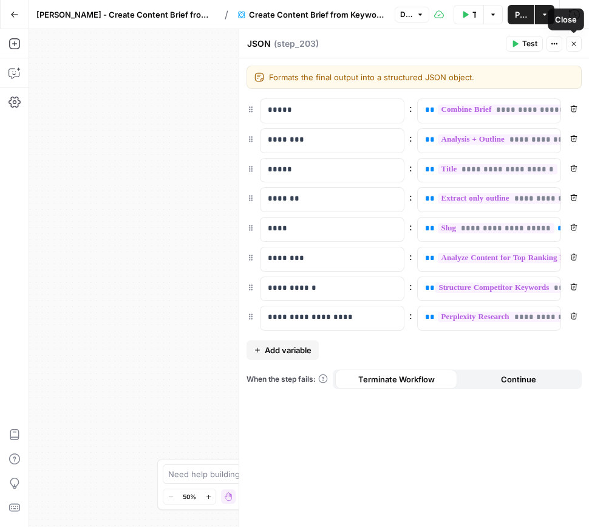
drag, startPoint x: 575, startPoint y: 44, endPoint x: 454, endPoint y: 91, distance: 129.2
click at [575, 44] on icon "button" at bounding box center [573, 43] width 7 height 7
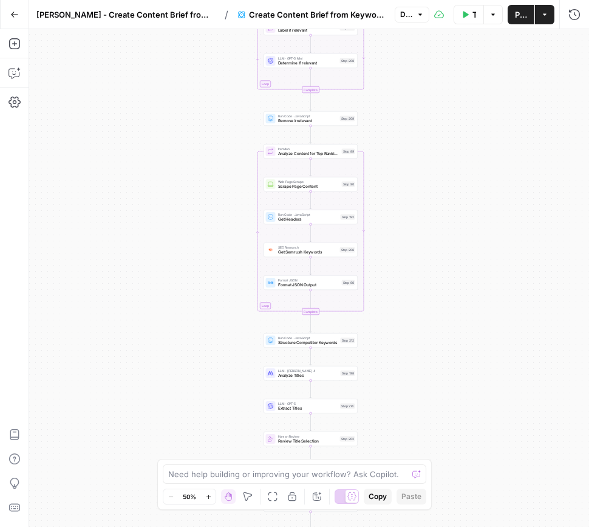
drag, startPoint x: 422, startPoint y: 333, endPoint x: 420, endPoint y: 184, distance: 149.4
click at [421, 184] on div "Workflow Set Inputs Inputs Google Search Perform Google Search Step 51 Run Code…" at bounding box center [309, 277] width 560 height 497
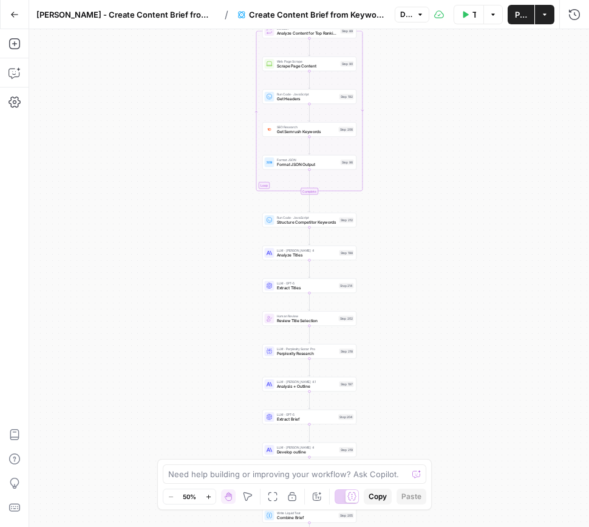
drag, startPoint x: 425, startPoint y: 284, endPoint x: 419, endPoint y: 178, distance: 105.8
click at [423, 164] on div "Workflow Set Inputs Inputs Google Search Perform Google Search Step 51 Run Code…" at bounding box center [309, 277] width 560 height 497
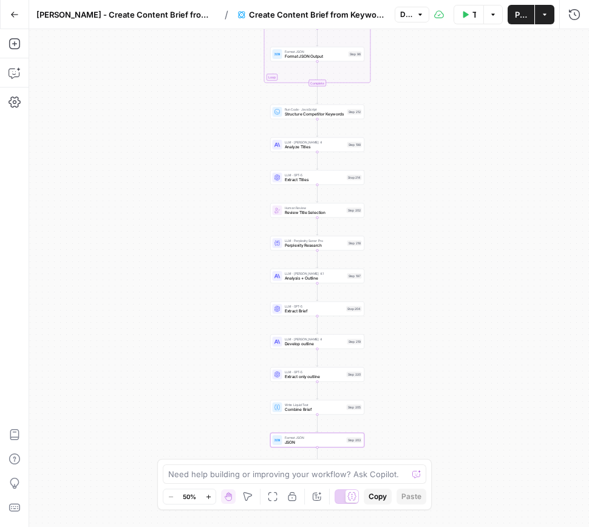
drag, startPoint x: 423, startPoint y: 220, endPoint x: 427, endPoint y: 179, distance: 42.1
click at [427, 179] on div "Workflow Set Inputs Inputs Google Search Perform Google Search Step 51 Run Code…" at bounding box center [309, 277] width 560 height 497
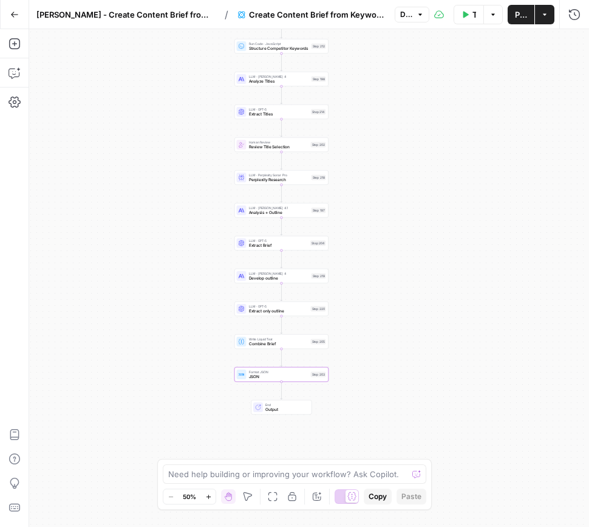
drag, startPoint x: 418, startPoint y: 291, endPoint x: 381, endPoint y: 225, distance: 75.6
click at [382, 225] on div "Workflow Set Inputs Inputs Google Search Perform Google Search Step 51 Run Code…" at bounding box center [309, 277] width 560 height 497
click at [291, 345] on span "Combine Brief" at bounding box center [279, 344] width 60 height 6
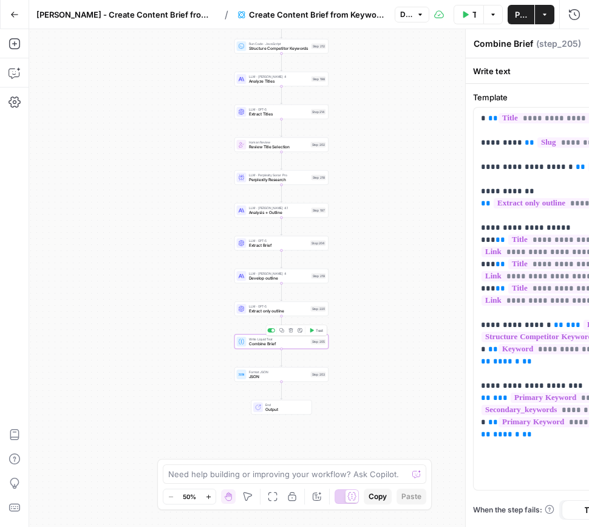
click at [291, 345] on div "**********" at bounding box center [414, 277] width 350 height 497
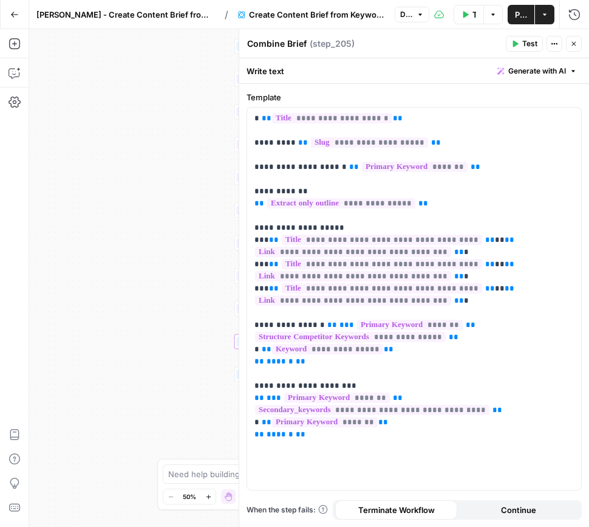
drag, startPoint x: 575, startPoint y: 43, endPoint x: 556, endPoint y: 100, distance: 60.7
click at [575, 43] on icon "button" at bounding box center [573, 43] width 7 height 7
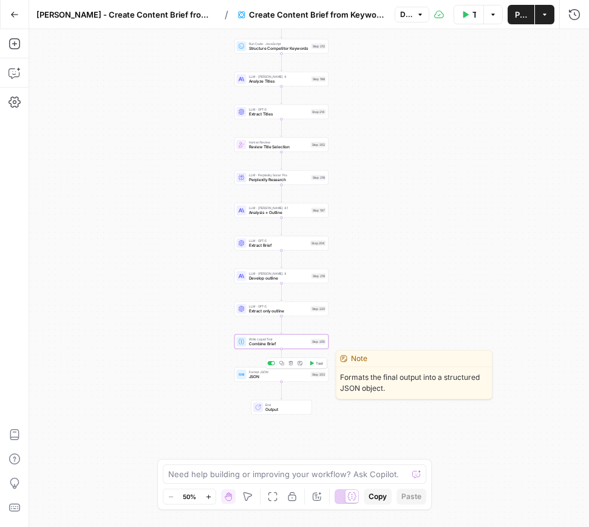
click at [281, 375] on span "JSON" at bounding box center [279, 377] width 60 height 6
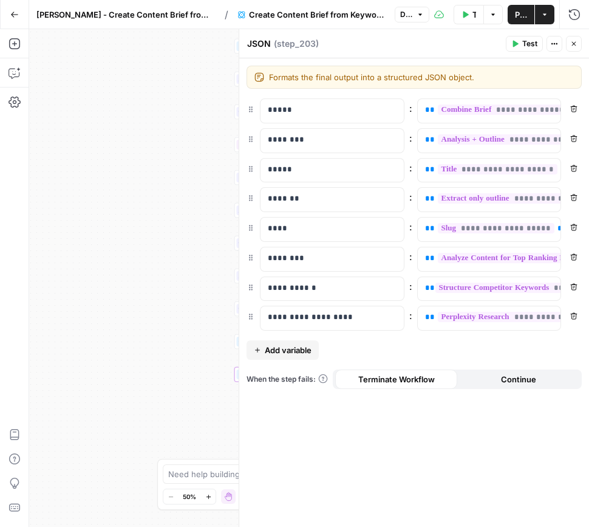
click at [575, 41] on icon "button" at bounding box center [573, 43] width 7 height 7
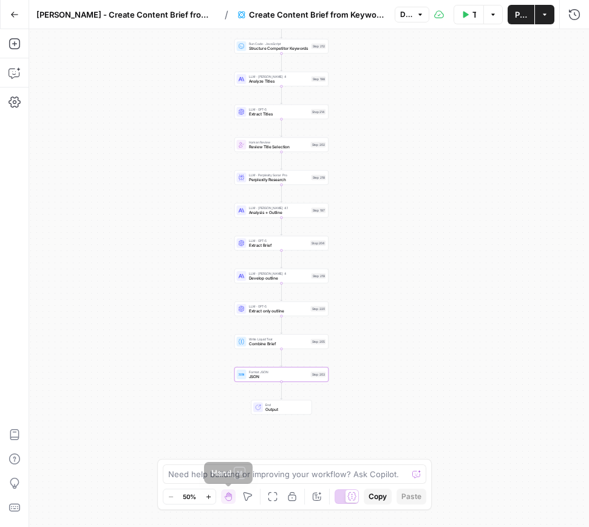
click at [211, 497] on icon "button" at bounding box center [208, 496] width 7 height 7
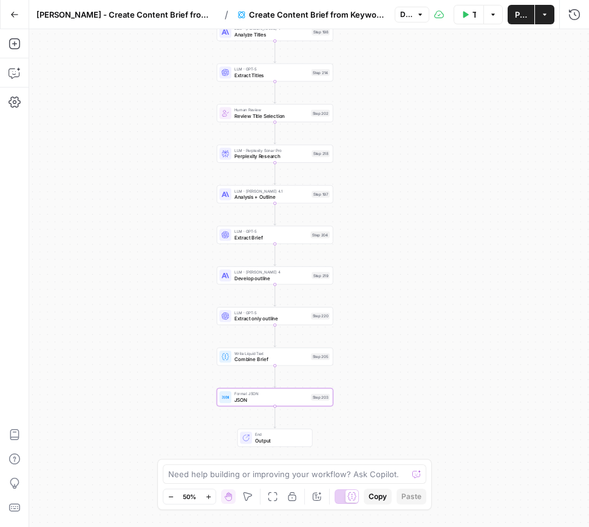
click at [211, 497] on icon "button" at bounding box center [208, 496] width 7 height 7
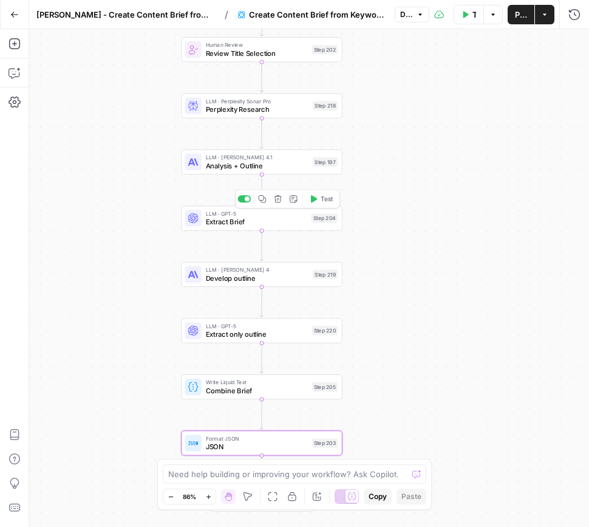
click at [271, 222] on span "Extract Brief" at bounding box center [256, 221] width 101 height 10
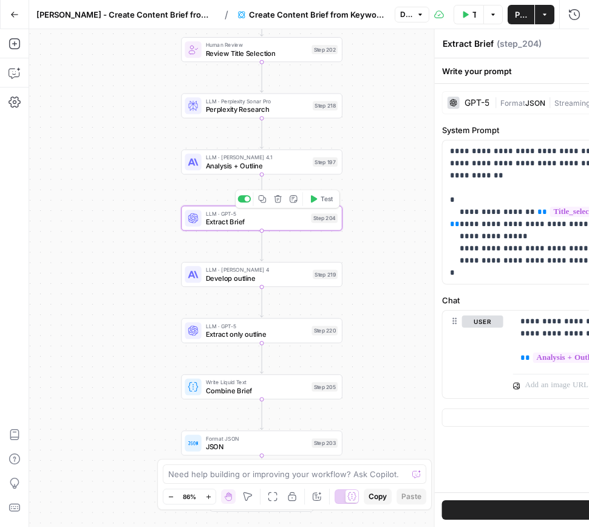
click at [271, 222] on div "**********" at bounding box center [414, 277] width 350 height 497
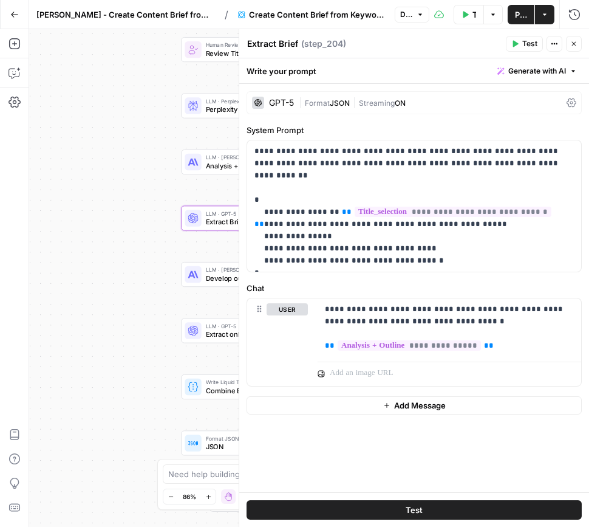
drag, startPoint x: 571, startPoint y: 44, endPoint x: 539, endPoint y: 128, distance: 89.0
click at [570, 44] on icon "button" at bounding box center [573, 43] width 7 height 7
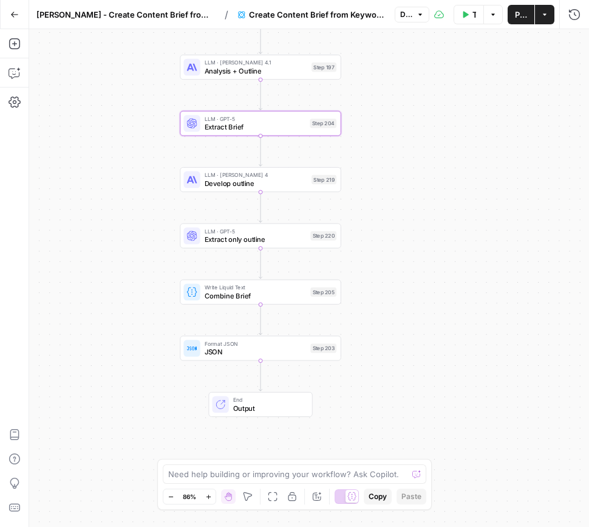
drag, startPoint x: 408, startPoint y: 394, endPoint x: 363, endPoint y: 323, distance: 84.1
click at [402, 281] on div "Workflow Set Inputs Inputs Google Search Perform Google Search Step 51 Run Code…" at bounding box center [309, 277] width 560 height 497
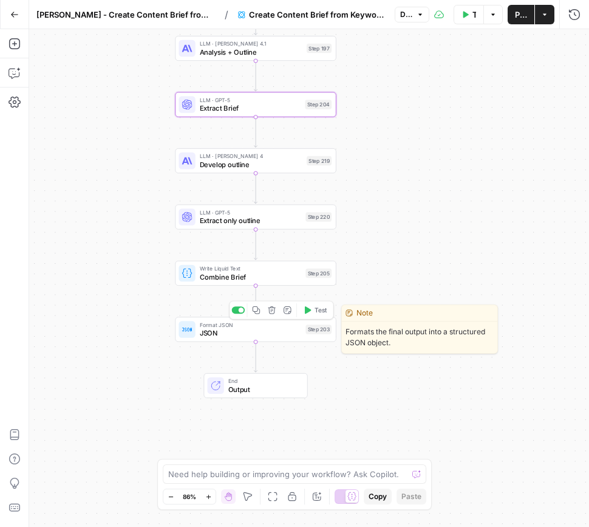
click at [275, 332] on span "JSON" at bounding box center [251, 332] width 102 height 10
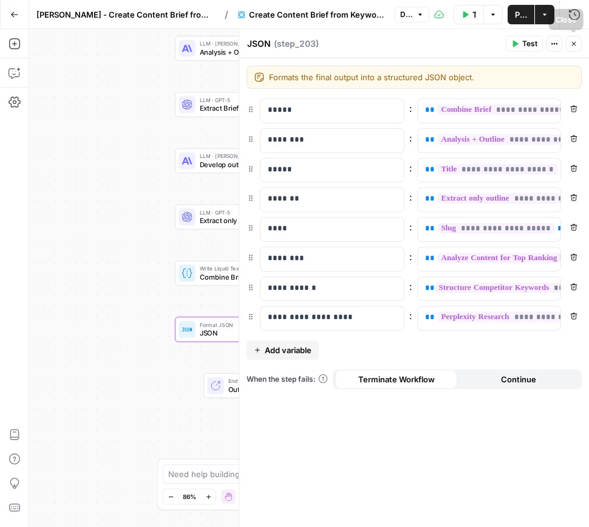
click at [575, 44] on icon "button" at bounding box center [573, 43] width 7 height 7
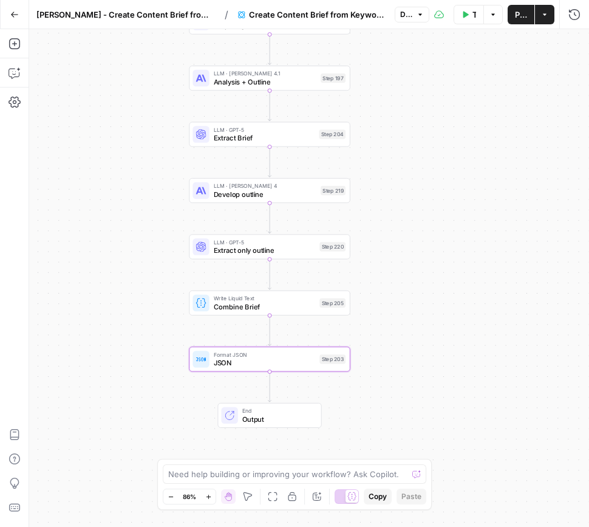
drag, startPoint x: 497, startPoint y: 316, endPoint x: 507, endPoint y: 334, distance: 20.6
click at [507, 336] on div "Workflow Set Inputs Inputs Google Search Perform Google Search Step 51 Run Code…" at bounding box center [309, 277] width 560 height 497
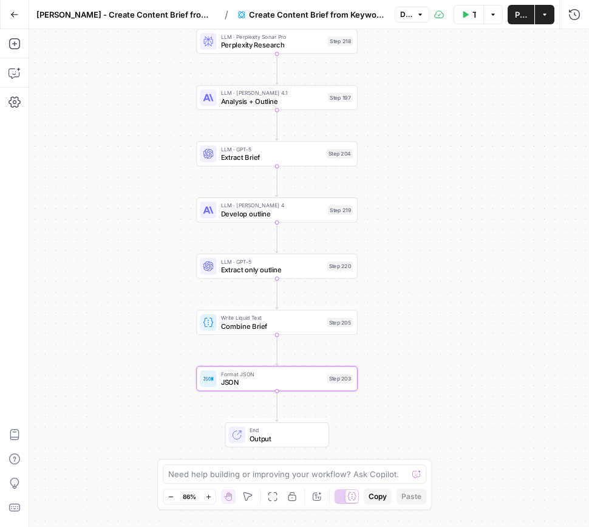
drag, startPoint x: 431, startPoint y: 215, endPoint x: 438, endPoint y: 231, distance: 17.1
click at [438, 231] on div "Workflow Set Inputs Inputs Google Search Perform Google Search Step 51 Run Code…" at bounding box center [309, 277] width 560 height 497
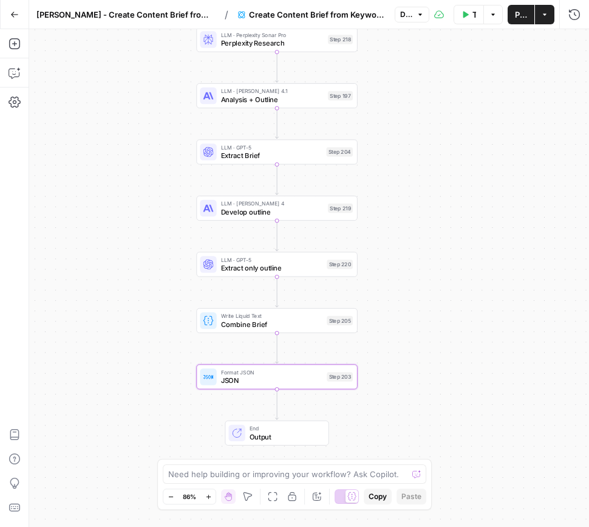
click at [13, 13] on icon "button" at bounding box center [14, 14] width 9 height 9
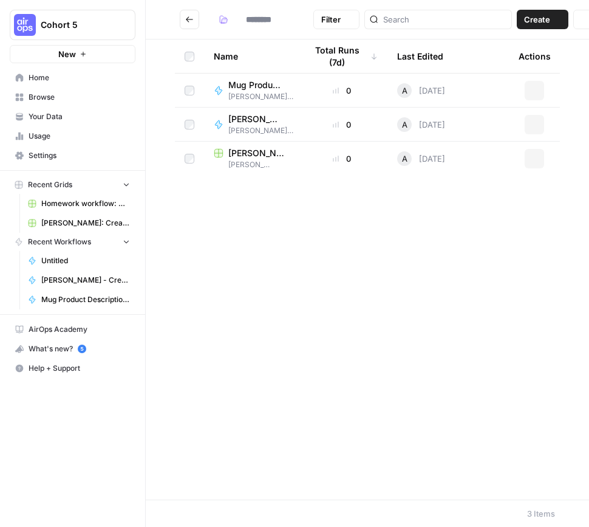
type input "**********"
click at [56, 114] on span "Your Data" at bounding box center [79, 116] width 101 height 11
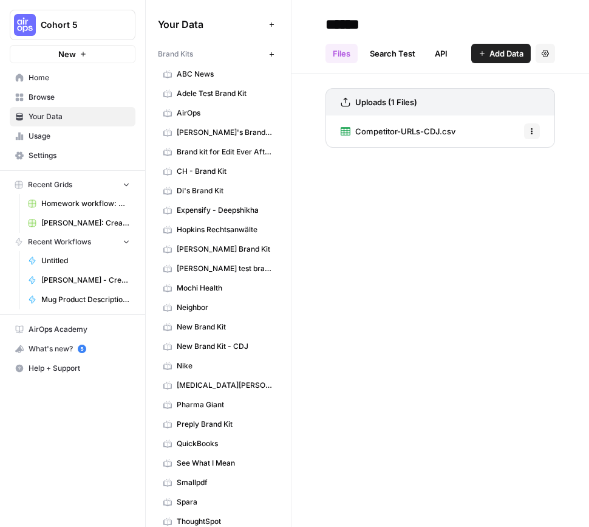
drag, startPoint x: 208, startPoint y: 131, endPoint x: 237, endPoint y: 138, distance: 29.3
click at [208, 131] on span "Ashley's Brand Kit" at bounding box center [225, 132] width 97 height 11
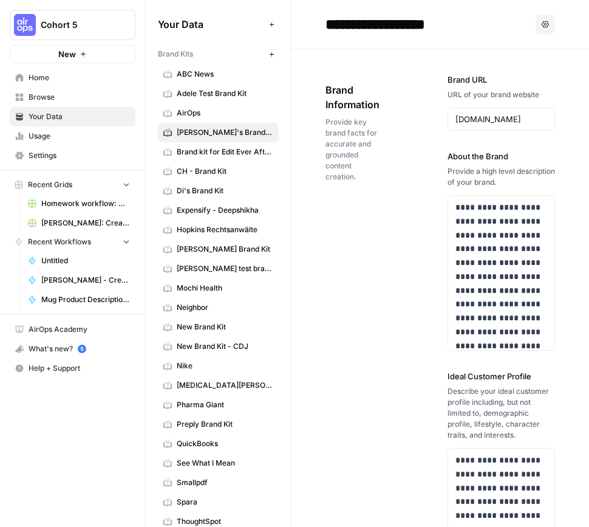
click at [58, 112] on span "Your Data" at bounding box center [79, 116] width 101 height 11
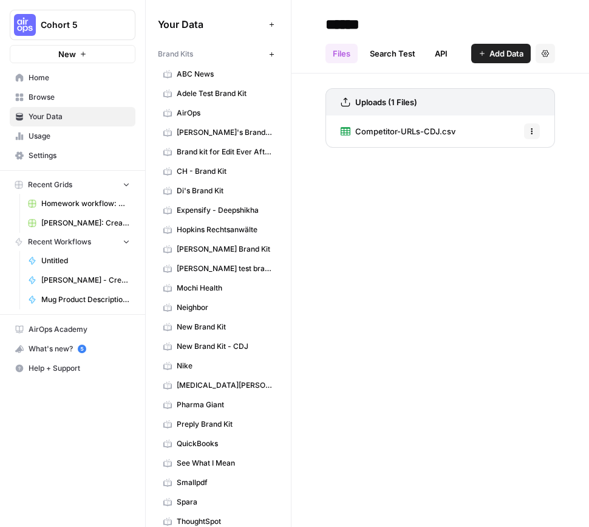
scroll to position [166, 0]
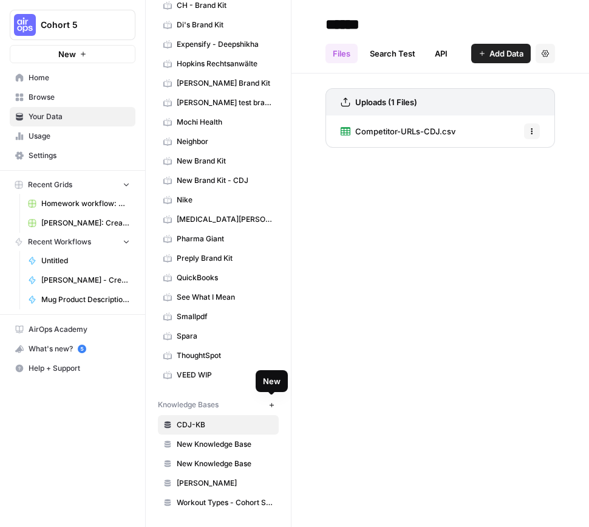
click at [273, 403] on icon "button" at bounding box center [271, 404] width 7 height 7
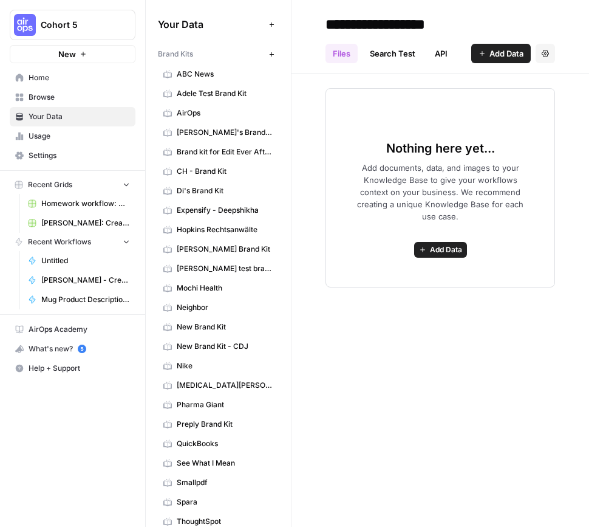
click at [386, 24] on input "**********" at bounding box center [418, 24] width 194 height 24
click at [473, 21] on input "**********" at bounding box center [418, 24] width 194 height 24
type input "**********"
click at [429, 78] on div "Nothing here yet... Add documents, data, and images to your Knowledge Base to g…" at bounding box center [441, 180] width 298 height 214
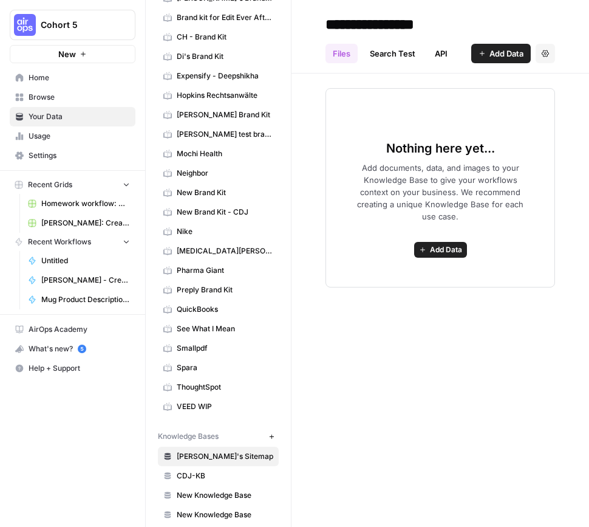
scroll to position [244, 0]
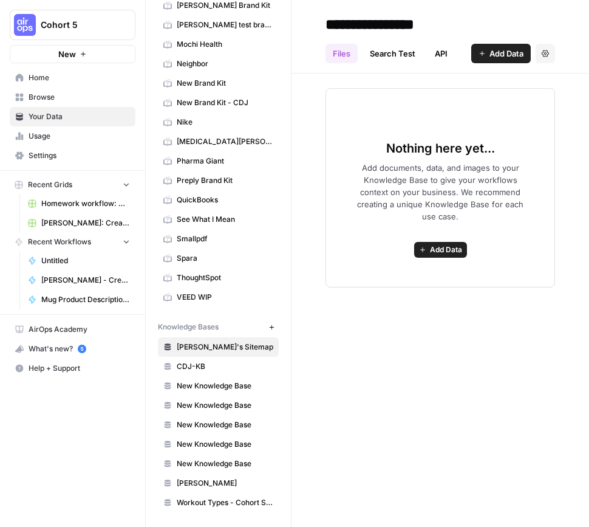
click at [432, 370] on div "**********" at bounding box center [441, 263] width 298 height 527
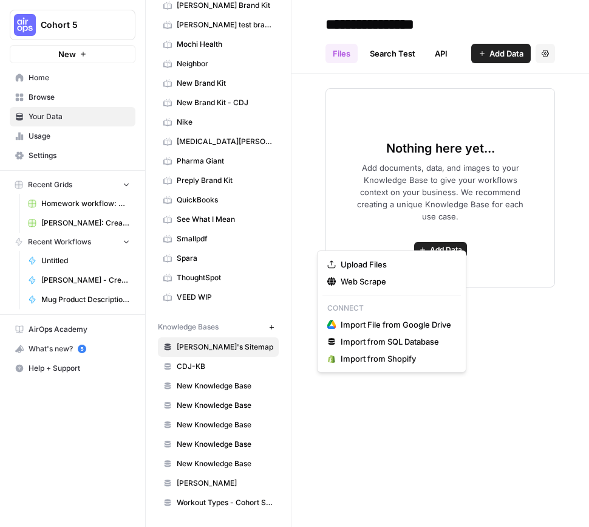
click at [437, 244] on span "Add Data" at bounding box center [446, 249] width 32 height 11
click at [422, 284] on span "Web Scrape" at bounding box center [396, 281] width 111 height 12
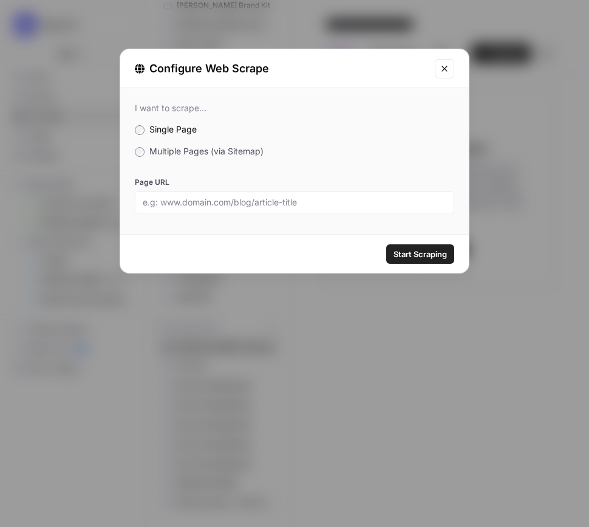
click at [168, 148] on span "Multiple Pages (via Sitemap)" at bounding box center [206, 151] width 114 height 10
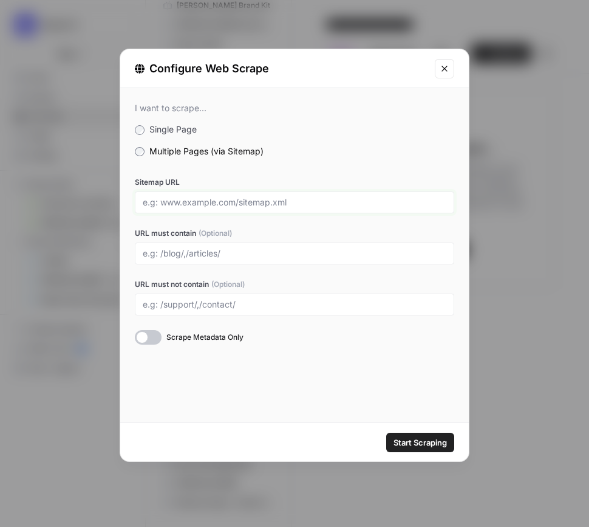
click at [222, 202] on input "Sitemap URL" at bounding box center [295, 202] width 304 height 11
paste input "https://mybluegrace.com/sitemap_index.xml"
type input "https://mybluegrace.com/sitemap_index.xml"
click at [200, 250] on input "URL must contain (Optional)" at bounding box center [295, 253] width 304 height 11
type input "/blog"
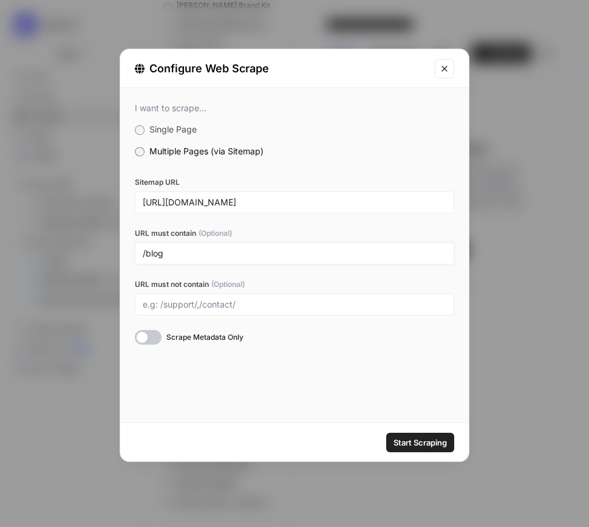
click at [140, 253] on div "/blog" at bounding box center [294, 253] width 319 height 22
click at [340, 204] on input "https://mybluegrace.com/sitemap_index.xml" at bounding box center [295, 202] width 304 height 11
click at [424, 440] on span "Start Scraping" at bounding box center [420, 442] width 53 height 12
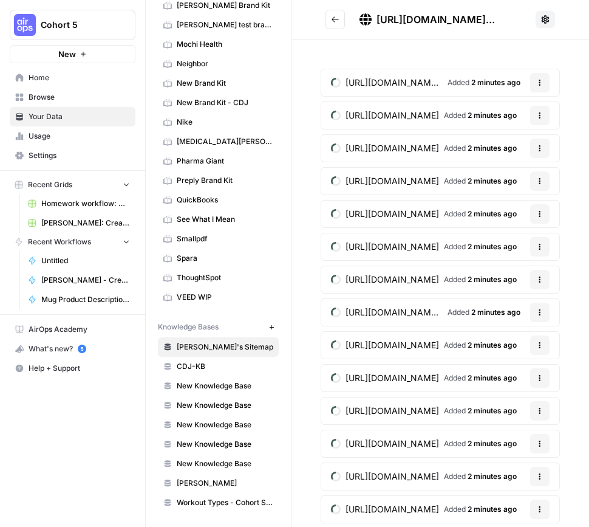
click at [44, 97] on span "Browse" at bounding box center [79, 97] width 101 height 11
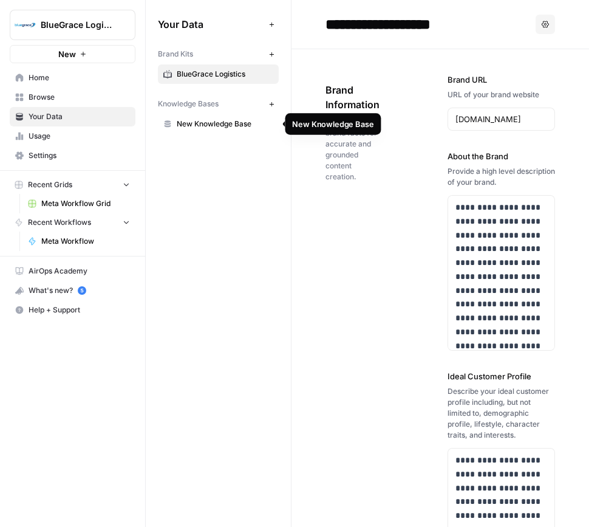
click at [197, 120] on span "New Knowledge Base" at bounding box center [225, 123] width 97 height 11
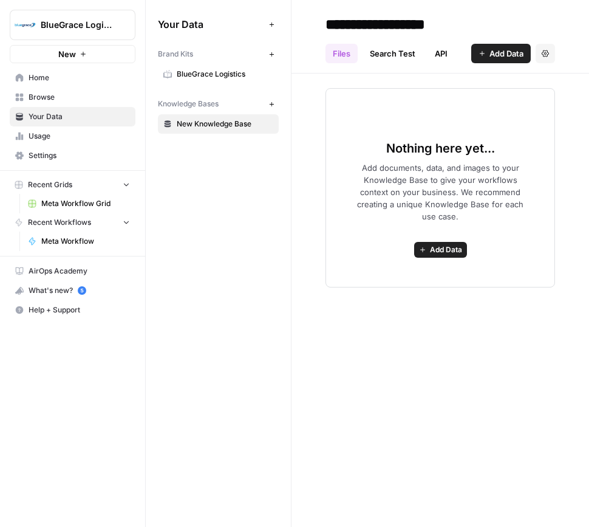
click at [428, 26] on input "**********" at bounding box center [418, 24] width 194 height 24
drag, startPoint x: 483, startPoint y: 26, endPoint x: 324, endPoint y: 18, distance: 159.3
click at [324, 17] on input "**********" at bounding box center [418, 24] width 194 height 24
type input "**********"
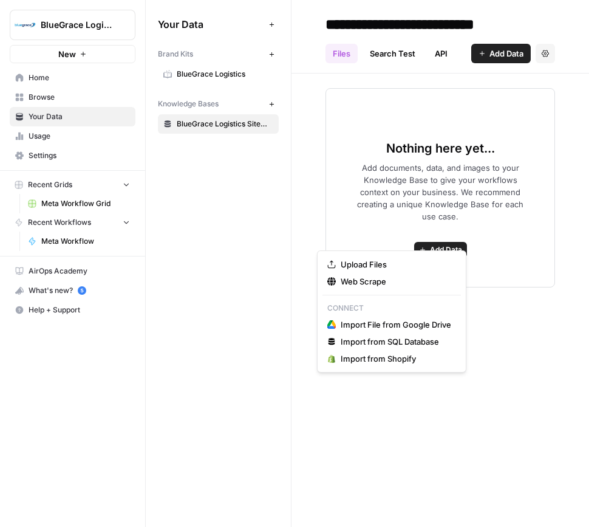
click at [442, 244] on span "Add Data" at bounding box center [446, 249] width 32 height 11
click at [375, 278] on span "Web Scrape" at bounding box center [396, 281] width 111 height 12
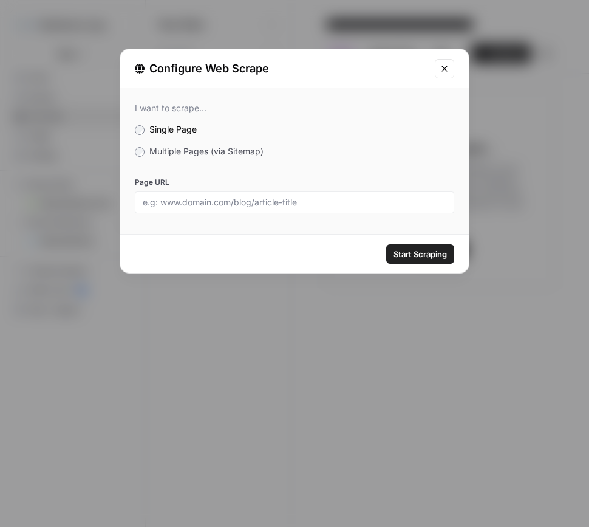
click at [184, 149] on span "Multiple Pages (via Sitemap)" at bounding box center [206, 151] width 114 height 10
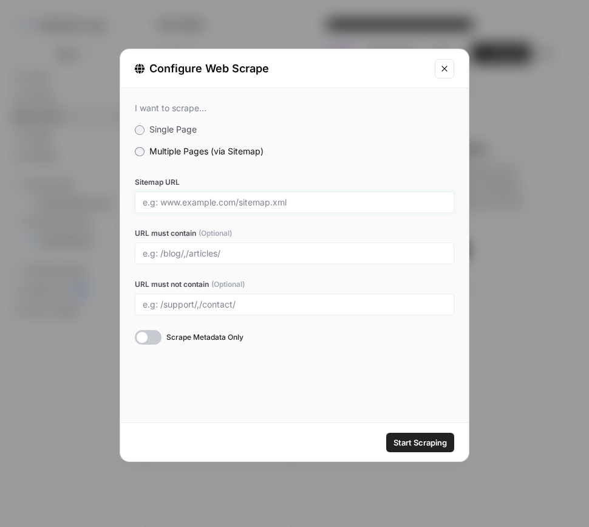
click at [181, 200] on input "Sitemap URL" at bounding box center [295, 202] width 304 height 11
paste input "https://mybluegrace.com/sitemap_index.xml"
type input "https://mybluegrace.com/sitemap_index.xml"
click at [406, 442] on span "Start Scraping" at bounding box center [420, 442] width 53 height 12
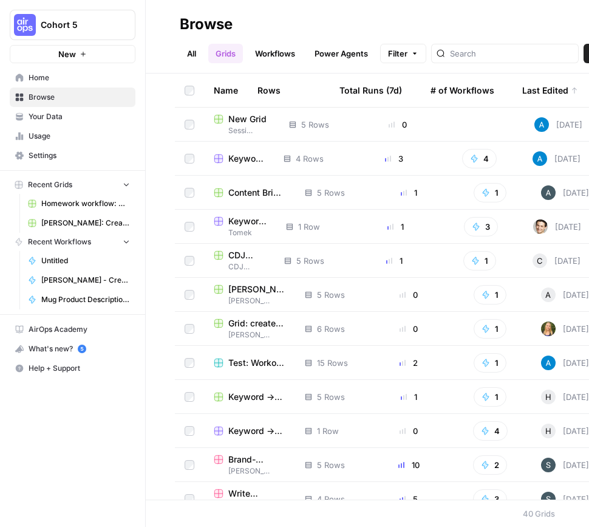
click at [479, 53] on input "search" at bounding box center [511, 53] width 123 height 12
type input "session 5"
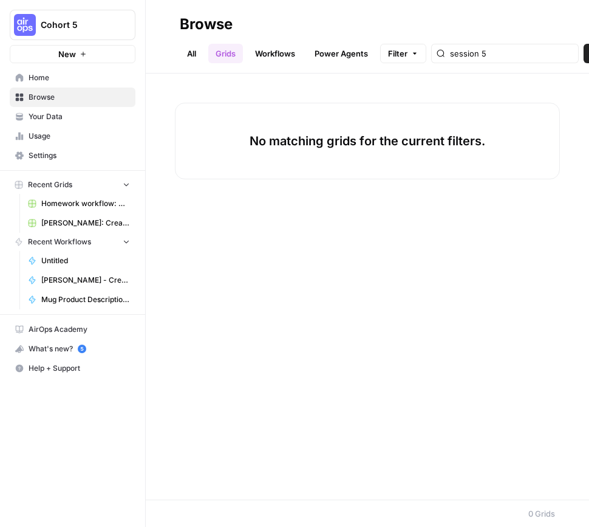
drag, startPoint x: 464, startPoint y: 54, endPoint x: 414, endPoint y: 56, distance: 49.8
click at [0, 0] on div "Filter session 5" at bounding box center [0, 0] width 0 height 0
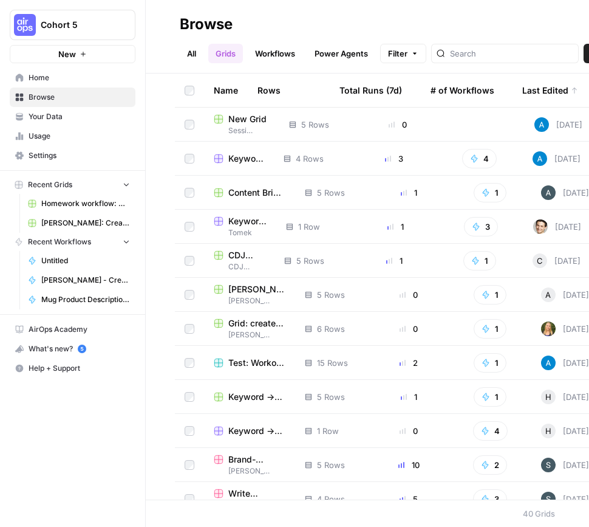
click at [196, 55] on link "All" at bounding box center [192, 53] width 24 height 19
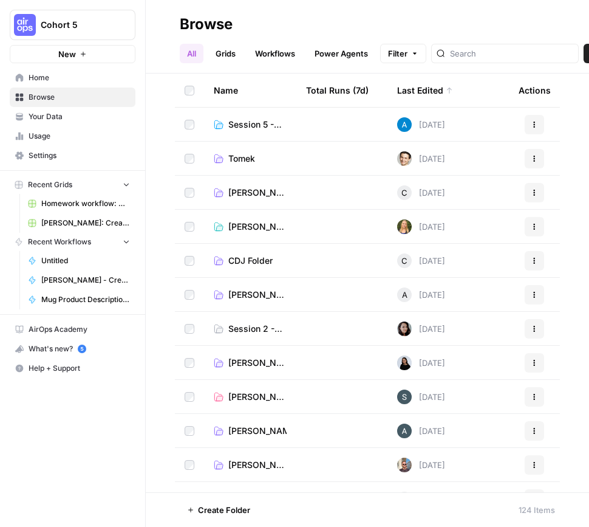
click at [245, 296] on span "Ashley's Folder" at bounding box center [257, 294] width 58 height 12
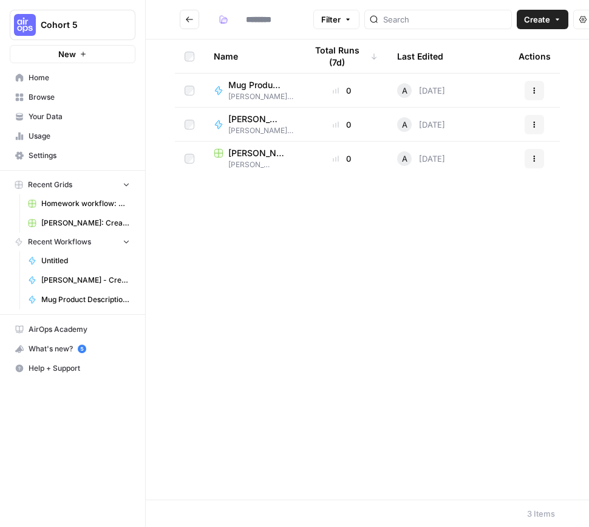
type input "**********"
drag, startPoint x: 521, startPoint y: 19, endPoint x: 522, endPoint y: 33, distance: 13.4
click at [531, 19] on span "Create" at bounding box center [544, 19] width 26 height 12
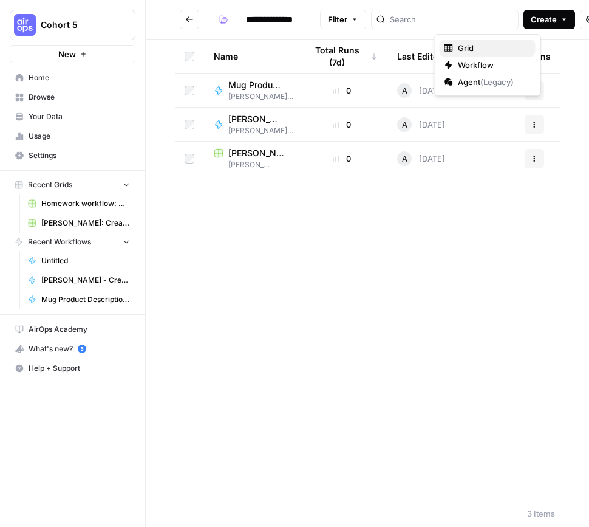
click at [492, 51] on span "Grid" at bounding box center [492, 48] width 68 height 12
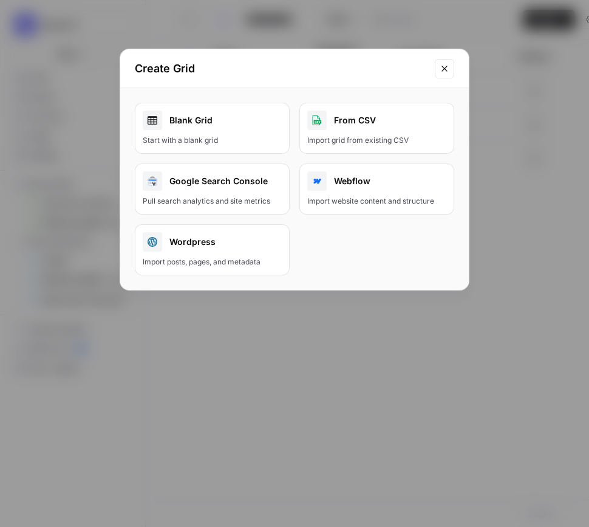
click at [205, 130] on link "Blank Grid Start with a blank grid" at bounding box center [212, 128] width 155 height 51
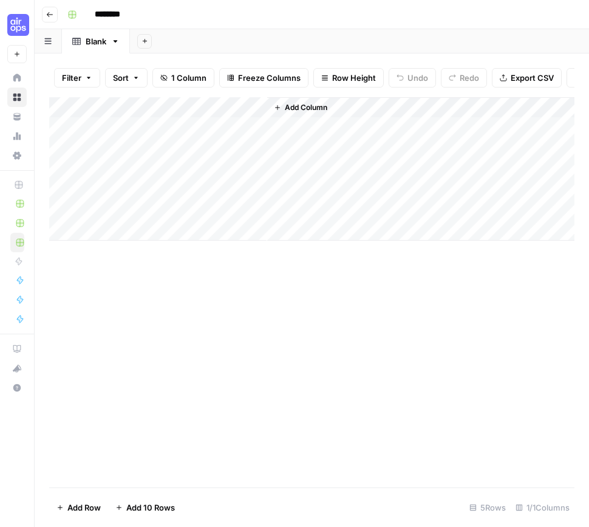
click at [134, 106] on div "Add Column" at bounding box center [311, 168] width 525 height 143
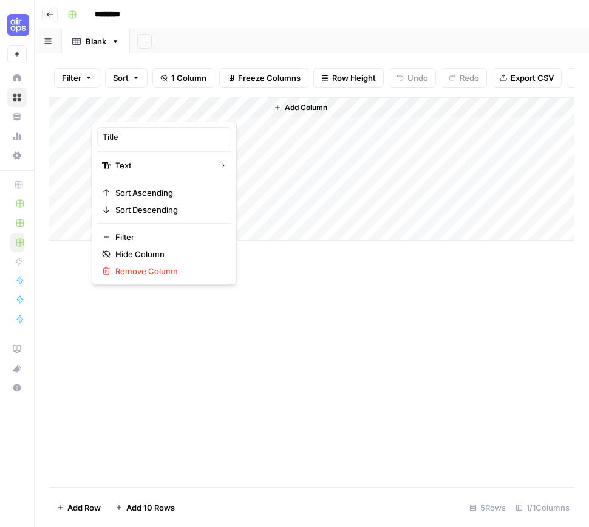
click at [133, 143] on div "Title" at bounding box center [164, 136] width 134 height 19
drag, startPoint x: 129, startPoint y: 139, endPoint x: 84, endPoint y: 138, distance: 44.9
click at [83, 138] on body "Cohort 5 New Home Browse Your Data Usage Settings Recent Grids Homework workflo…" at bounding box center [294, 263] width 589 height 527
type input "T"
type input "Keyword"
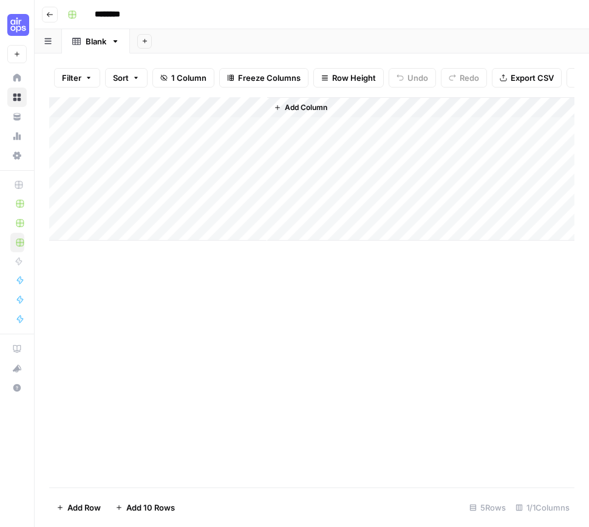
drag, startPoint x: 261, startPoint y: 295, endPoint x: 253, endPoint y: 285, distance: 12.9
click at [258, 292] on div "Add Column" at bounding box center [311, 292] width 525 height 390
click at [143, 129] on div "Add Column" at bounding box center [311, 168] width 525 height 143
click at [137, 128] on div "Add Column" at bounding box center [311, 168] width 525 height 143
type textarea "*********"
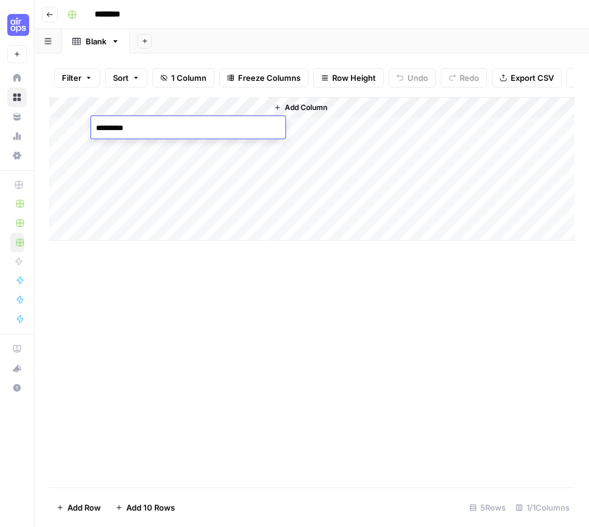
click at [278, 304] on div "Add Column" at bounding box center [311, 292] width 525 height 390
click at [137, 144] on div "Add Column" at bounding box center [311, 168] width 525 height 143
click at [304, 109] on span "Add Column" at bounding box center [306, 107] width 43 height 11
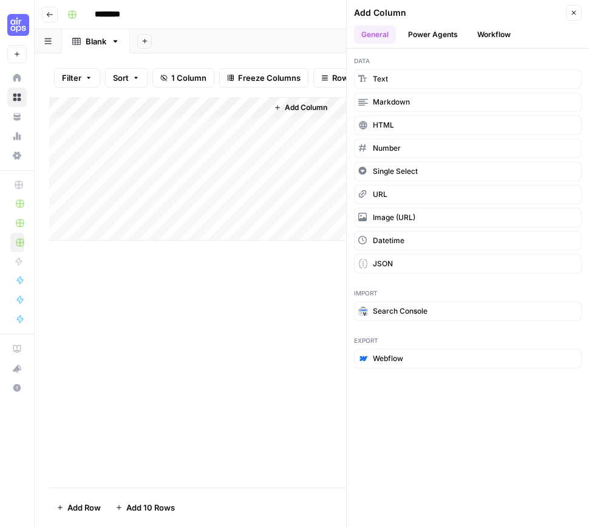
click at [426, 35] on button "Power Agents" at bounding box center [433, 35] width 64 height 18
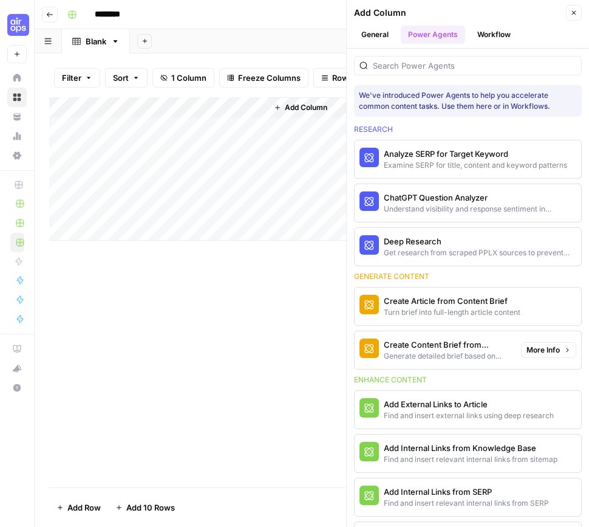
click at [456, 346] on div "Create Content Brief from Keyword" at bounding box center [448, 344] width 128 height 12
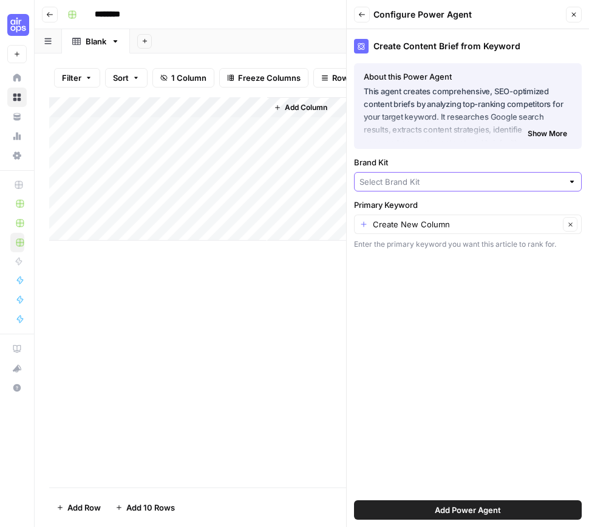
click at [429, 184] on input "Brand Kit" at bounding box center [461, 182] width 203 height 12
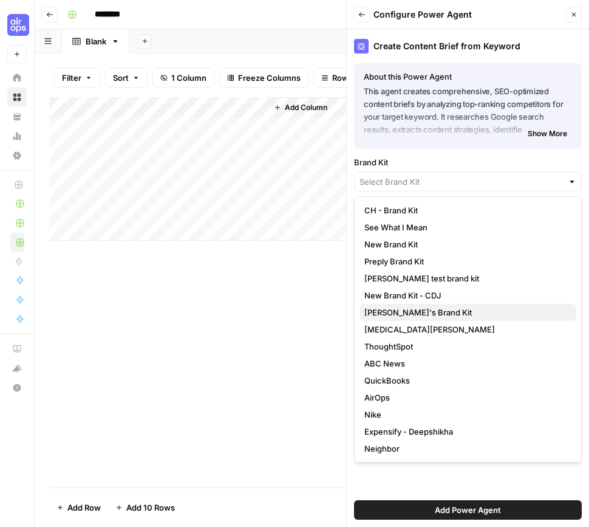
click at [431, 313] on span "Ashley's Brand Kit" at bounding box center [465, 312] width 202 height 12
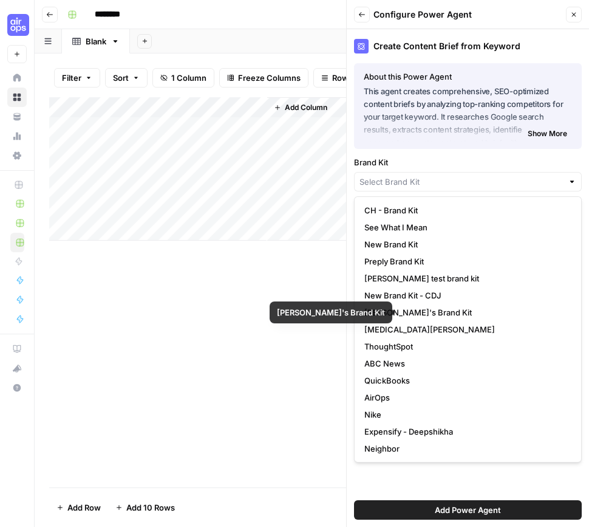
type input "Ashley's Brand Kit"
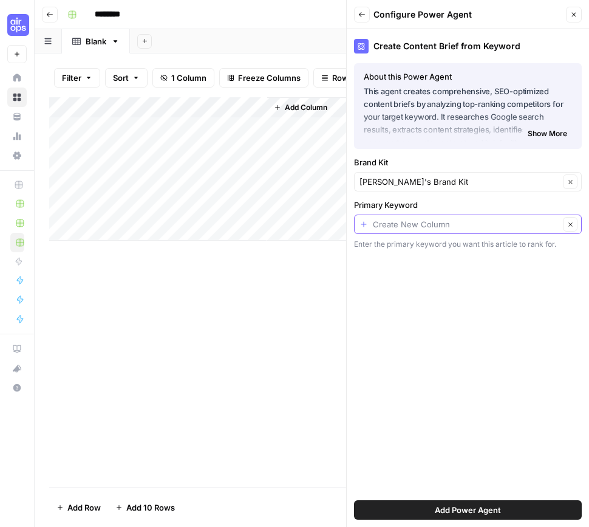
click at [409, 227] on input "Primary Keyword" at bounding box center [466, 224] width 186 height 12
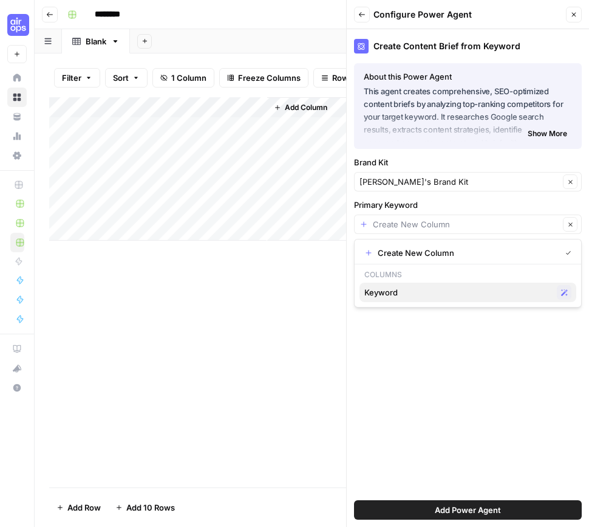
click at [406, 293] on span "Keyword" at bounding box center [458, 292] width 188 height 12
type input "Keyword"
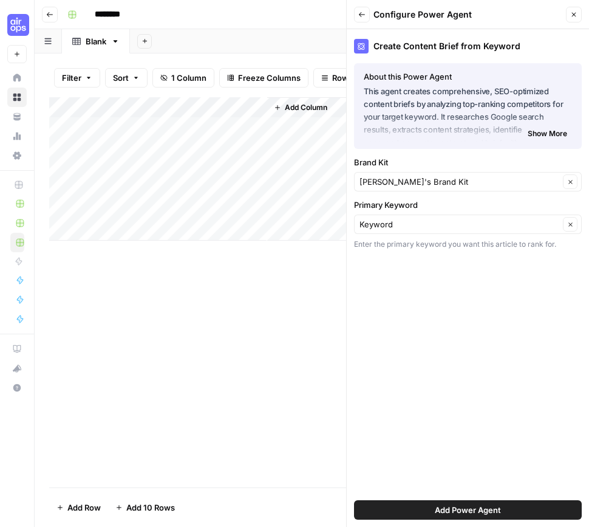
click at [480, 511] on span "Add Power Agent" at bounding box center [468, 509] width 66 height 12
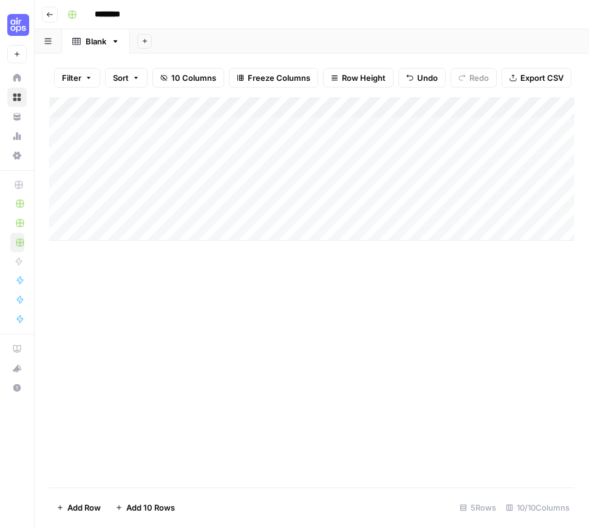
drag, startPoint x: 118, startPoint y: 14, endPoint x: 135, endPoint y: 14, distance: 17.0
click at [119, 14] on input "********" at bounding box center [123, 14] width 68 height 19
drag, startPoint x: 141, startPoint y: 15, endPoint x: 69, endPoint y: 14, distance: 72.3
click at [69, 14] on div "********" at bounding box center [320, 14] width 514 height 19
click at [364, 231] on div "Add Column" at bounding box center [311, 168] width 525 height 143
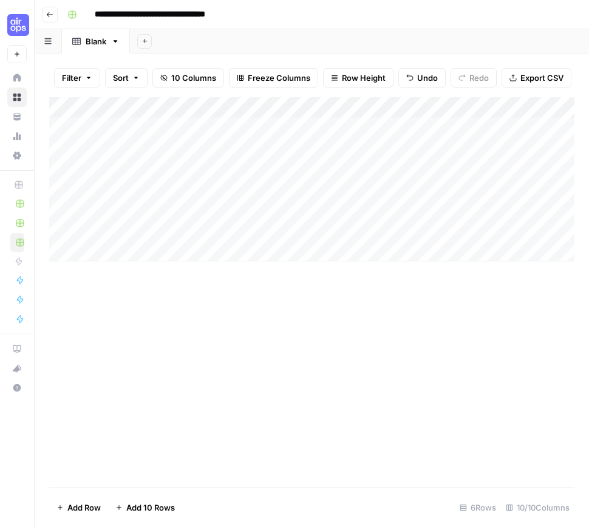
type input "**********"
click at [388, 108] on div "Add Column" at bounding box center [311, 179] width 525 height 164
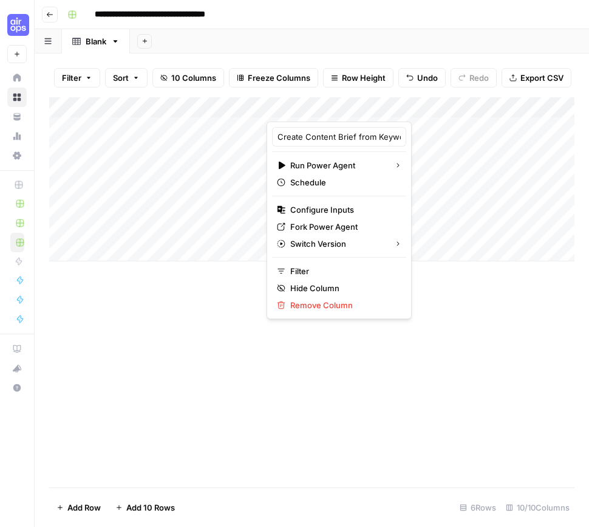
click at [388, 108] on div at bounding box center [362, 109] width 190 height 24
click at [342, 224] on span "Fork Power Agent" at bounding box center [343, 226] width 106 height 12
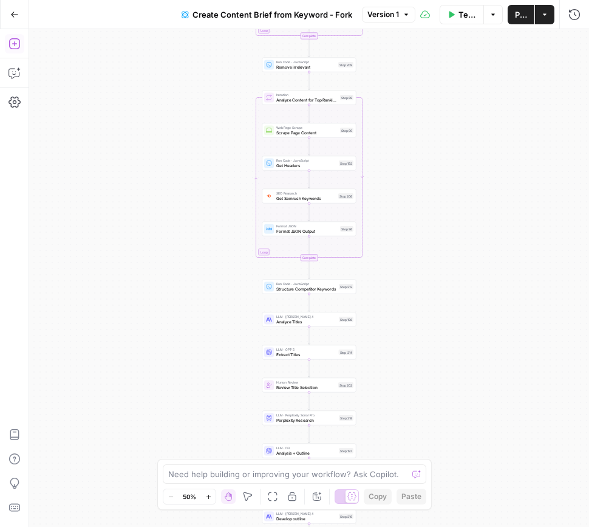
click at [15, 44] on icon "button" at bounding box center [15, 44] width 12 height 12
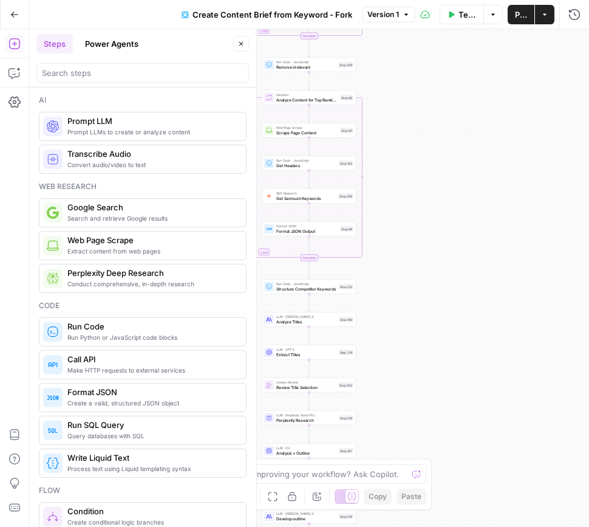
click at [125, 40] on button "Power Agents" at bounding box center [112, 43] width 68 height 19
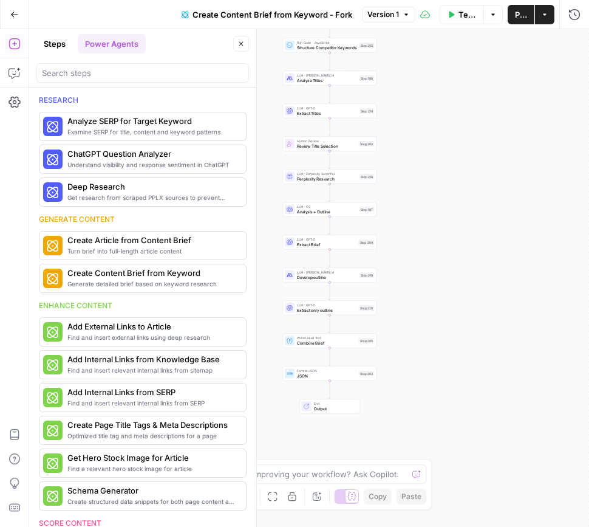
drag, startPoint x: 405, startPoint y: 413, endPoint x: 425, endPoint y: 178, distance: 235.9
click at [425, 172] on div "Workflow Set Inputs Inputs Google Search Perform Google Search Step 51 Loop Ite…" at bounding box center [309, 277] width 560 height 497
click at [70, 74] on input "search" at bounding box center [143, 73] width 202 height 12
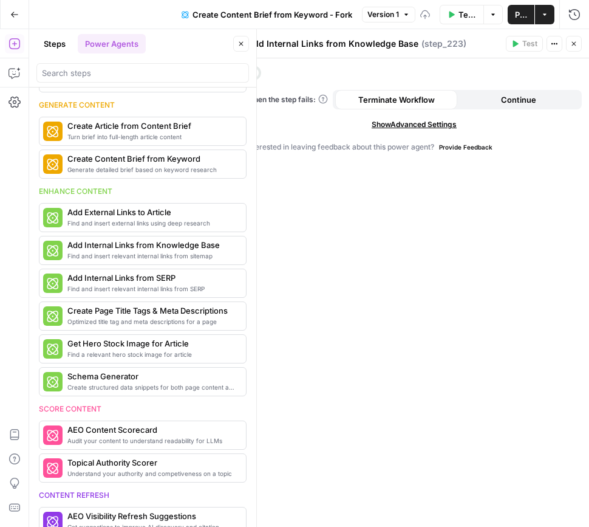
scroll to position [248, 0]
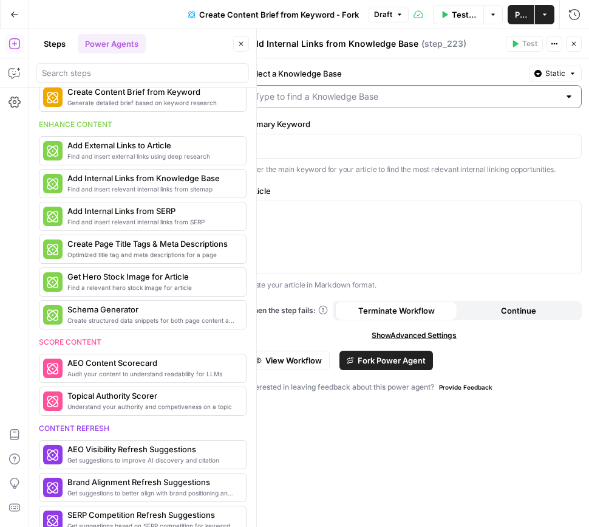
click at [295, 97] on input "Select a Knowledge Base" at bounding box center [406, 96] width 305 height 12
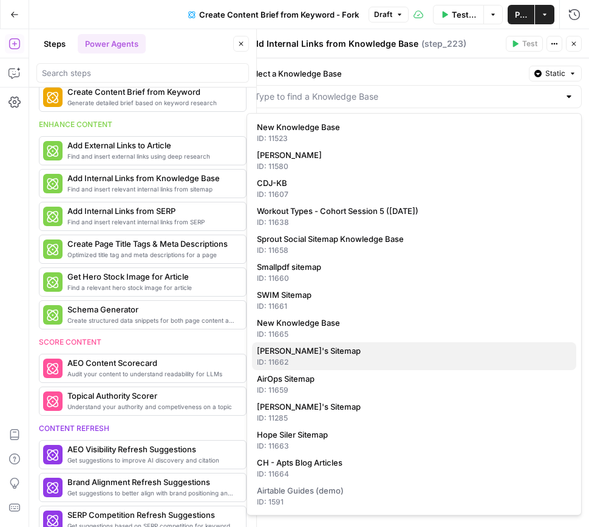
click at [327, 355] on span "[PERSON_NAME]'s Sitemap" at bounding box center [412, 350] width 310 height 12
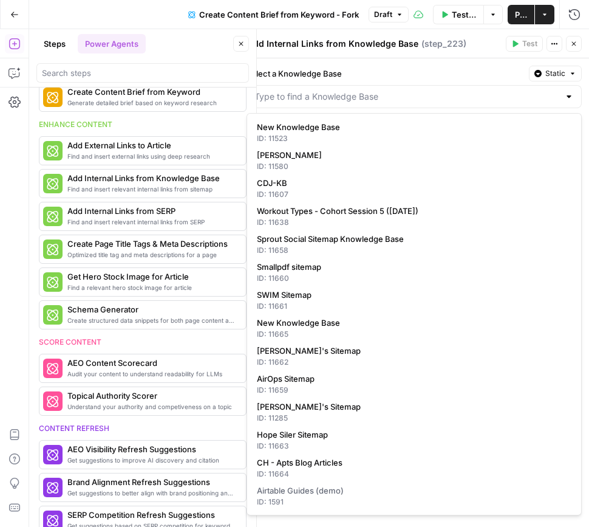
type input "[PERSON_NAME]'s Sitemap"
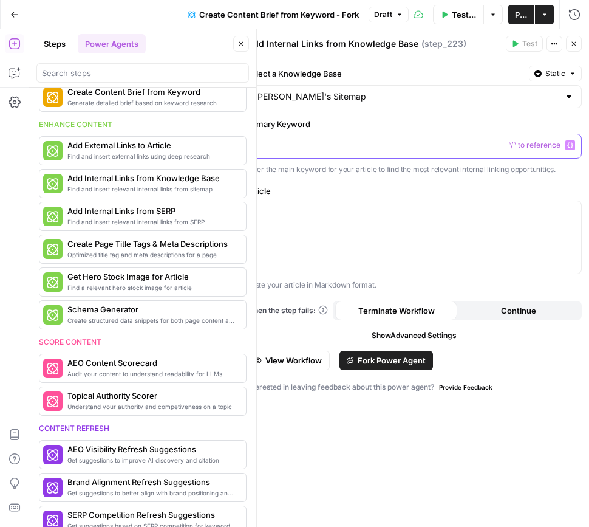
click at [266, 151] on p at bounding box center [413, 145] width 319 height 12
click at [568, 147] on icon "button" at bounding box center [570, 145] width 6 height 5
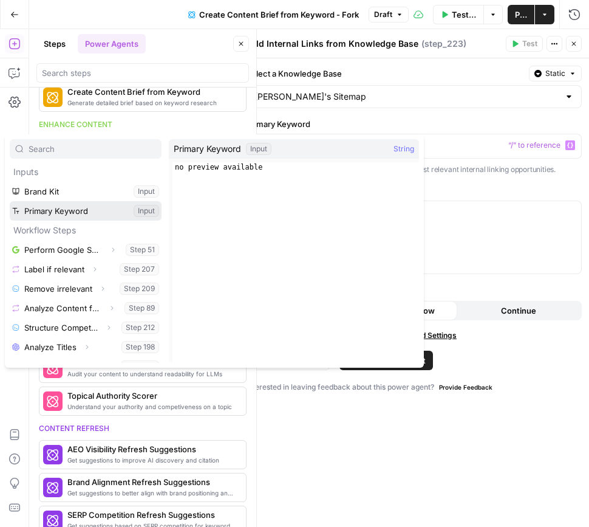
click at [75, 210] on button "Select variable Primary Keyword" at bounding box center [86, 210] width 152 height 19
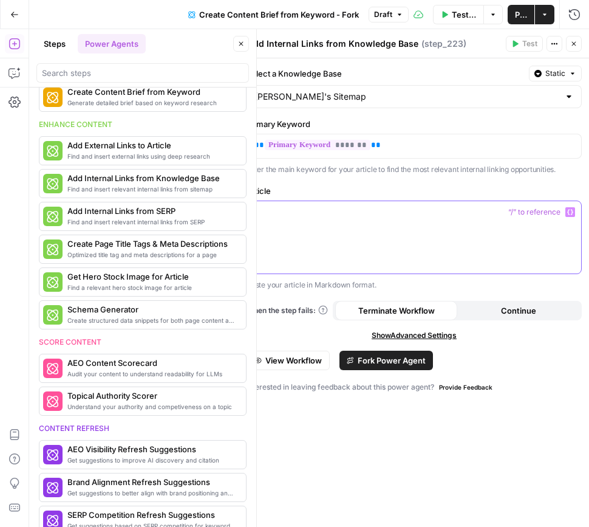
click at [332, 241] on div at bounding box center [414, 237] width 334 height 72
click at [330, 237] on div at bounding box center [414, 237] width 334 height 72
click at [398, 358] on span "Fork Power Agent" at bounding box center [392, 360] width 68 height 12
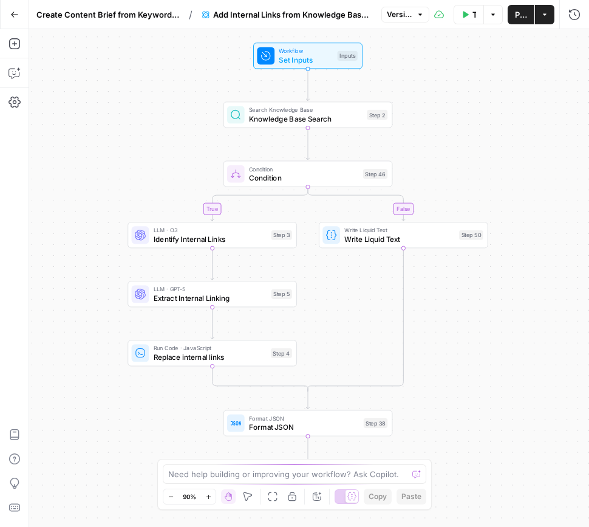
drag, startPoint x: 428, startPoint y: 165, endPoint x: 426, endPoint y: 155, distance: 10.5
click at [427, 156] on div "true false Workflow Set Inputs Inputs Search Knowledge Base Knowledge Base Sear…" at bounding box center [309, 277] width 560 height 497
click at [302, 50] on span "Workflow" at bounding box center [306, 51] width 54 height 9
click at [302, 50] on div "Inputs Close Knowledge Base ID edit field Delete group Primary Keyword edit fie…" at bounding box center [414, 277] width 350 height 497
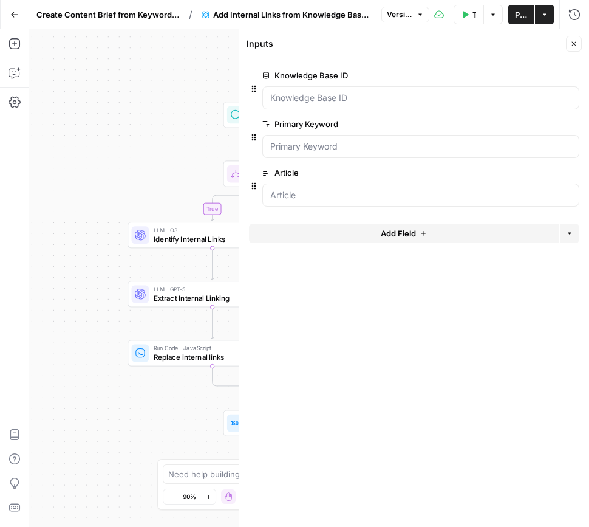
click at [572, 175] on icon "button" at bounding box center [572, 172] width 6 height 6
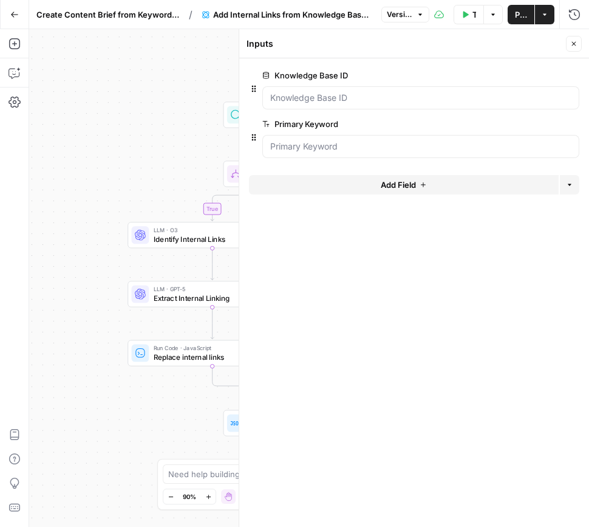
click at [576, 42] on icon "button" at bounding box center [573, 43] width 7 height 7
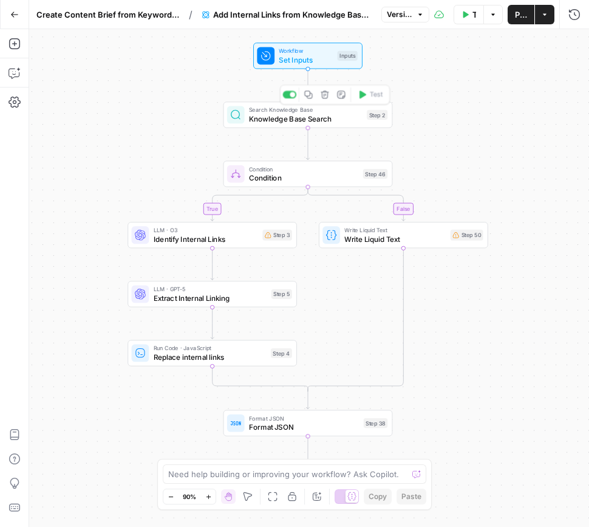
click at [334, 117] on span "Knowledge Base Search" at bounding box center [306, 118] width 114 height 11
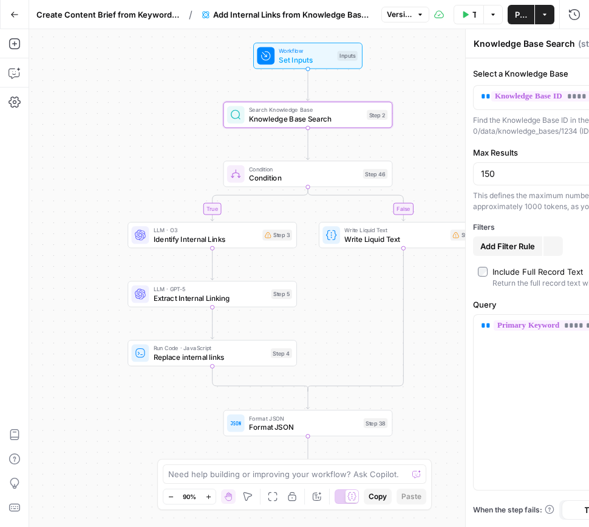
click at [334, 117] on div "**********" at bounding box center [414, 277] width 350 height 497
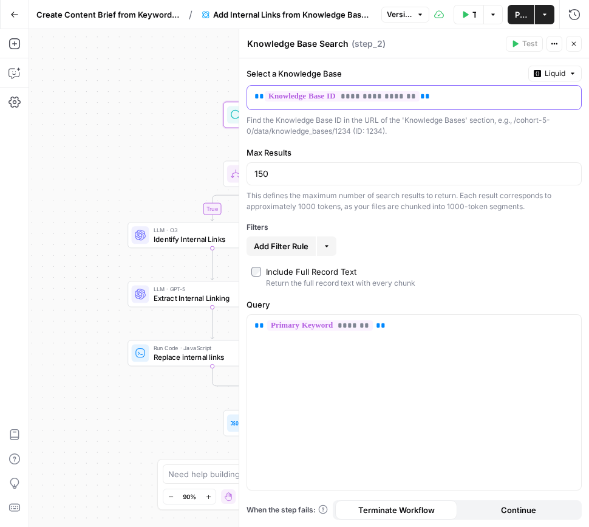
click at [442, 100] on p "**********" at bounding box center [404, 96] width 300 height 12
click at [436, 147] on label "Max Results" at bounding box center [414, 152] width 335 height 12
click at [436, 168] on input "150" at bounding box center [413, 174] width 319 height 12
drag, startPoint x: 471, startPoint y: 271, endPoint x: 470, endPoint y: 260, distance: 11.6
click at [470, 260] on div "**********" at bounding box center [414, 292] width 350 height 468
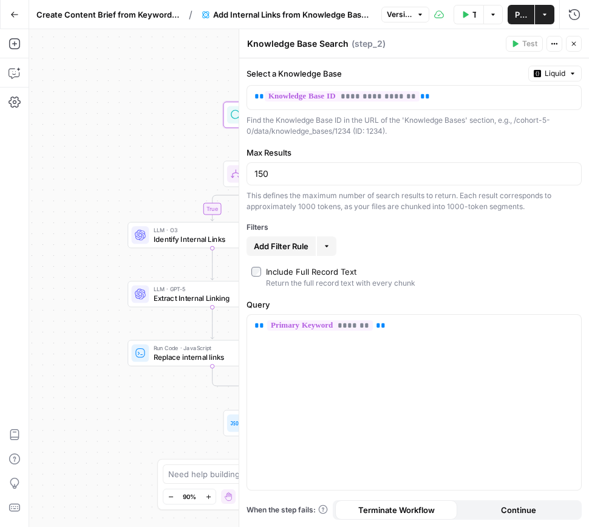
click at [466, 272] on label "Include Full Record Text Return the full record text with every chunk" at bounding box center [414, 276] width 326 height 23
click at [573, 44] on icon "button" at bounding box center [573, 43] width 7 height 7
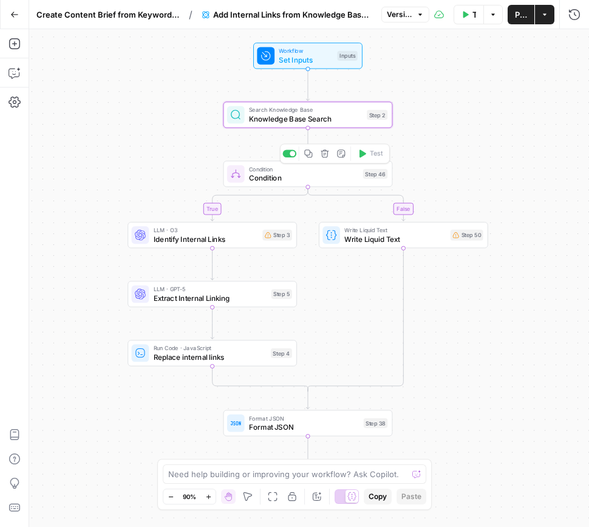
click at [305, 177] on span "Condition" at bounding box center [304, 177] width 110 height 11
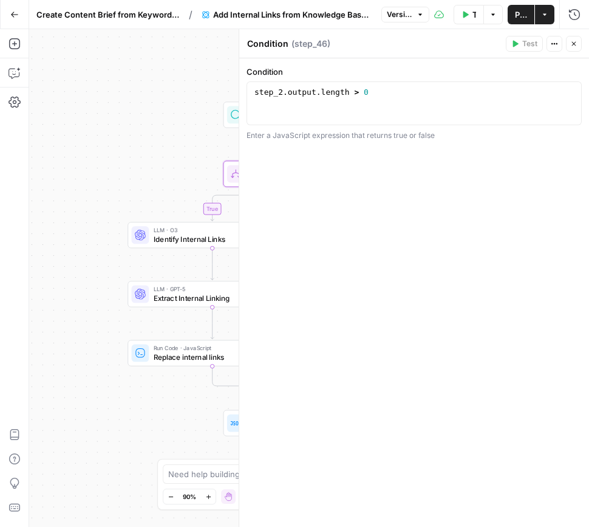
drag, startPoint x: 575, startPoint y: 43, endPoint x: 562, endPoint y: 83, distance: 42.8
click at [575, 43] on icon "button" at bounding box center [573, 43] width 7 height 7
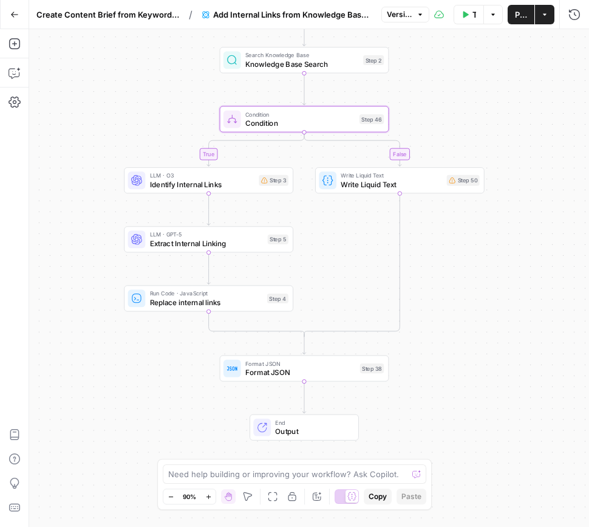
drag, startPoint x: 462, startPoint y: 194, endPoint x: 459, endPoint y: 139, distance: 54.8
click at [459, 139] on div "true false Workflow Set Inputs Inputs Search Knowledge Base Knowledge Base Sear…" at bounding box center [309, 277] width 560 height 497
click at [431, 183] on span "Write Liquid Text" at bounding box center [391, 184] width 101 height 11
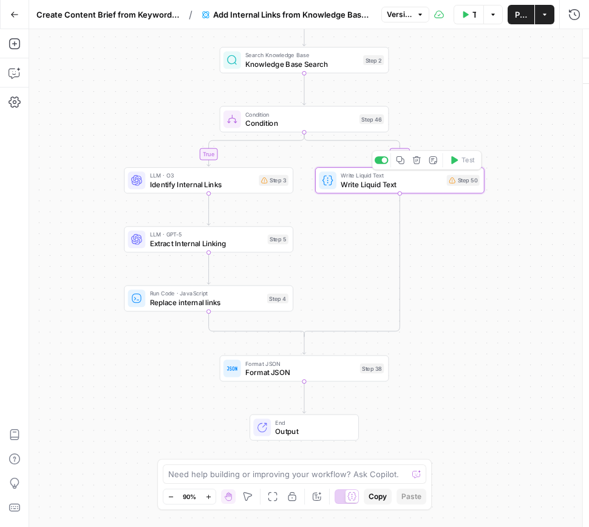
click at [431, 183] on div "Write Liquid Text Write Liquid Text ( step_50 ) Test Actions Close Write text G…" at bounding box center [414, 277] width 350 height 497
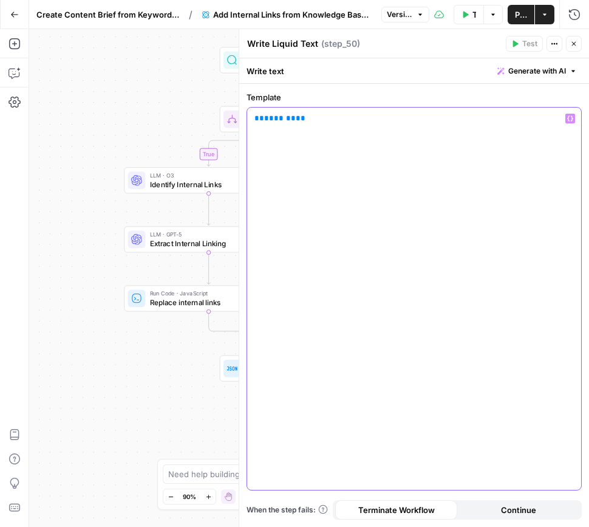
drag, startPoint x: 322, startPoint y: 121, endPoint x: 311, endPoint y: 119, distance: 11.1
click at [322, 121] on p "** ******* **" at bounding box center [413, 118] width 319 height 12
drag, startPoint x: 293, startPoint y: 118, endPoint x: 248, endPoint y: 117, distance: 45.0
click at [248, 117] on div "** ******* **" at bounding box center [414, 298] width 334 height 382
click at [261, 120] on p "**********" at bounding box center [413, 118] width 319 height 12
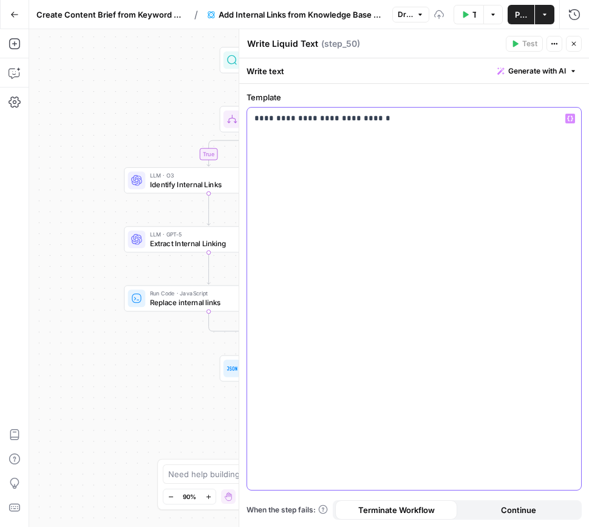
click at [415, 126] on div "**********" at bounding box center [414, 298] width 334 height 382
click at [573, 121] on button "Variables Menu" at bounding box center [570, 119] width 10 height 10
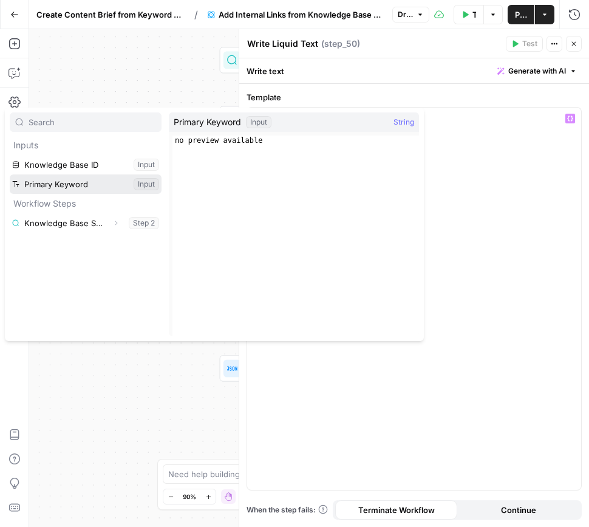
drag, startPoint x: 70, startPoint y: 183, endPoint x: 110, endPoint y: 186, distance: 39.6
click at [70, 183] on button "Select variable Primary Keyword" at bounding box center [86, 183] width 152 height 19
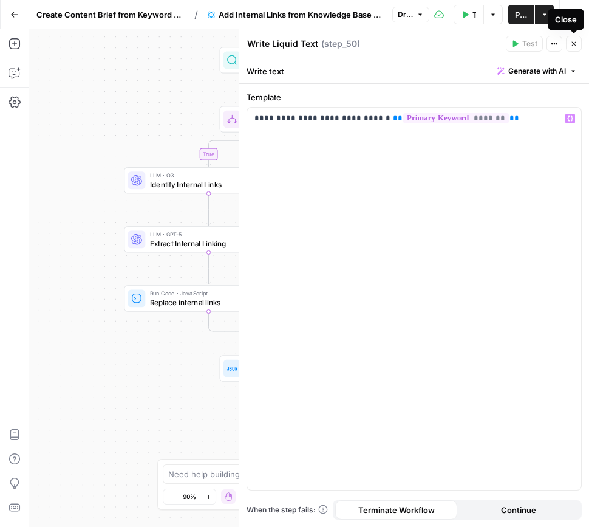
click at [573, 42] on icon "button" at bounding box center [573, 43] width 7 height 7
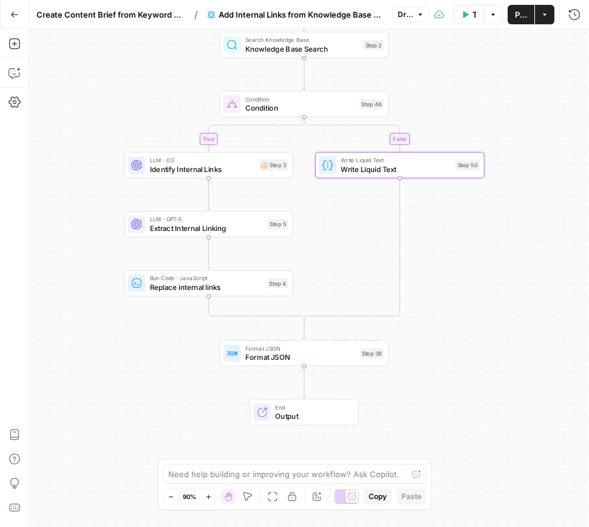
drag, startPoint x: 104, startPoint y: 218, endPoint x: 104, endPoint y: 203, distance: 15.2
click at [104, 203] on div "true false Workflow Set Inputs Inputs Search Knowledge Base Knowledge Base Sear…" at bounding box center [309, 277] width 560 height 497
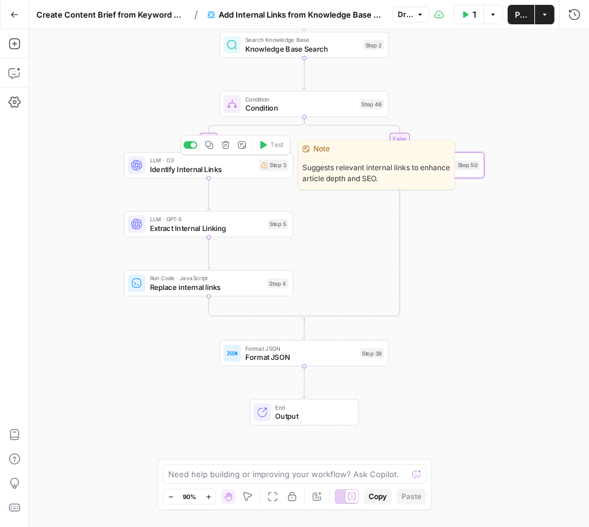
click at [228, 166] on span "Identify Internal Links" at bounding box center [202, 168] width 105 height 11
click at [227, 166] on span "Identify Internal Links" at bounding box center [202, 168] width 105 height 11
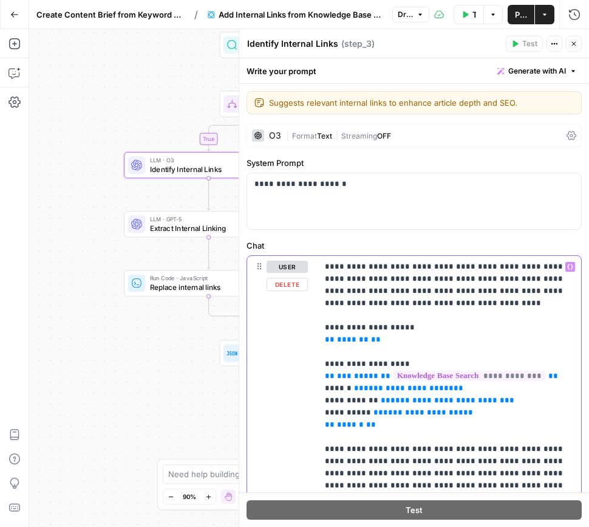
drag, startPoint x: 484, startPoint y: 266, endPoint x: 463, endPoint y: 266, distance: 21.3
click at [463, 266] on p "**********" at bounding box center [449, 516] width 249 height 510
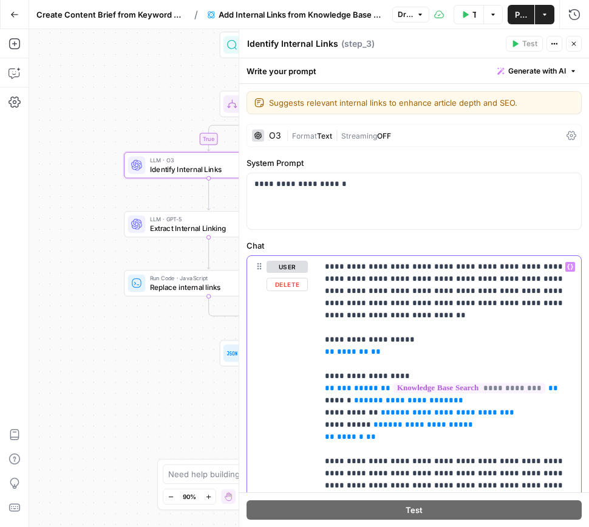
click at [568, 267] on icon "button" at bounding box center [570, 266] width 6 height 5
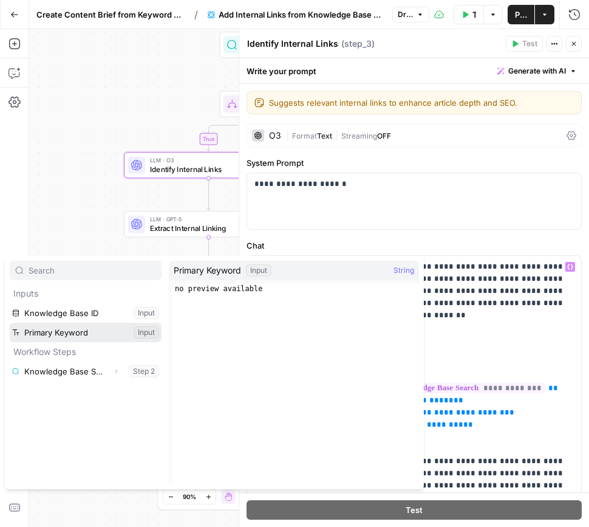
drag, startPoint x: 85, startPoint y: 331, endPoint x: 114, endPoint y: 329, distance: 28.6
click at [85, 331] on button "Select variable Primary Keyword" at bounding box center [86, 331] width 152 height 19
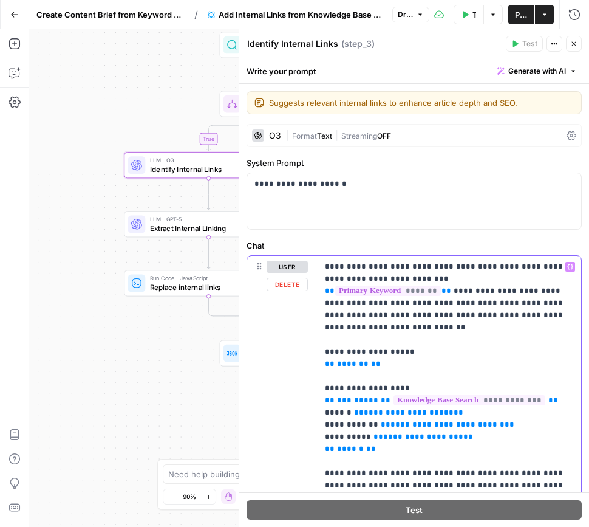
drag, startPoint x: 440, startPoint y: 292, endPoint x: 495, endPoint y: 274, distance: 57.4
click at [494, 274] on p "**********" at bounding box center [449, 522] width 249 height 522
copy p "**********"
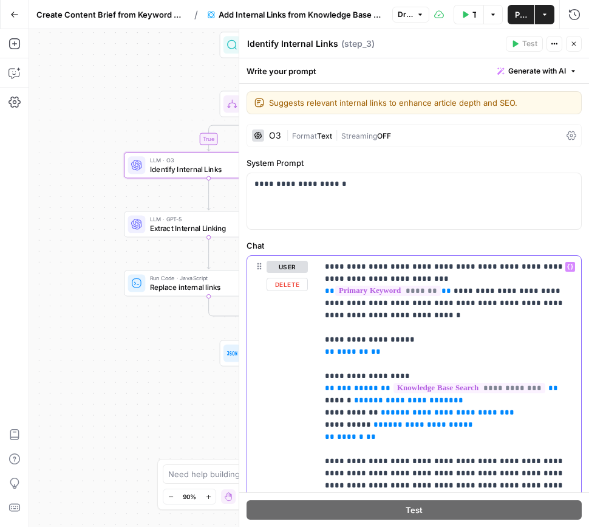
drag, startPoint x: 440, startPoint y: 267, endPoint x: 446, endPoint y: 267, distance: 6.1
click at [439, 267] on p "**********" at bounding box center [449, 516] width 249 height 510
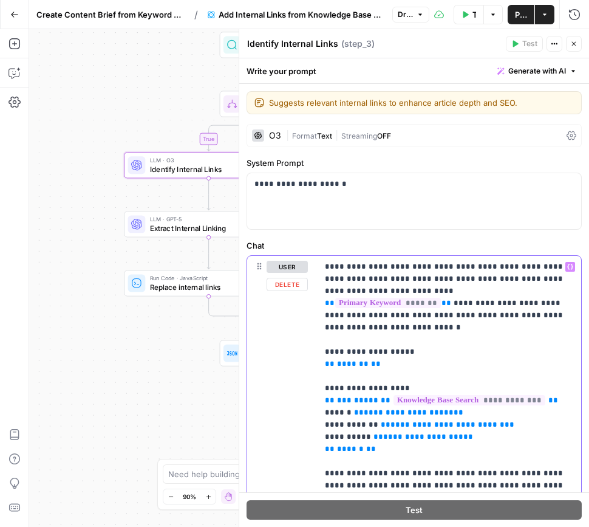
drag, startPoint x: 378, startPoint y: 353, endPoint x: 307, endPoint y: 340, distance: 71.8
click at [307, 340] on div "**********" at bounding box center [414, 518] width 334 height 524
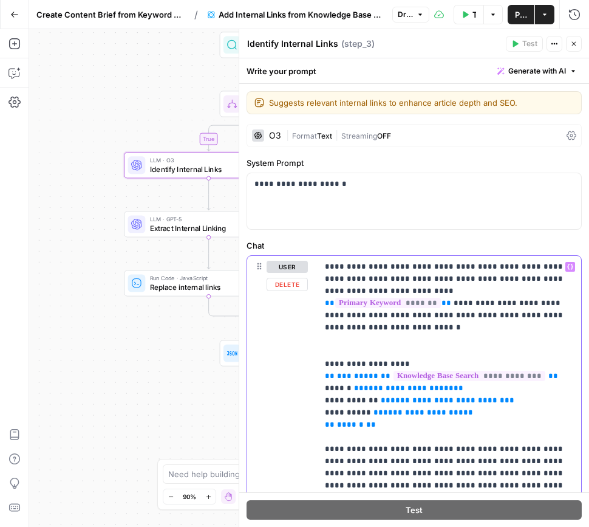
drag, startPoint x: 561, startPoint y: 279, endPoint x: 509, endPoint y: 276, distance: 52.3
click at [509, 276] on p "**********" at bounding box center [449, 510] width 249 height 498
drag, startPoint x: 428, startPoint y: 315, endPoint x: 488, endPoint y: 288, distance: 65.6
click at [488, 288] on p "**********" at bounding box center [449, 510] width 249 height 498
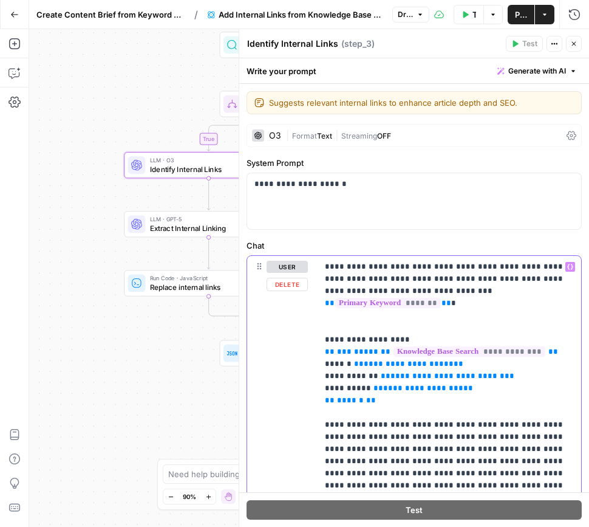
click at [387, 277] on p "**********" at bounding box center [449, 498] width 249 height 474
click at [369, 312] on p "**********" at bounding box center [449, 498] width 249 height 474
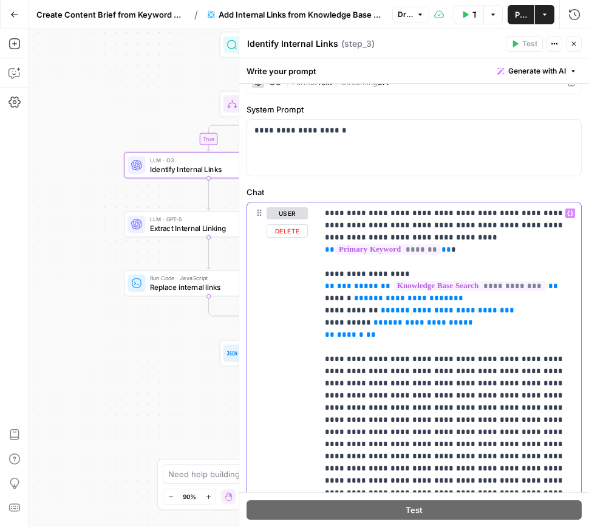
scroll to position [52, 0]
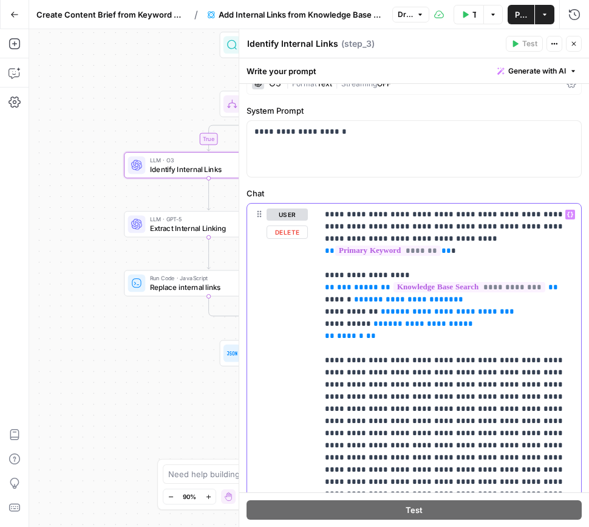
click at [510, 242] on p "**********" at bounding box center [449, 439] width 249 height 462
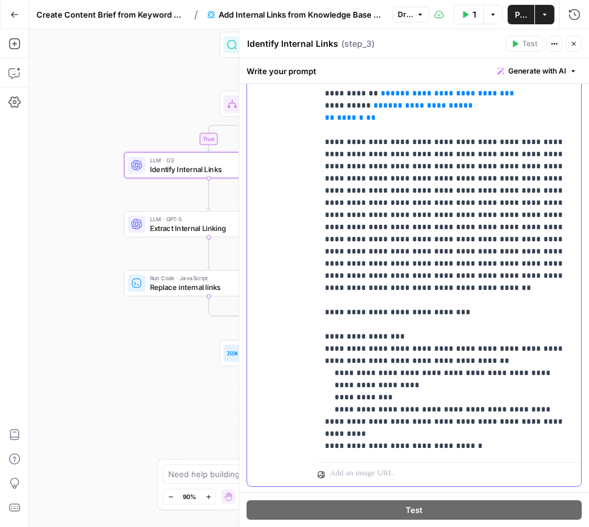
scroll to position [300, 0]
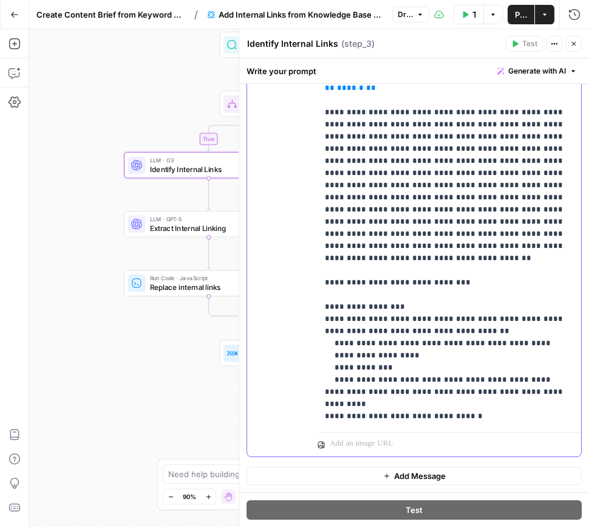
drag, startPoint x: 446, startPoint y: 298, endPoint x: 422, endPoint y: 286, distance: 26.9
click at [418, 284] on p "**********" at bounding box center [449, 192] width 249 height 462
click at [404, 285] on p "**********" at bounding box center [449, 192] width 249 height 462
drag, startPoint x: 404, startPoint y: 284, endPoint x: 340, endPoint y: 282, distance: 63.8
click at [338, 281] on p "**********" at bounding box center [449, 192] width 249 height 462
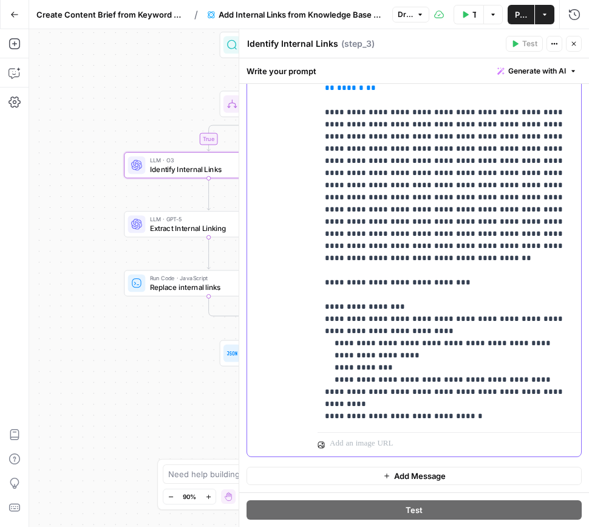
drag, startPoint x: 530, startPoint y: 309, endPoint x: 366, endPoint y: 283, distance: 165.4
click at [367, 283] on p "**********" at bounding box center [449, 192] width 249 height 462
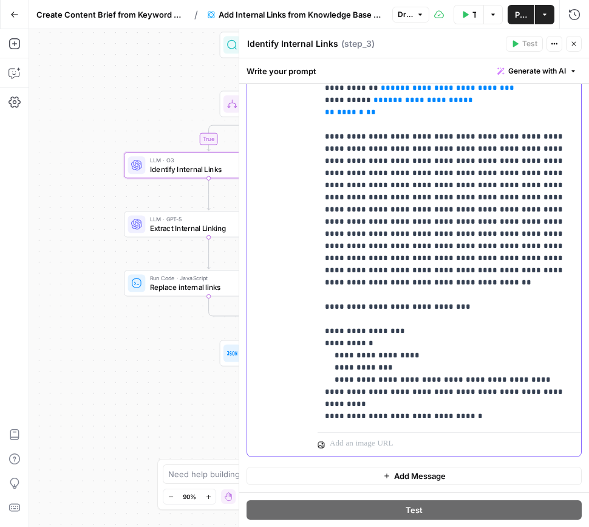
click at [411, 330] on p "**********" at bounding box center [449, 203] width 249 height 437
drag, startPoint x: 462, startPoint y: 369, endPoint x: 319, endPoint y: 346, distance: 143.9
click at [319, 346] on div "**********" at bounding box center [450, 203] width 264 height 447
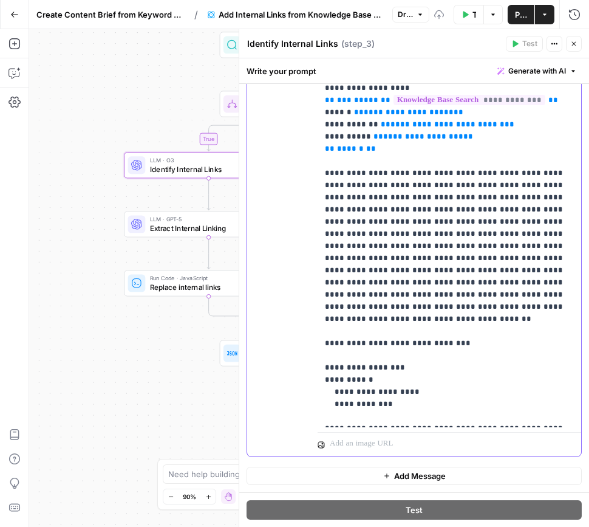
scroll to position [239, 0]
click at [431, 335] on p "**********" at bounding box center [449, 221] width 249 height 401
click at [406, 344] on p "**********" at bounding box center [449, 221] width 249 height 401
click at [410, 354] on p "**********" at bounding box center [449, 221] width 249 height 401
click at [402, 369] on p "**********" at bounding box center [449, 221] width 249 height 401
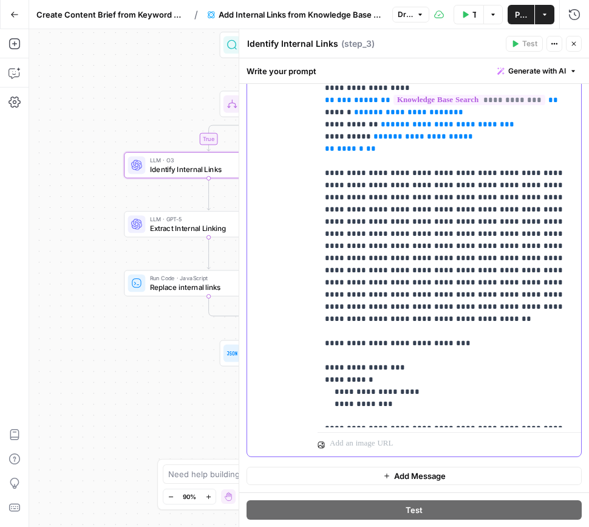
scroll to position [251, 0]
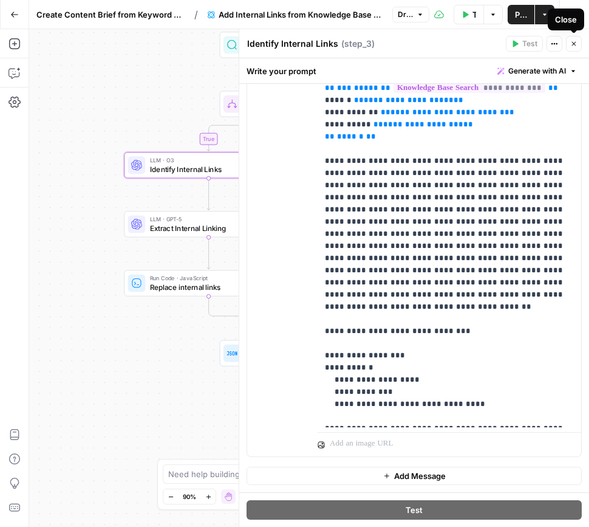
click at [573, 47] on icon "button" at bounding box center [573, 43] width 7 height 7
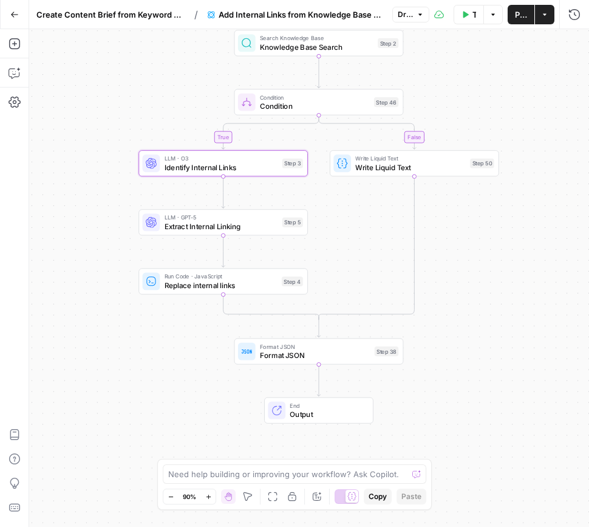
drag, startPoint x: 456, startPoint y: 314, endPoint x: 350, endPoint y: 248, distance: 124.2
click at [470, 312] on div "true false Workflow Set Inputs Inputs Search Knowledge Base Knowledge Base Sear…" at bounding box center [309, 277] width 560 height 497
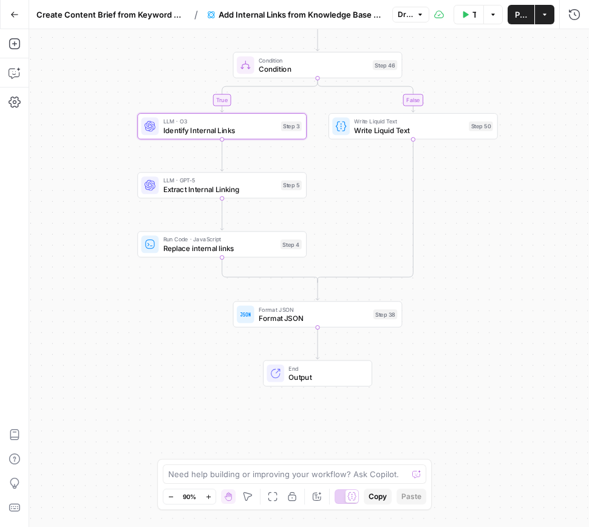
drag, startPoint x: 497, startPoint y: 285, endPoint x: 496, endPoint y: 248, distance: 37.1
click at [496, 248] on div "true false Workflow Set Inputs Inputs Search Knowledge Base Knowledge Base Sear…" at bounding box center [309, 277] width 560 height 497
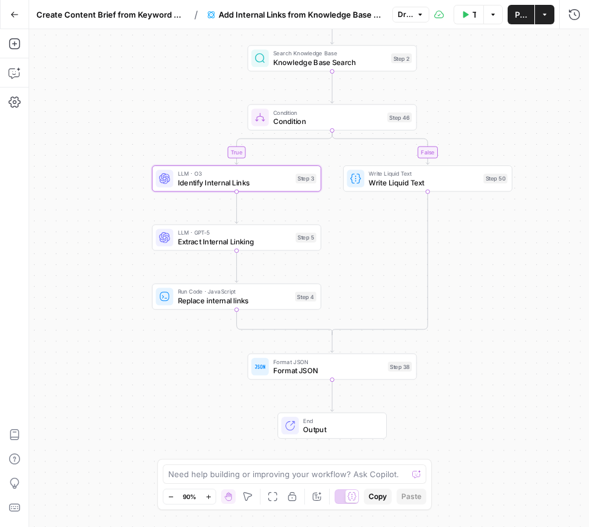
drag, startPoint x: 500, startPoint y: 290, endPoint x: 514, endPoint y: 346, distance: 58.2
click at [514, 346] on div "true false Workflow Set Inputs Inputs Search Knowledge Base Knowledge Base Sear…" at bounding box center [309, 277] width 560 height 497
click at [251, 278] on icon "button" at bounding box center [252, 276] width 9 height 9
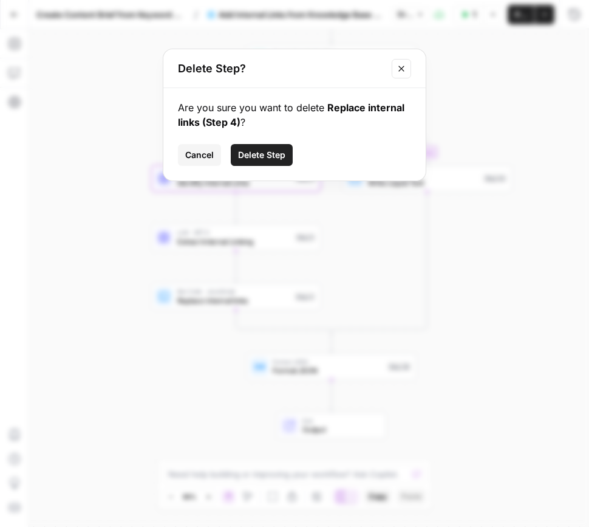
drag, startPoint x: 264, startPoint y: 157, endPoint x: 258, endPoint y: 203, distance: 47.2
click at [263, 157] on span "Delete Step" at bounding box center [261, 155] width 47 height 12
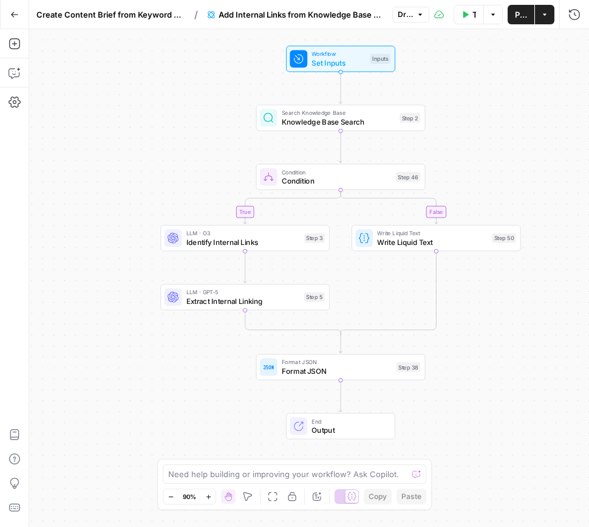
drag, startPoint x: 196, startPoint y: 326, endPoint x: 202, endPoint y: 387, distance: 61.7
click at [203, 386] on div "true false Workflow Set Inputs Inputs Search Knowledge Base Knowledge Base Sear…" at bounding box center [309, 277] width 560 height 497
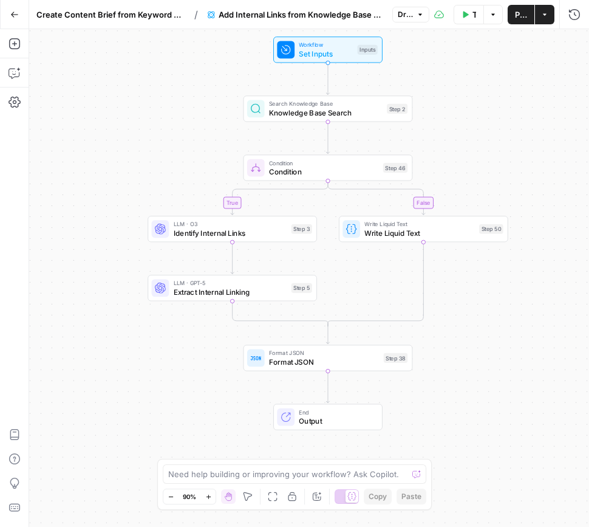
drag, startPoint x: 211, startPoint y: 338, endPoint x: 205, endPoint y: 333, distance: 8.6
click at [205, 333] on div "true false Workflow Set Inputs Inputs Search Knowledge Base Knowledge Base Sear…" at bounding box center [309, 277] width 560 height 497
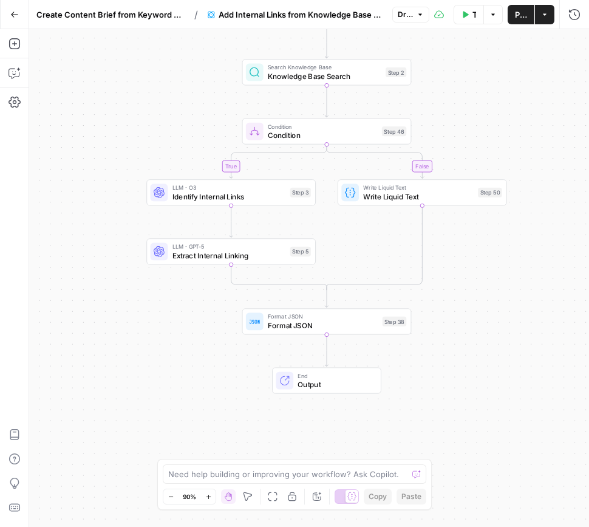
drag, startPoint x: 203, startPoint y: 352, endPoint x: 203, endPoint y: 317, distance: 34.6
click at [203, 317] on div "true false Workflow Set Inputs Inputs Search Knowledge Base Knowledge Base Sear…" at bounding box center [309, 277] width 560 height 497
click at [422, 172] on icon "button" at bounding box center [422, 172] width 9 height 9
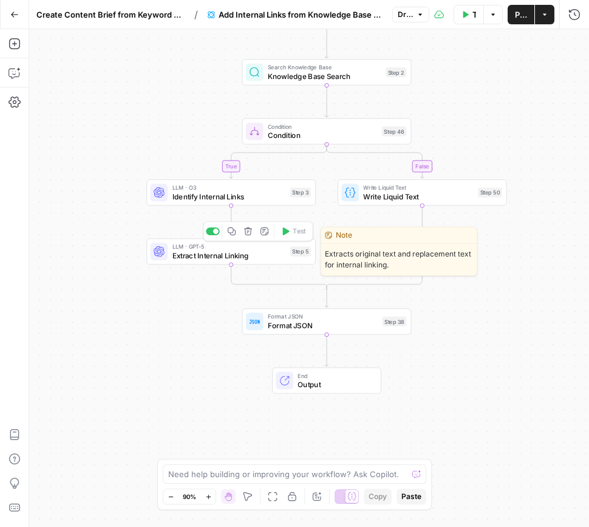
click at [265, 254] on span "Extract Internal Linking" at bounding box center [229, 255] width 114 height 11
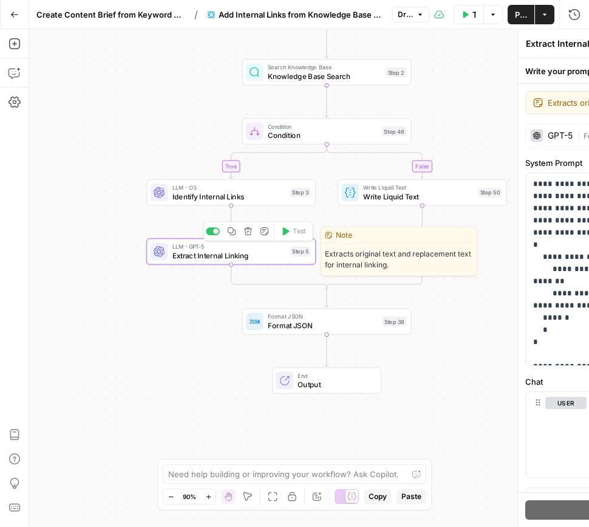
click at [265, 254] on div "**********" at bounding box center [414, 277] width 350 height 497
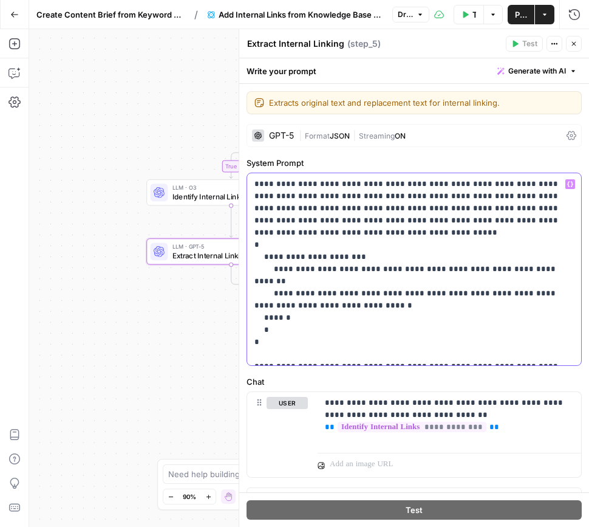
click at [346, 314] on p "**********" at bounding box center [413, 269] width 319 height 182
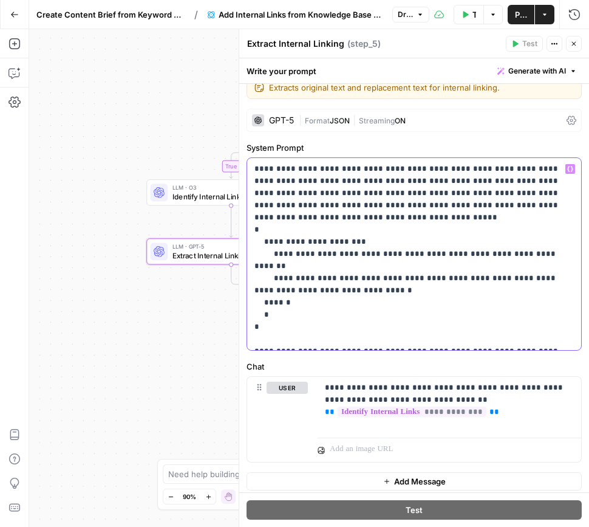
scroll to position [21, 0]
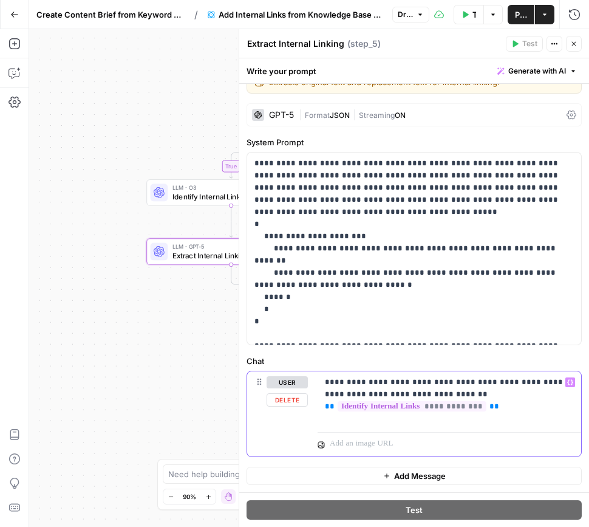
drag, startPoint x: 454, startPoint y: 382, endPoint x: 397, endPoint y: 378, distance: 57.8
click at [392, 378] on p "**********" at bounding box center [449, 394] width 249 height 36
click at [505, 408] on p "**********" at bounding box center [449, 394] width 249 height 36
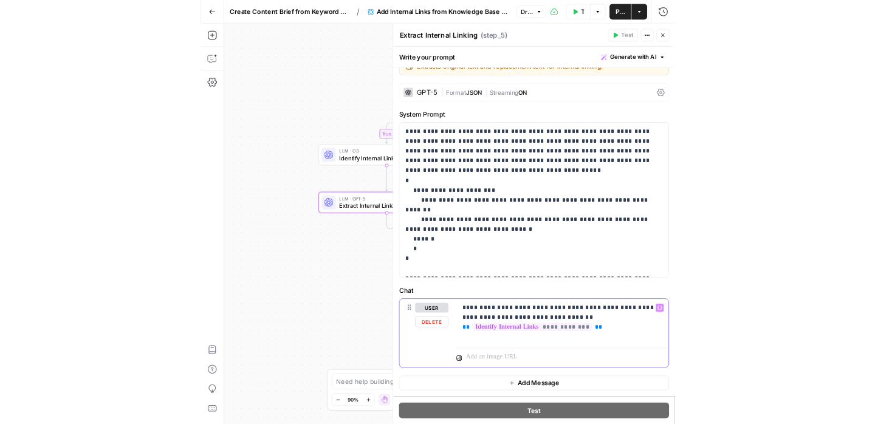
scroll to position [0, 0]
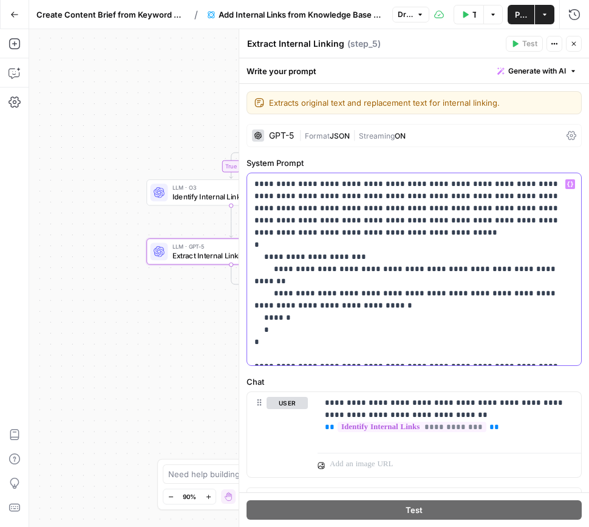
drag, startPoint x: 321, startPoint y: 269, endPoint x: 277, endPoint y: 268, distance: 43.7
click at [276, 268] on p "**********" at bounding box center [413, 269] width 319 height 182
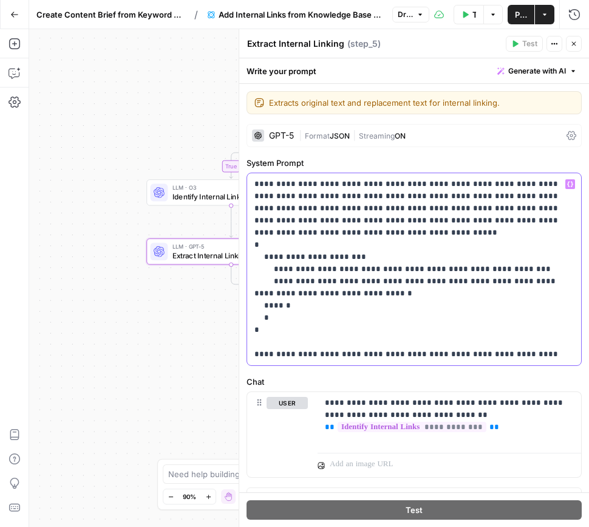
drag, startPoint x: 340, startPoint y: 279, endPoint x: 276, endPoint y: 278, distance: 63.2
click at [276, 278] on p "**********" at bounding box center [413, 269] width 319 height 182
drag, startPoint x: 304, startPoint y: 184, endPoint x: 341, endPoint y: 184, distance: 37.0
click at [341, 184] on p "**********" at bounding box center [413, 269] width 319 height 182
drag, startPoint x: 389, startPoint y: 183, endPoint x: 344, endPoint y: 181, distance: 45.6
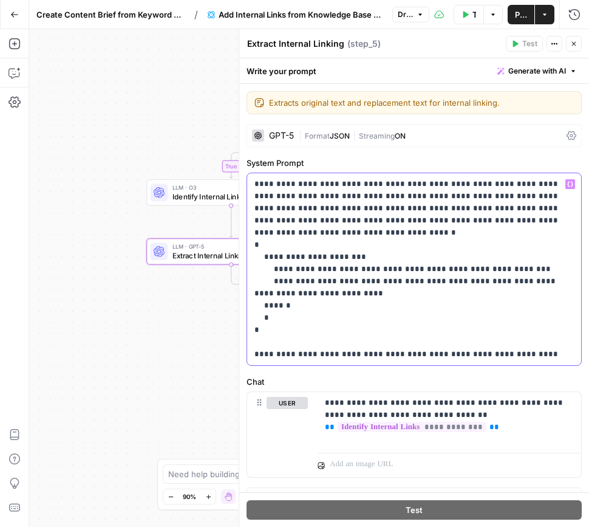
click at [344, 181] on p "**********" at bounding box center [413, 269] width 319 height 182
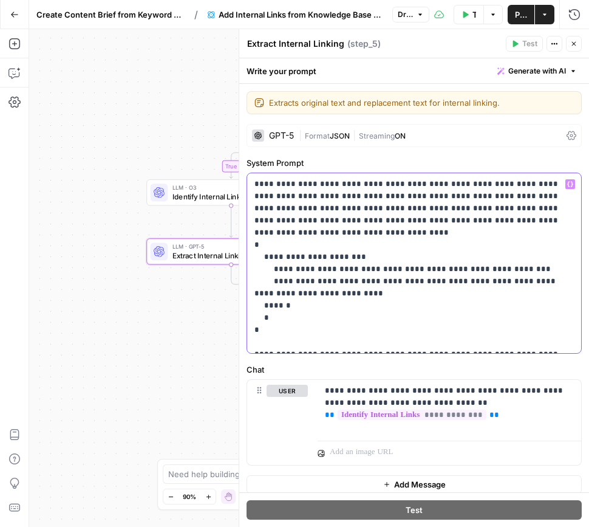
click at [360, 244] on p "**********" at bounding box center [413, 263] width 319 height 170
drag, startPoint x: 495, startPoint y: 258, endPoint x: 309, endPoint y: 253, distance: 186.5
click at [307, 253] on p "**********" at bounding box center [413, 263] width 319 height 170
drag, startPoint x: 319, startPoint y: 282, endPoint x: 325, endPoint y: 271, distance: 12.2
click at [325, 271] on p "**********" at bounding box center [413, 263] width 319 height 170
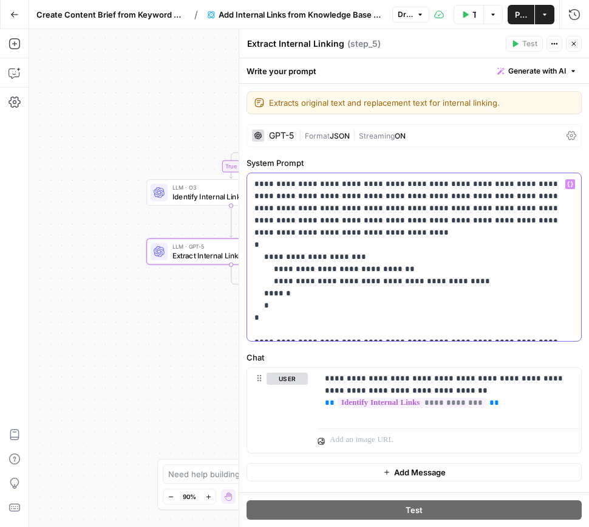
click at [463, 271] on p "**********" at bounding box center [413, 257] width 319 height 158
drag, startPoint x: 513, startPoint y: 333, endPoint x: 519, endPoint y: 328, distance: 7.8
click at [513, 333] on p "**********" at bounding box center [413, 257] width 319 height 158
click at [534, 329] on p "**********" at bounding box center [413, 257] width 319 height 158
